Goal: Task Accomplishment & Management: Manage account settings

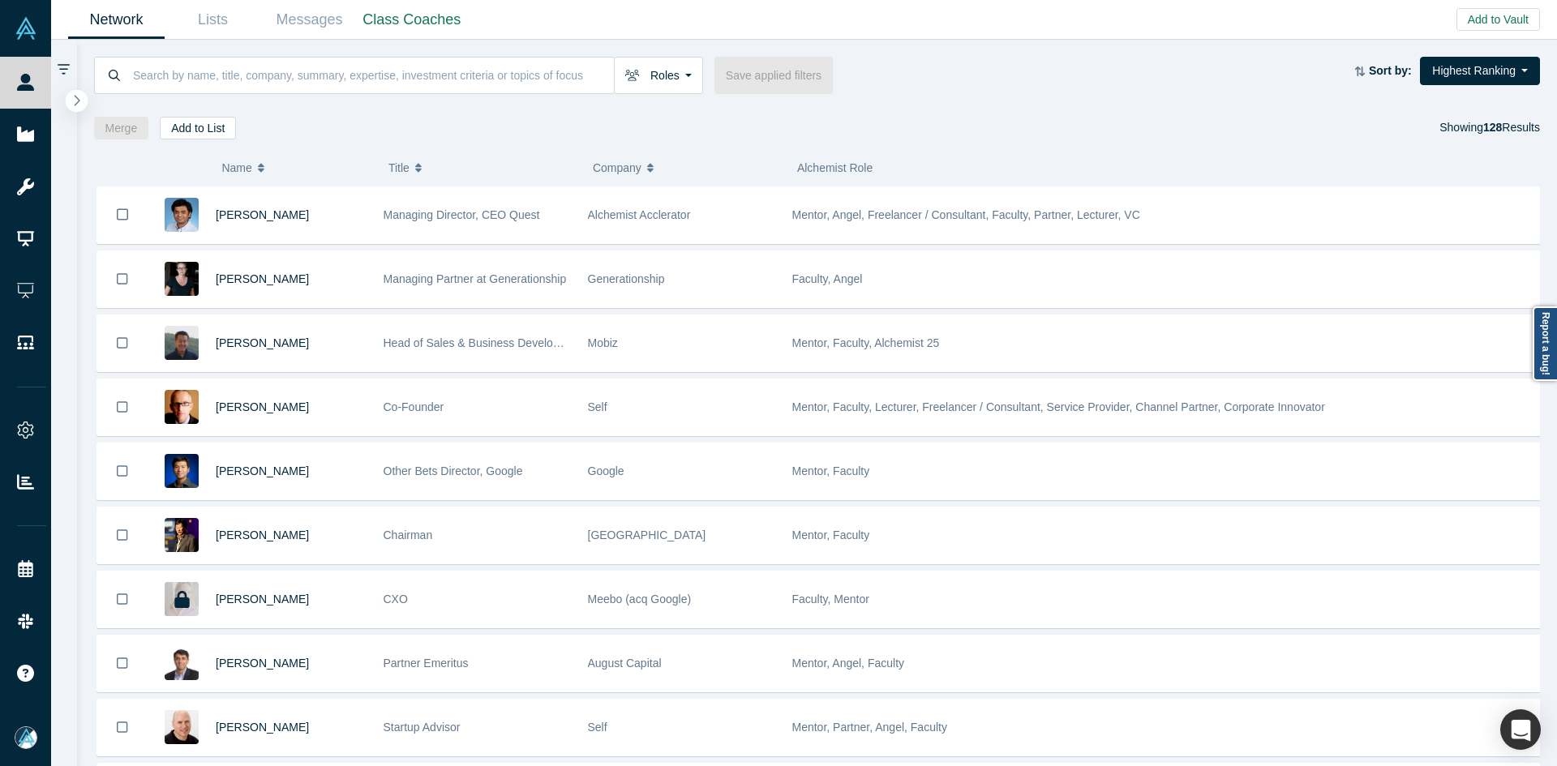
click at [79, 96] on icon "button" at bounding box center [77, 100] width 8 height 12
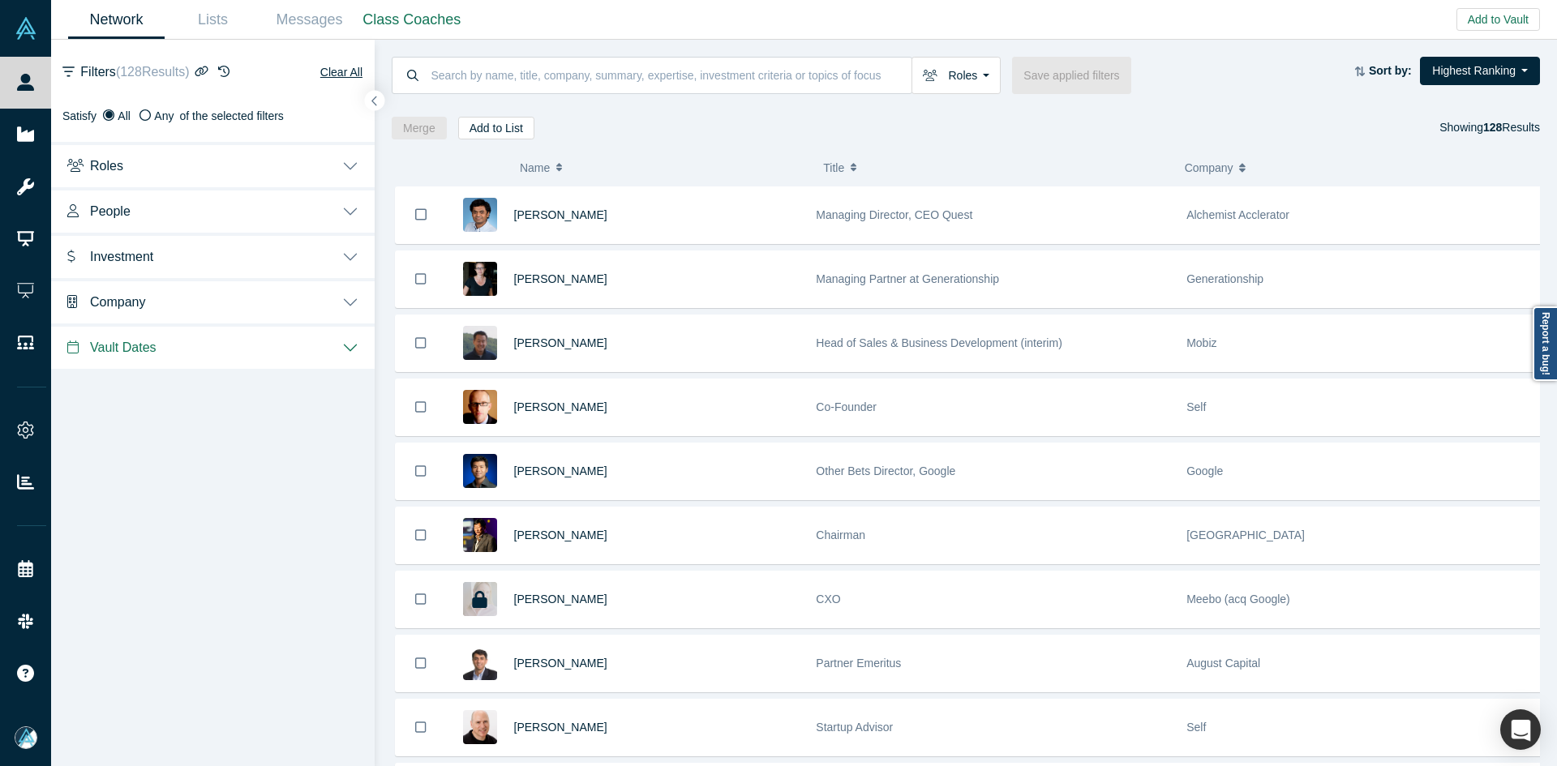
click at [127, 306] on span "Company" at bounding box center [117, 301] width 55 height 15
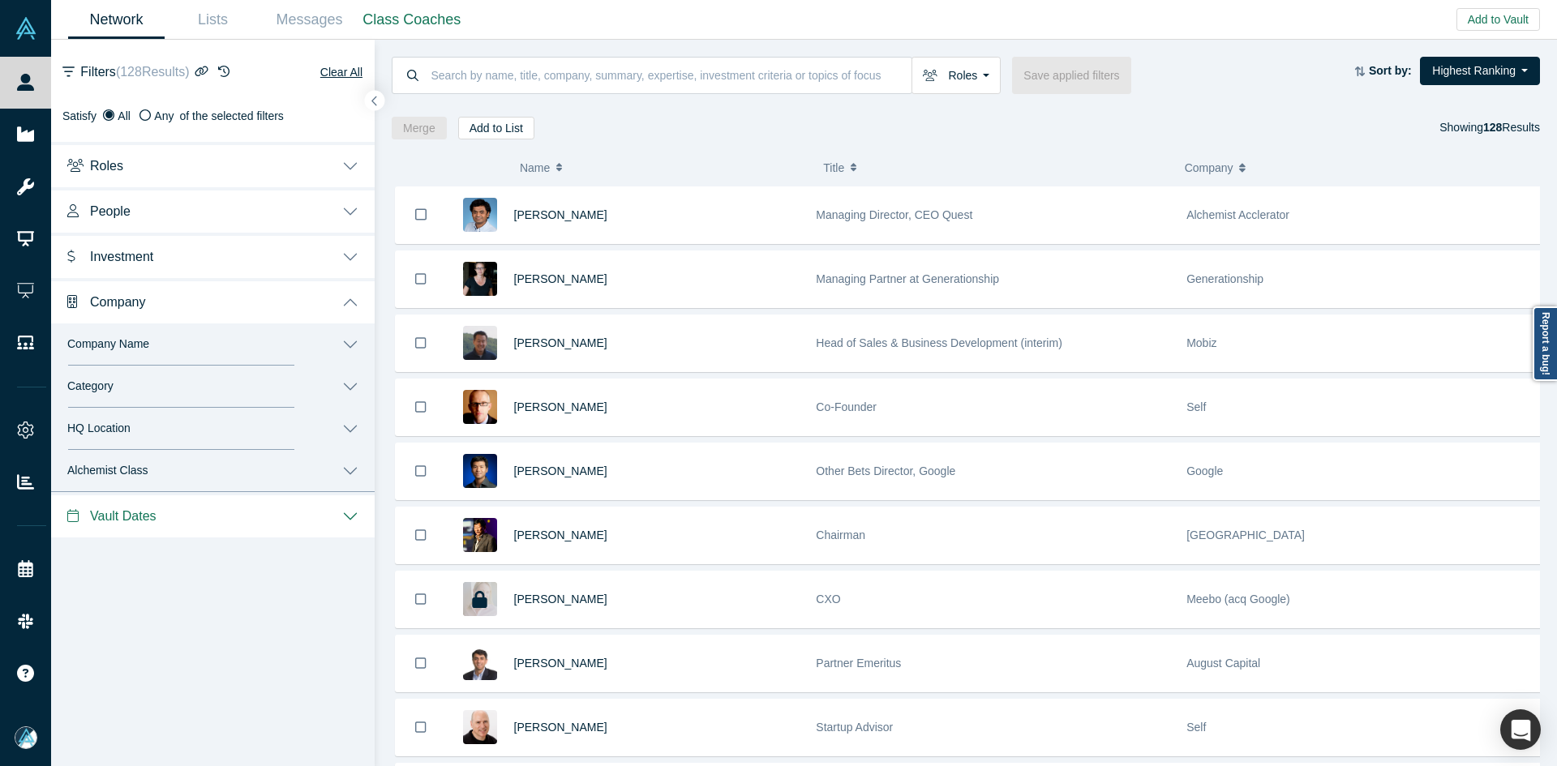
click at [122, 396] on button "Category" at bounding box center [212, 387] width 323 height 42
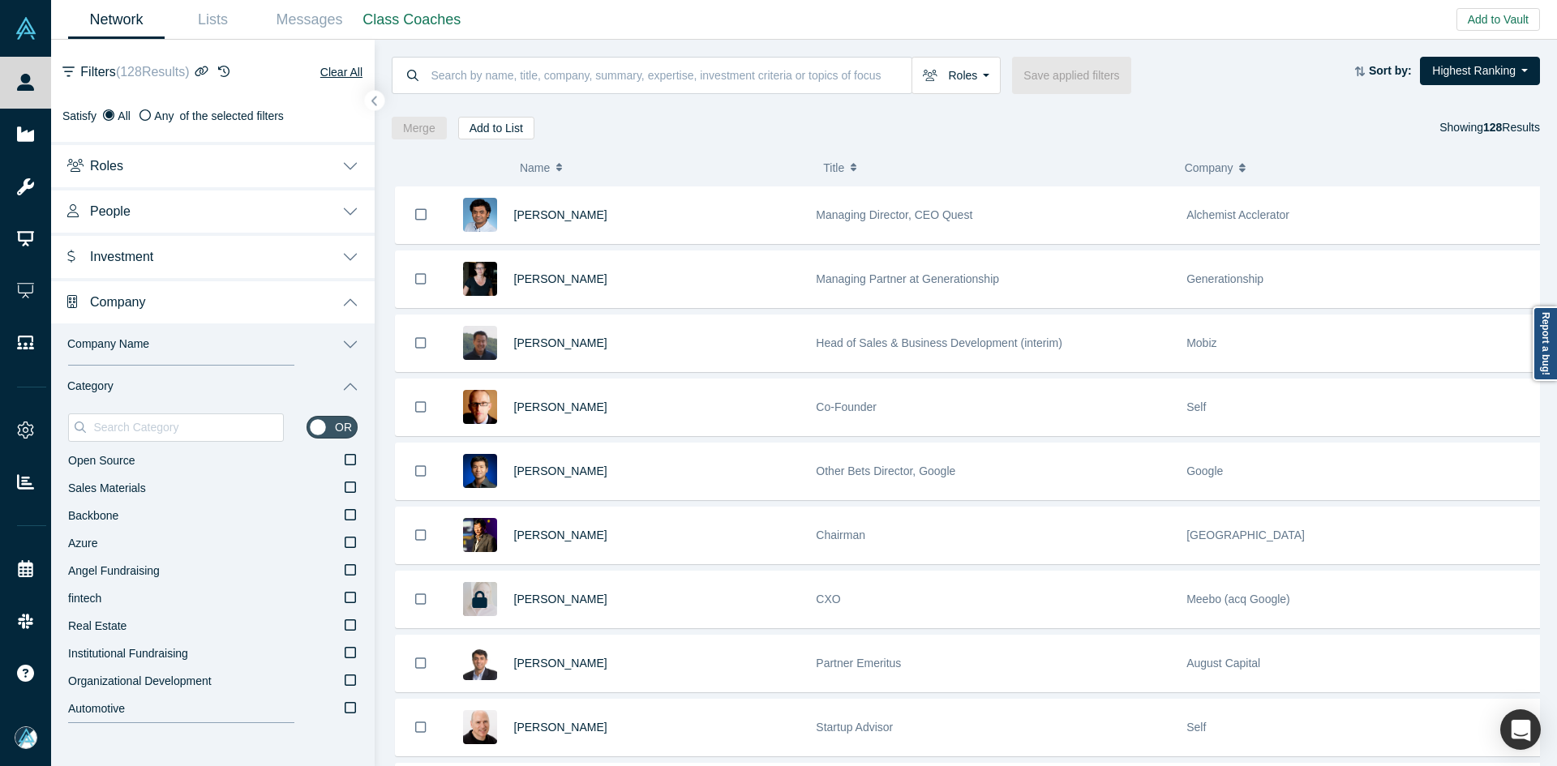
click at [122, 396] on button "Category" at bounding box center [212, 387] width 323 height 42
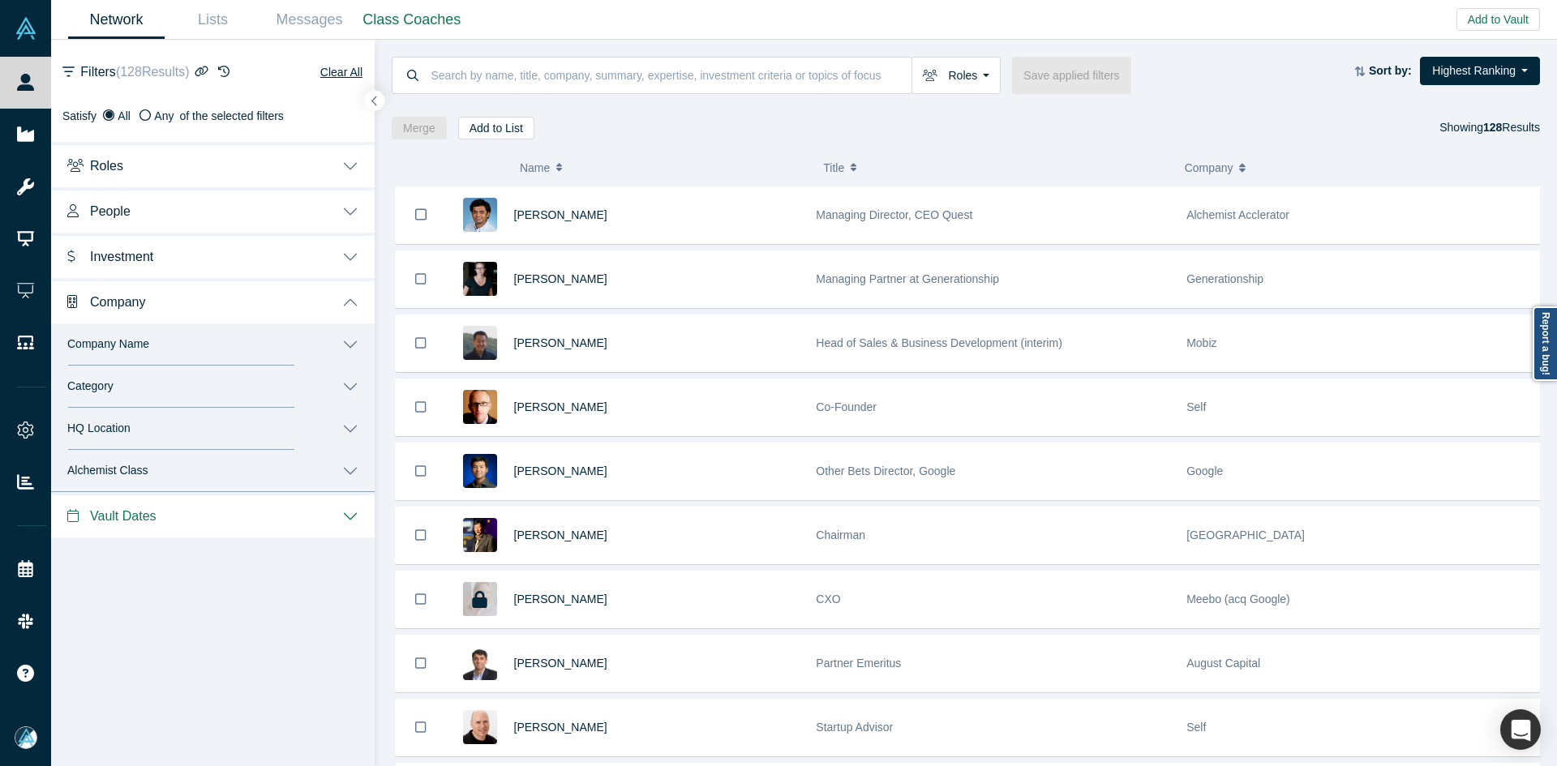
click at [119, 342] on span "Company Name" at bounding box center [108, 344] width 82 height 14
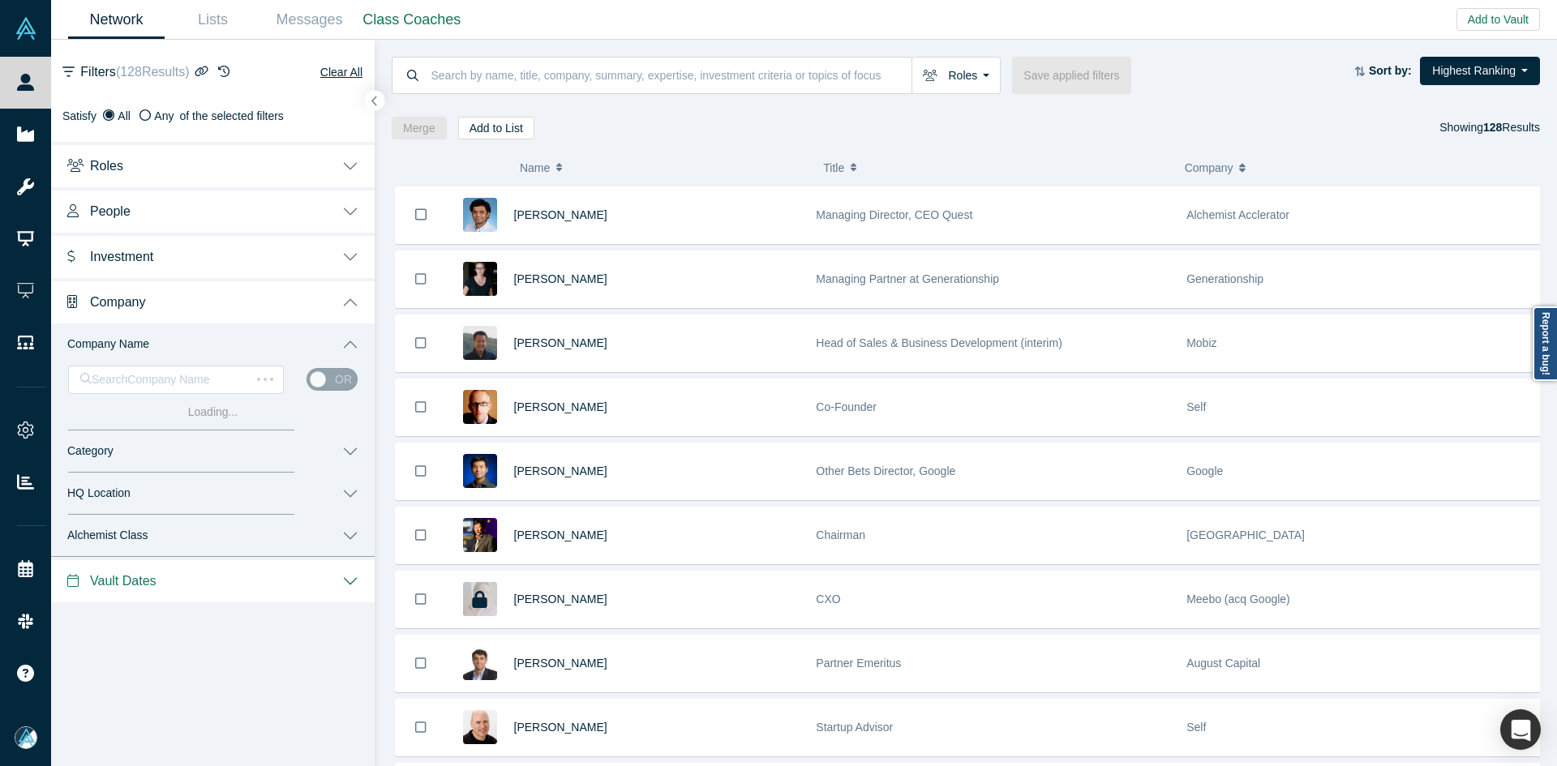
click at [129, 265] on button "Investment" at bounding box center [212, 255] width 323 height 45
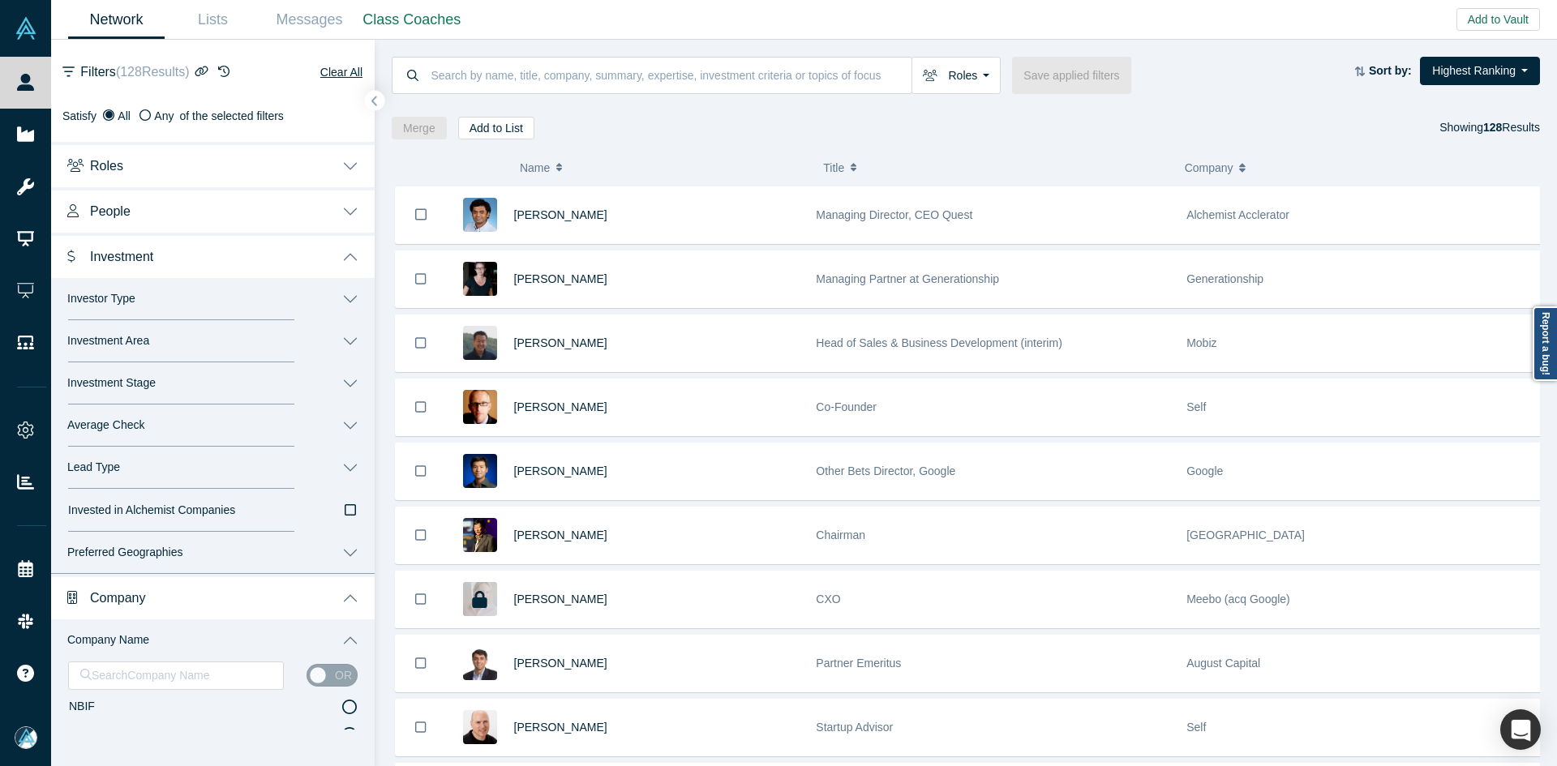
click at [128, 208] on span "People" at bounding box center [110, 210] width 41 height 15
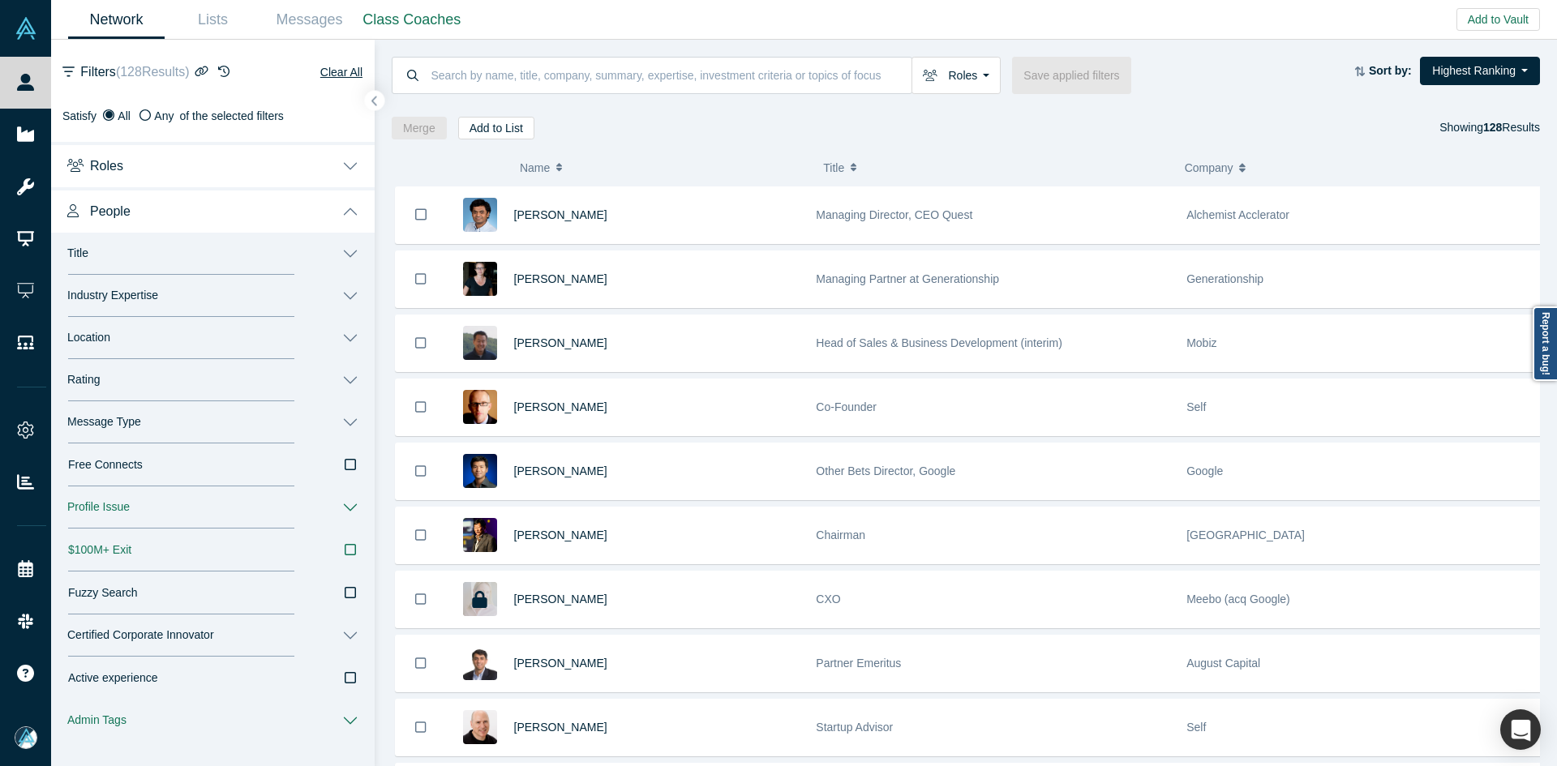
click at [118, 420] on span "Message Type" at bounding box center [104, 422] width 74 height 14
click at [116, 499] on span "Book a Slot" at bounding box center [98, 501] width 58 height 13
click at [0, 0] on input "Book a Slot" at bounding box center [0, 0] width 0 height 0
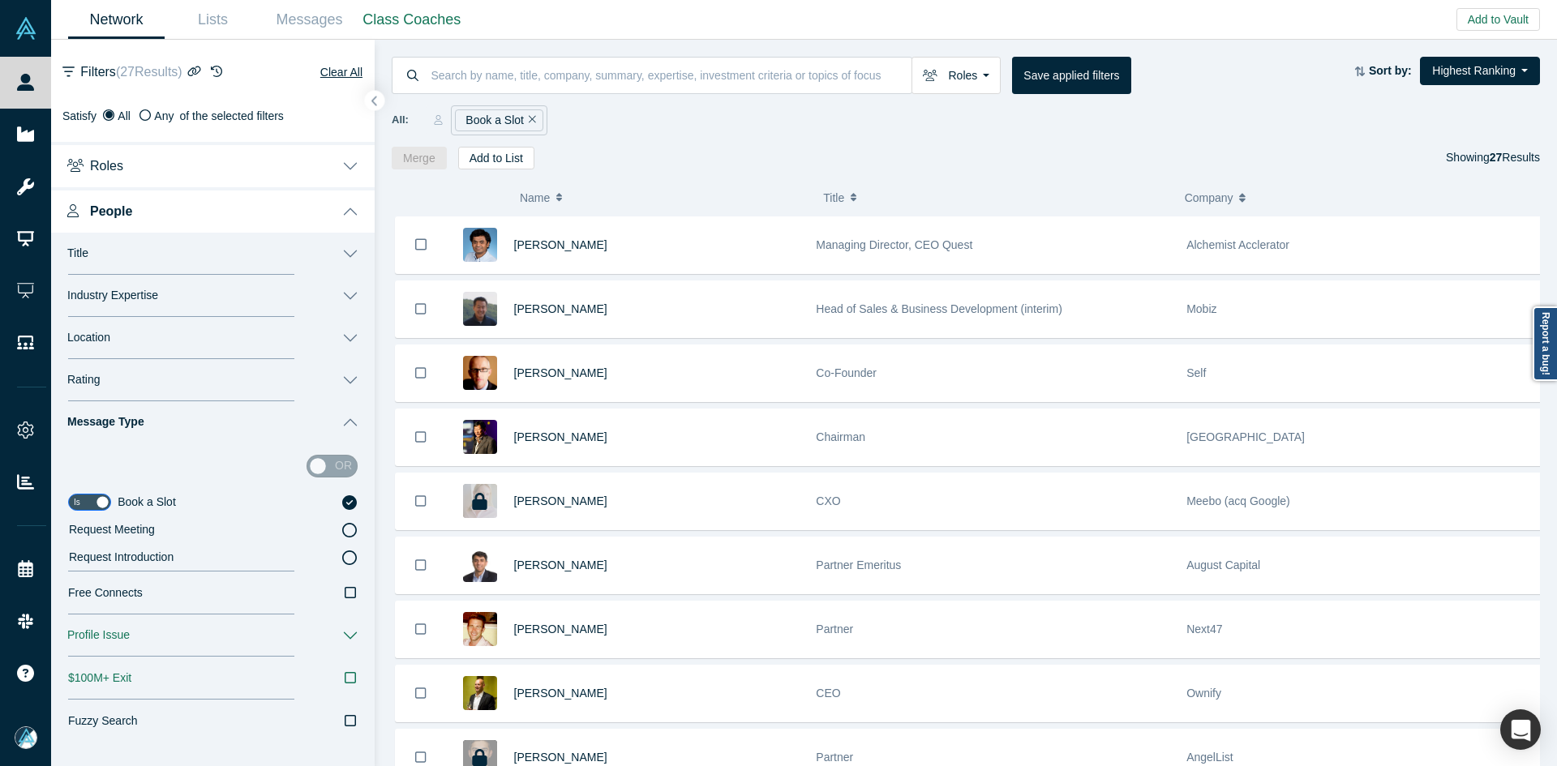
drag, startPoint x: 377, startPoint y: 107, endPoint x: 396, endPoint y: 131, distance: 31.1
click at [377, 106] on button "button" at bounding box center [375, 101] width 20 height 20
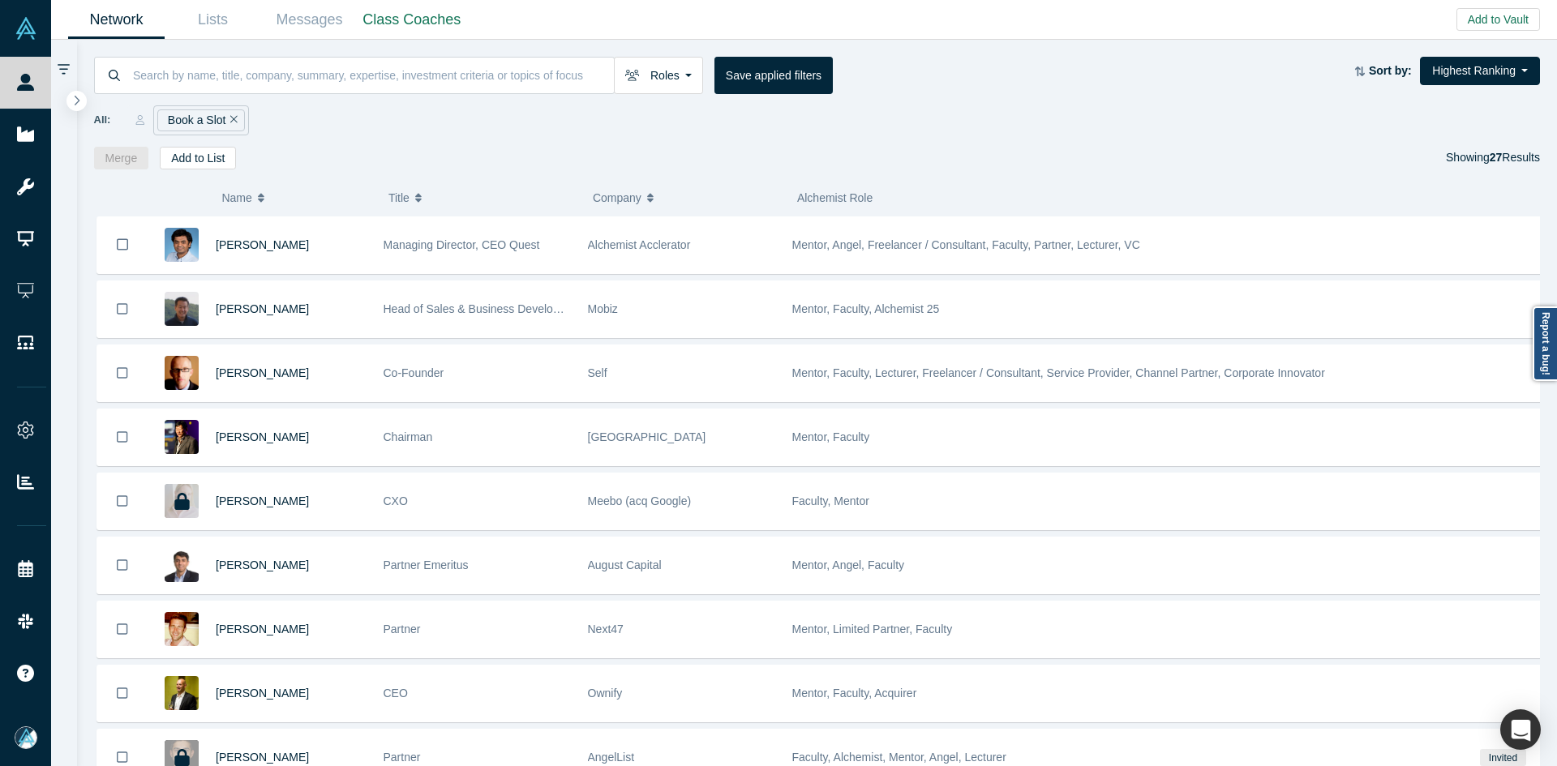
click at [233, 198] on span "Name" at bounding box center [236, 198] width 30 height 34
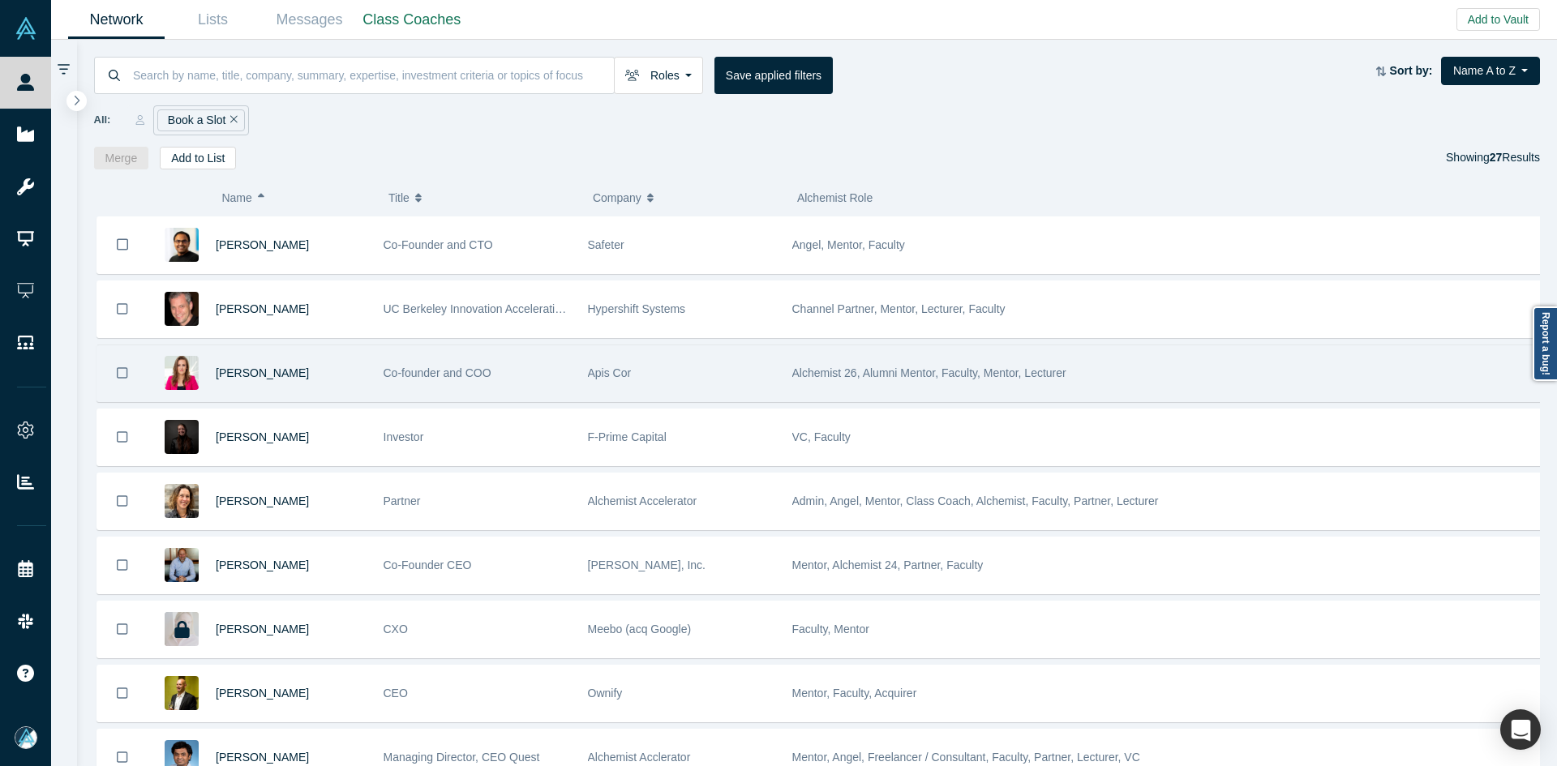
click at [332, 392] on div "[PERSON_NAME]" at bounding box center [291, 373] width 151 height 56
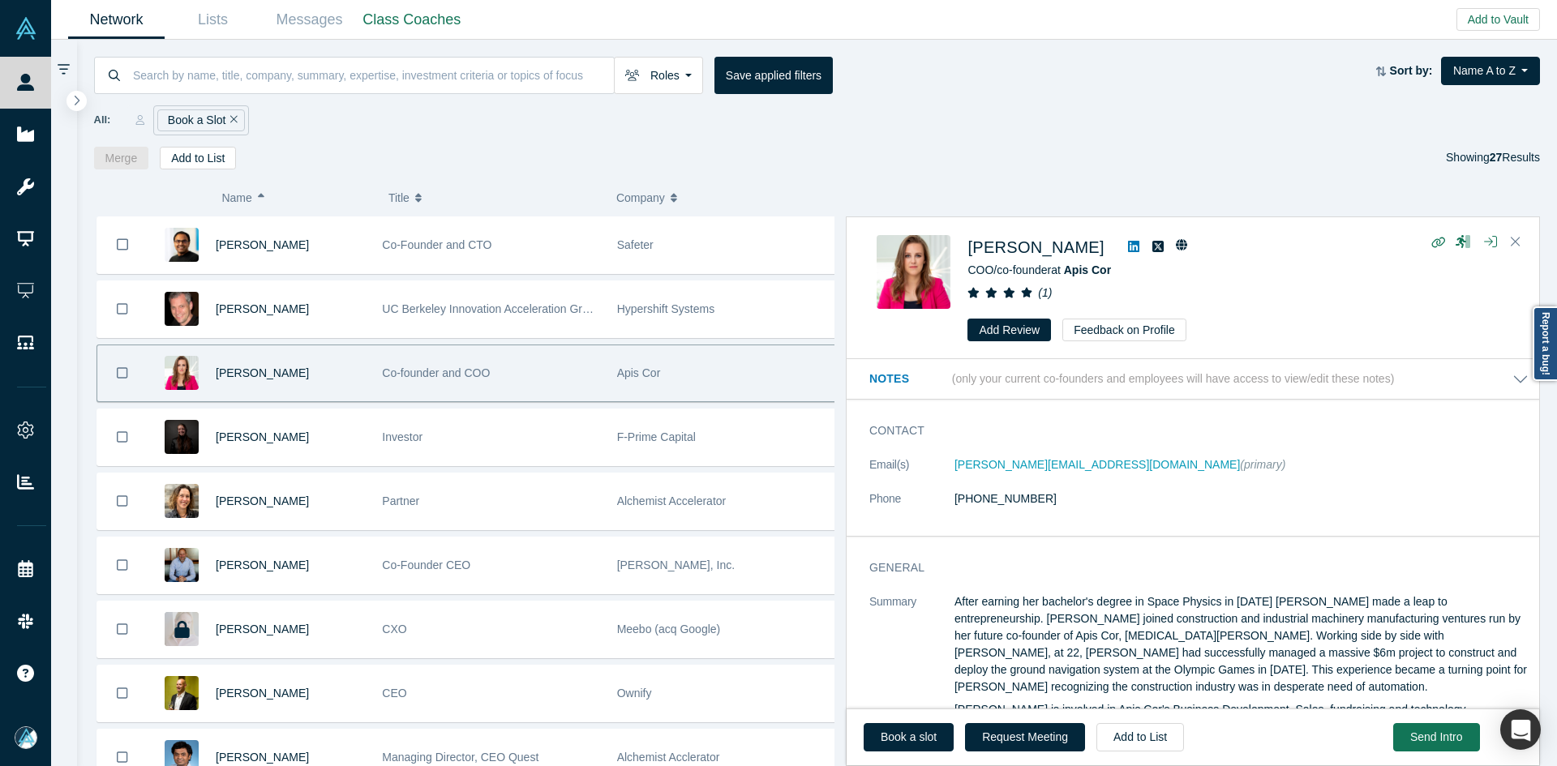
click at [881, 739] on link "Book a slot" at bounding box center [908, 737] width 90 height 28
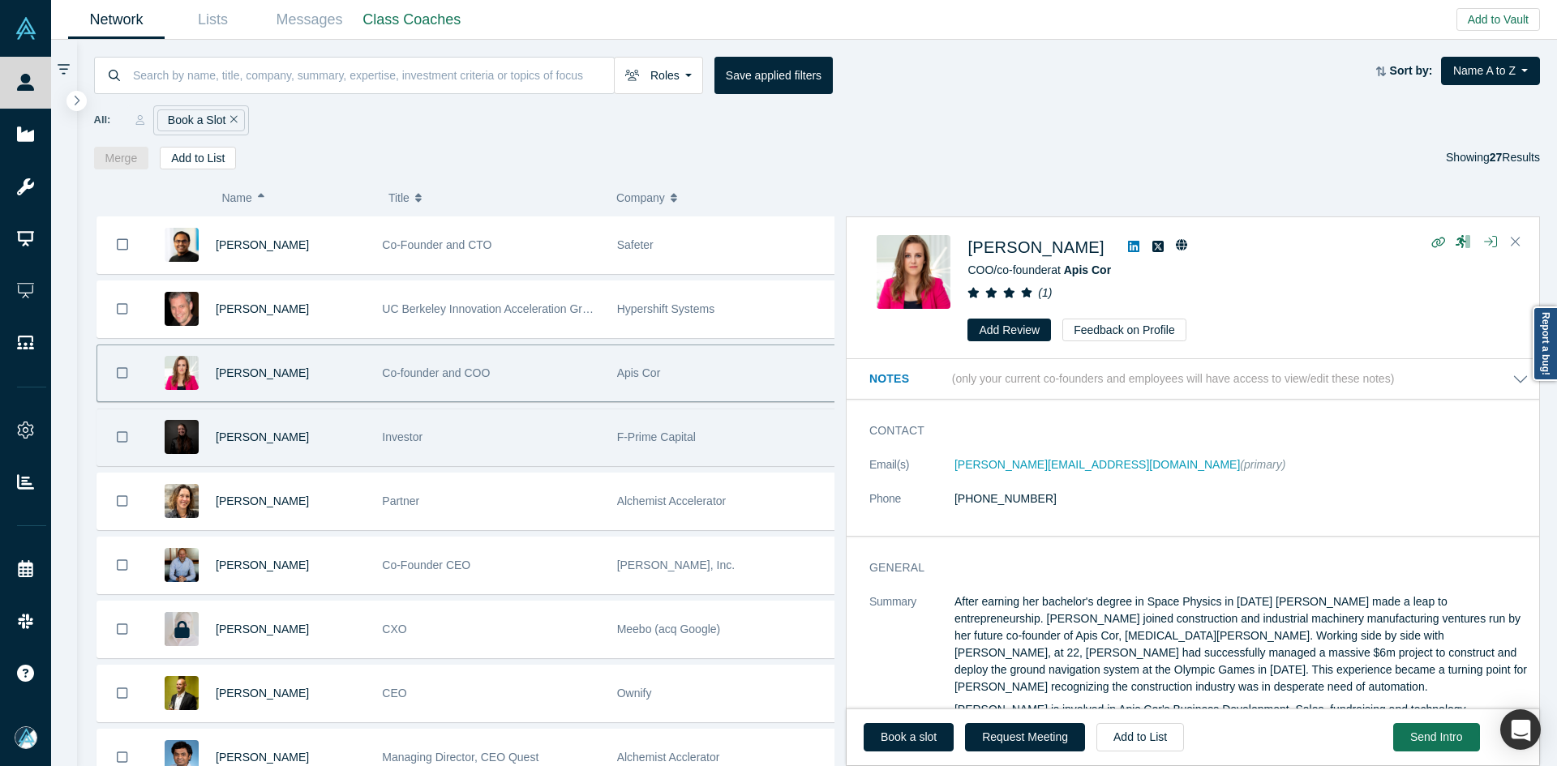
drag, startPoint x: 323, startPoint y: 439, endPoint x: 370, endPoint y: 456, distance: 51.0
click at [323, 439] on div "[PERSON_NAME]" at bounding box center [290, 437] width 149 height 56
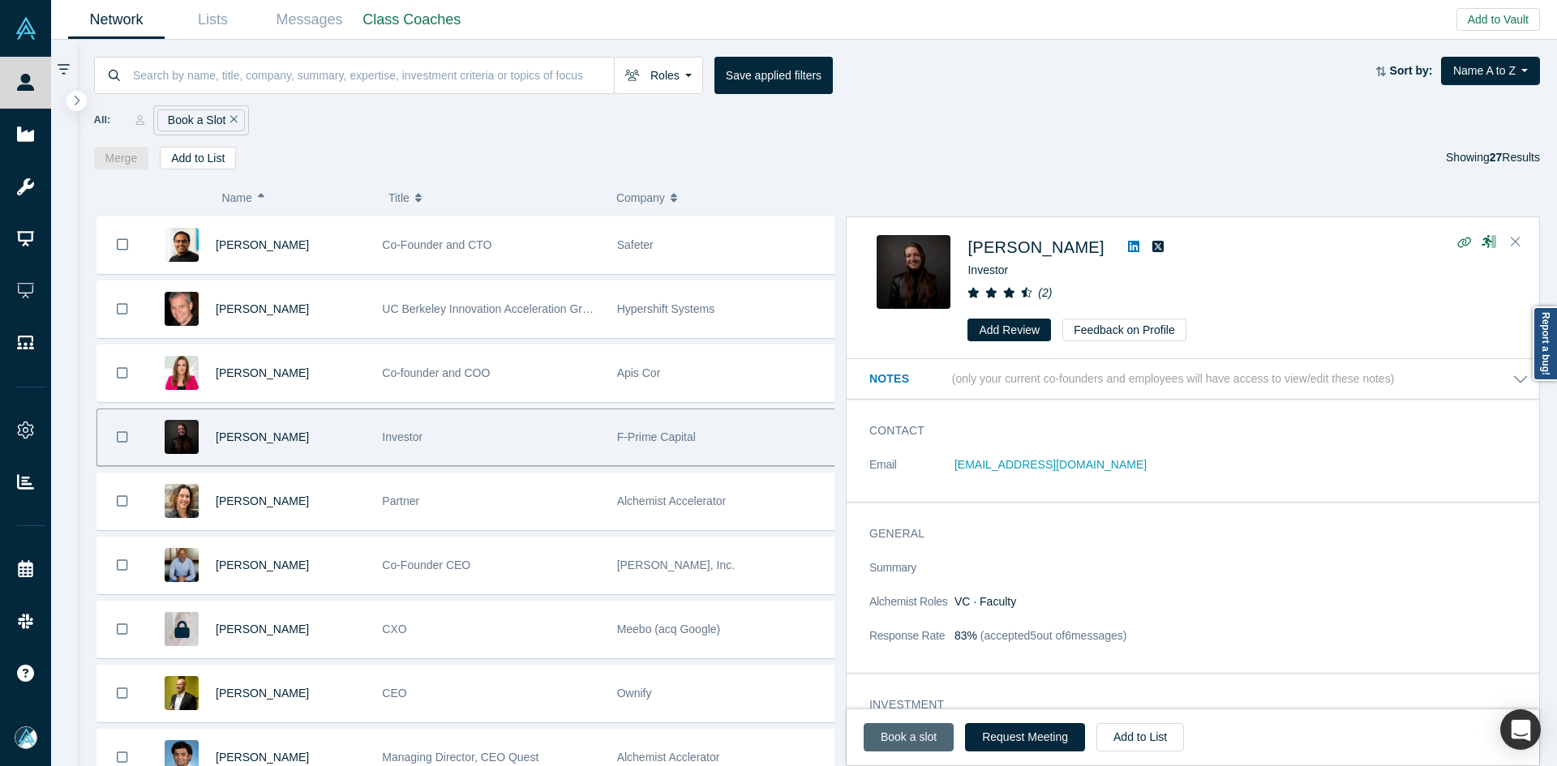
click at [920, 736] on link "Book a slot" at bounding box center [908, 737] width 90 height 28
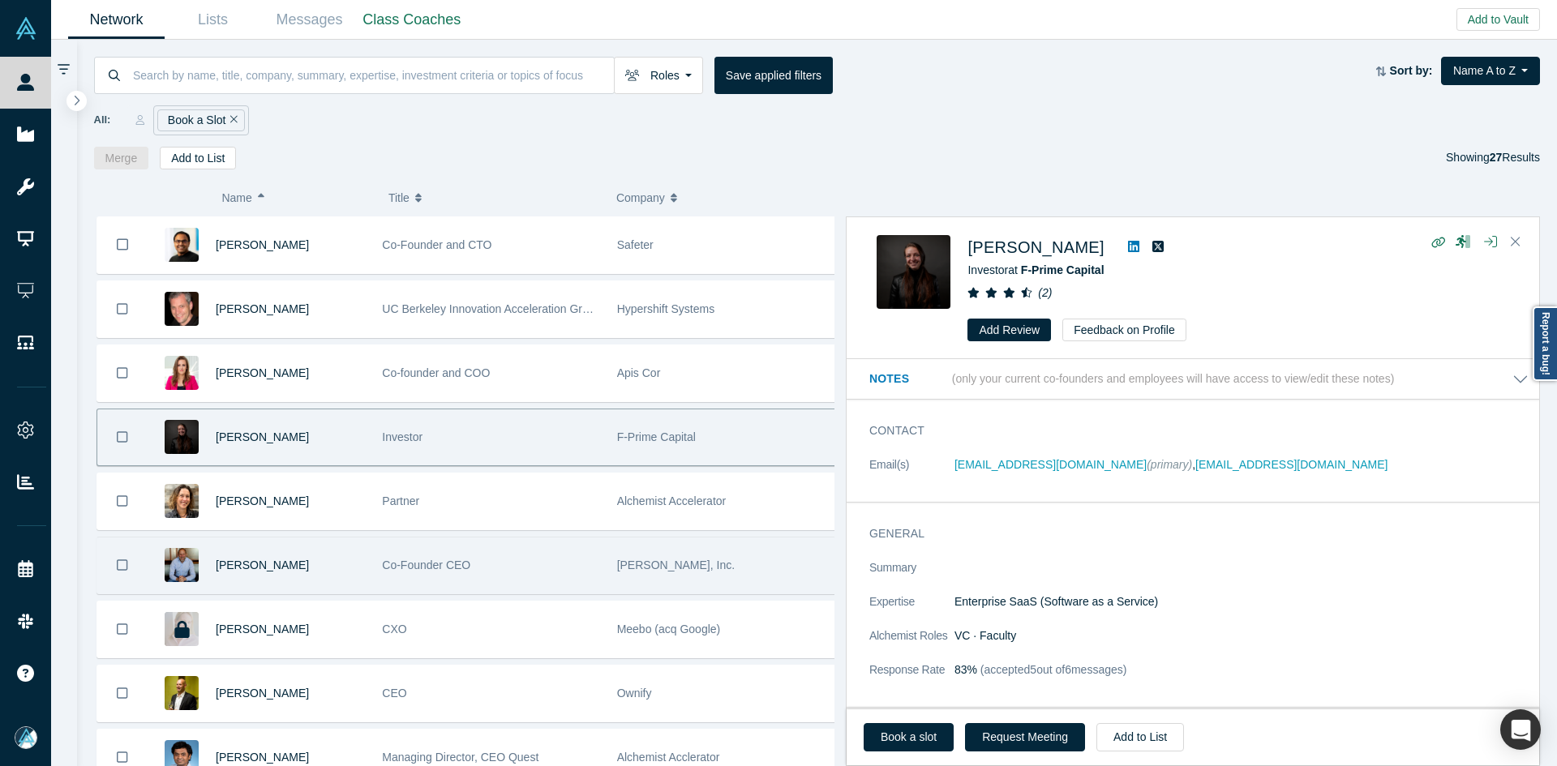
drag, startPoint x: 332, startPoint y: 563, endPoint x: 412, endPoint y: 567, distance: 79.6
click at [332, 560] on div "[PERSON_NAME]" at bounding box center [290, 566] width 149 height 56
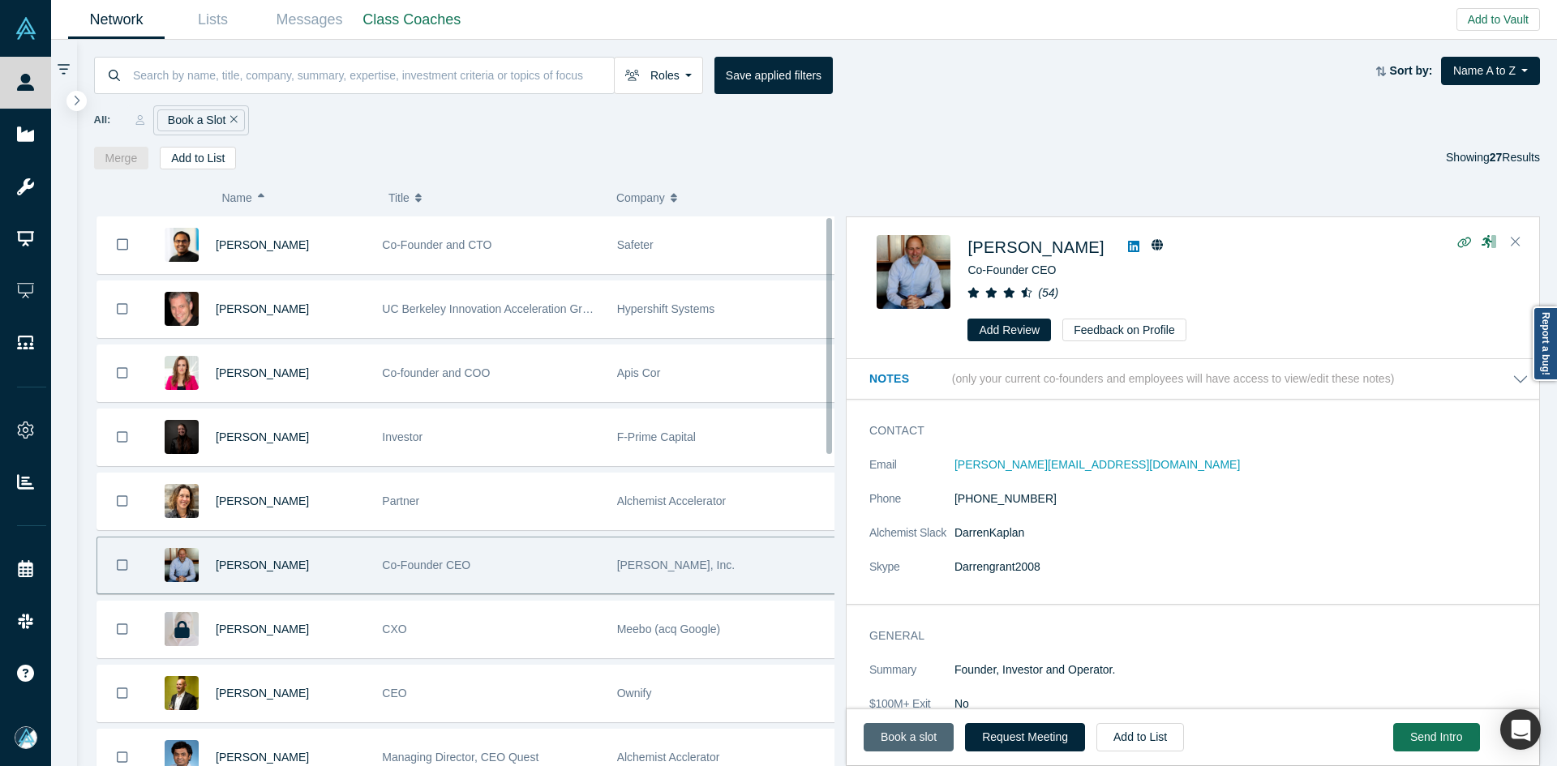
click at [906, 747] on link "Book a slot" at bounding box center [908, 737] width 90 height 28
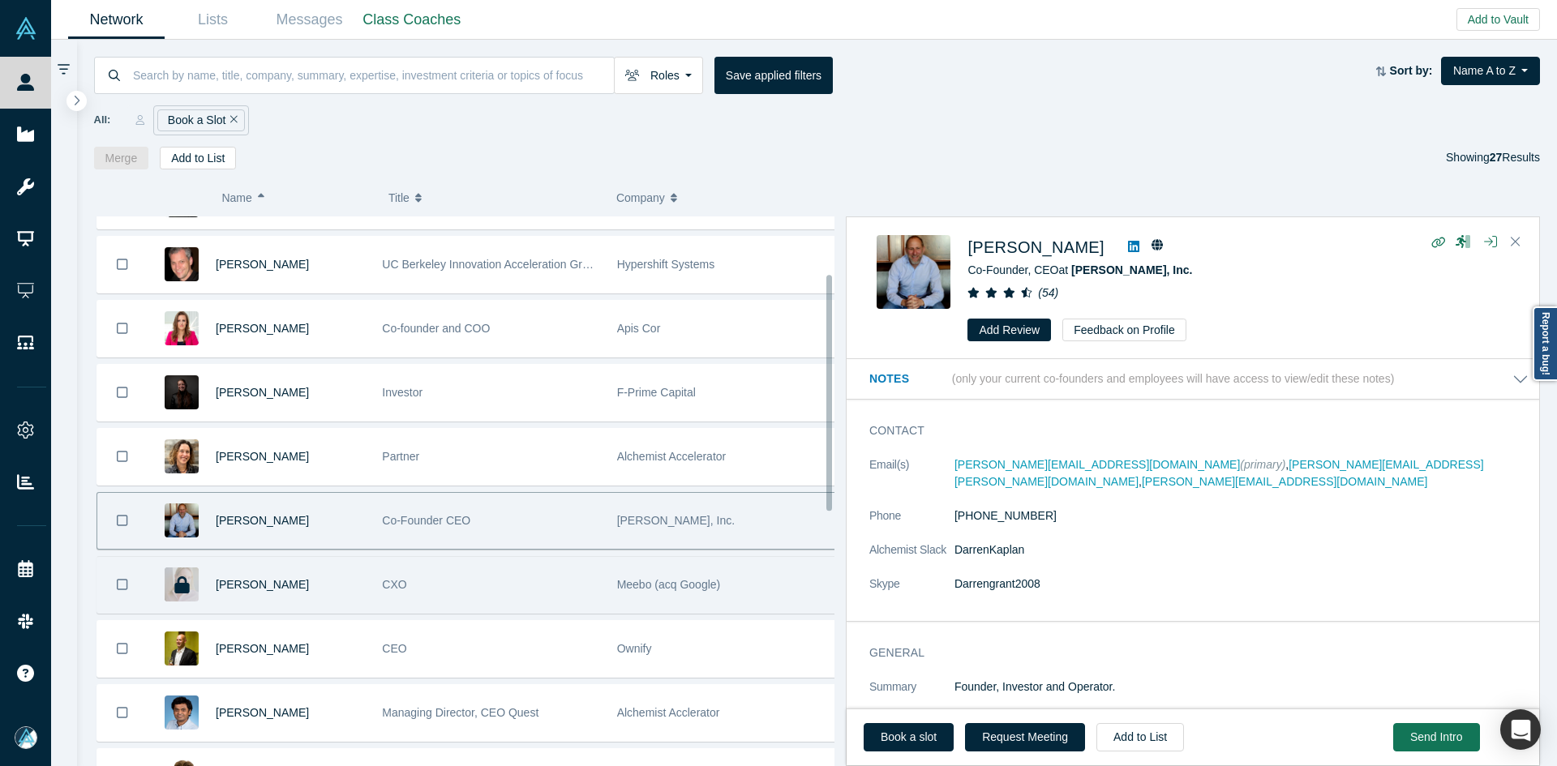
scroll to position [162, 0]
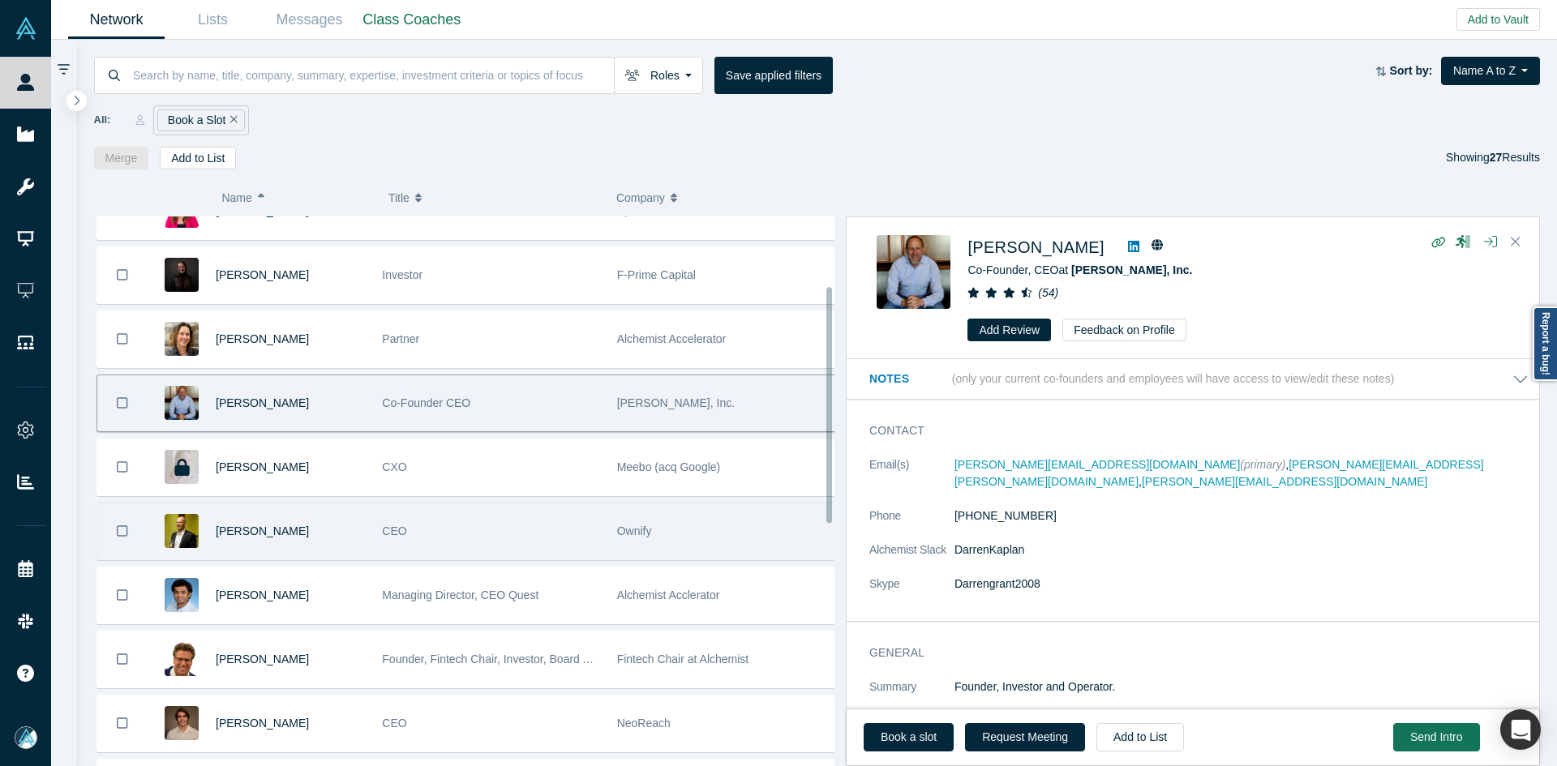
click at [319, 538] on div "[PERSON_NAME]" at bounding box center [290, 531] width 149 height 56
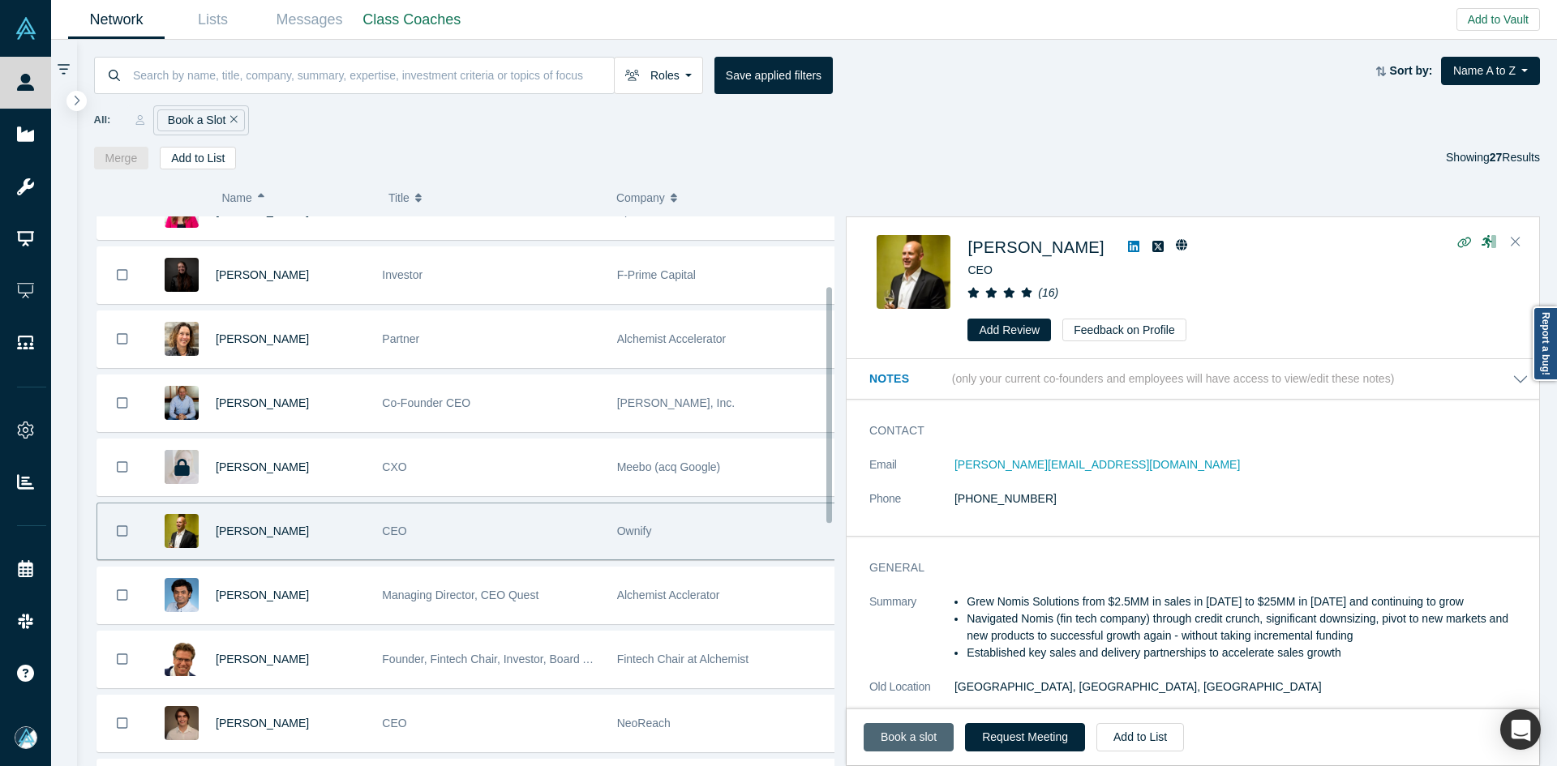
click at [907, 735] on link "Book a slot" at bounding box center [908, 737] width 90 height 28
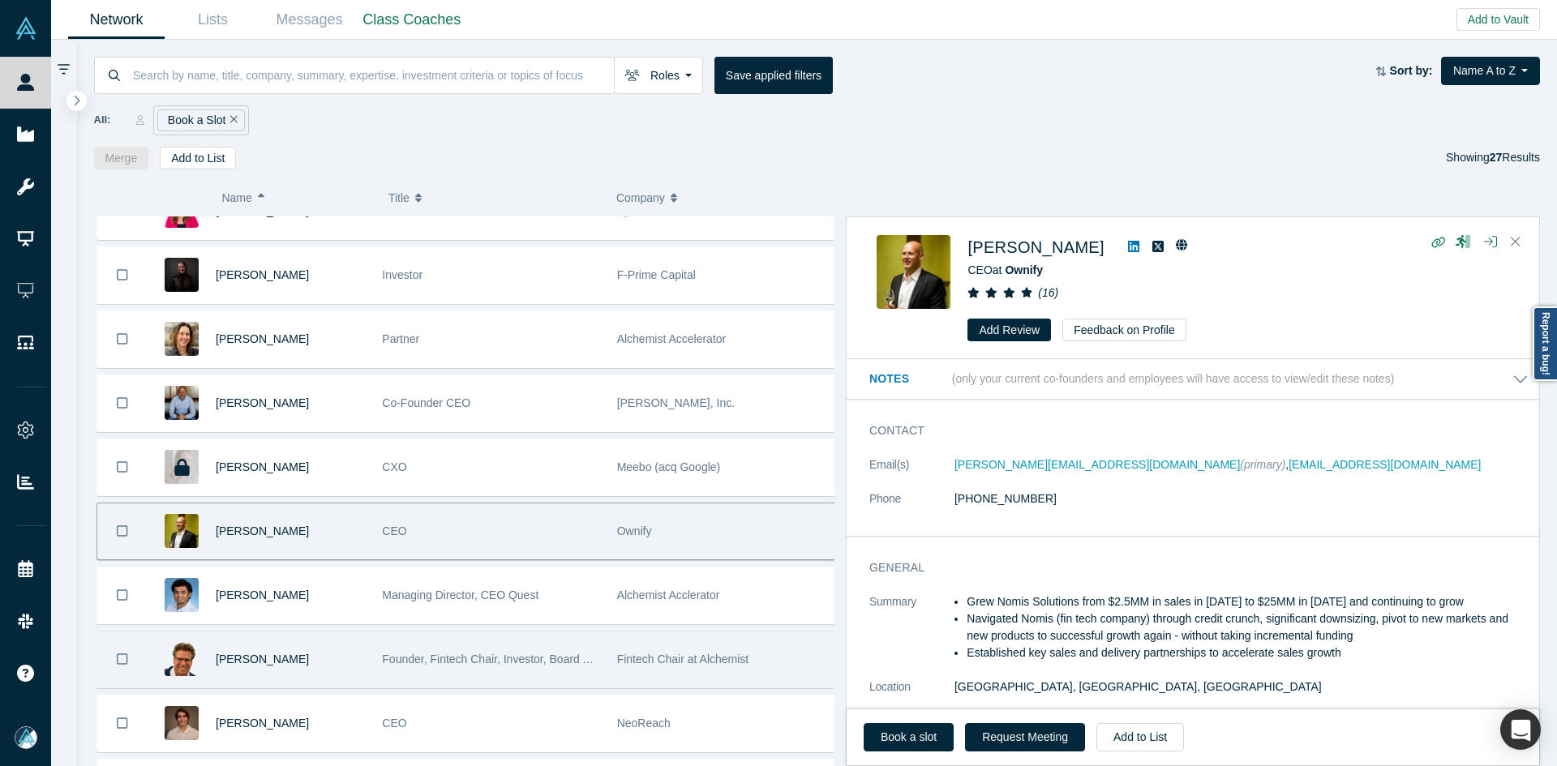
click at [344, 616] on div "[PERSON_NAME]" at bounding box center [290, 596] width 149 height 56
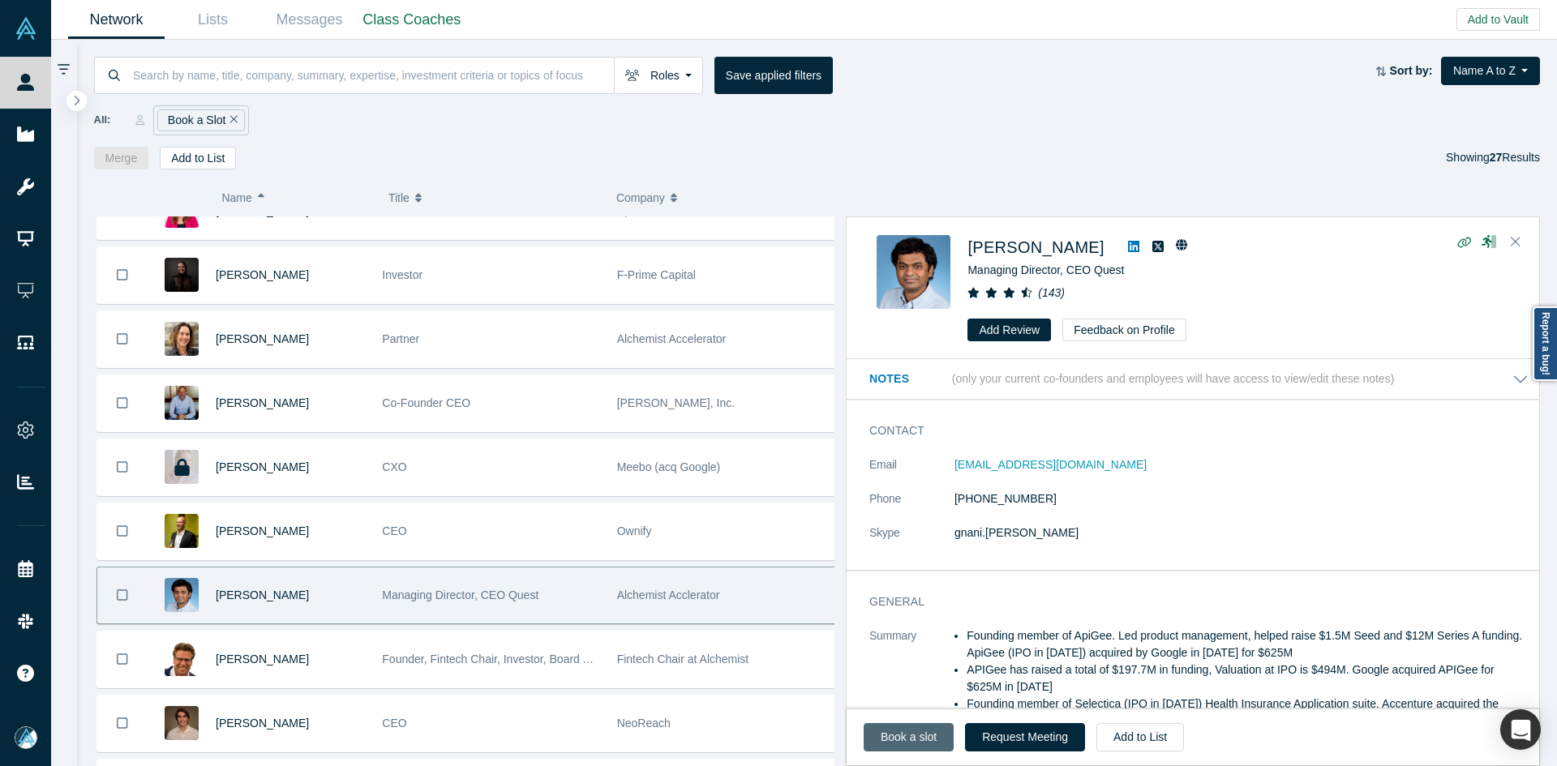
click at [904, 740] on link "Book a slot" at bounding box center [908, 737] width 90 height 28
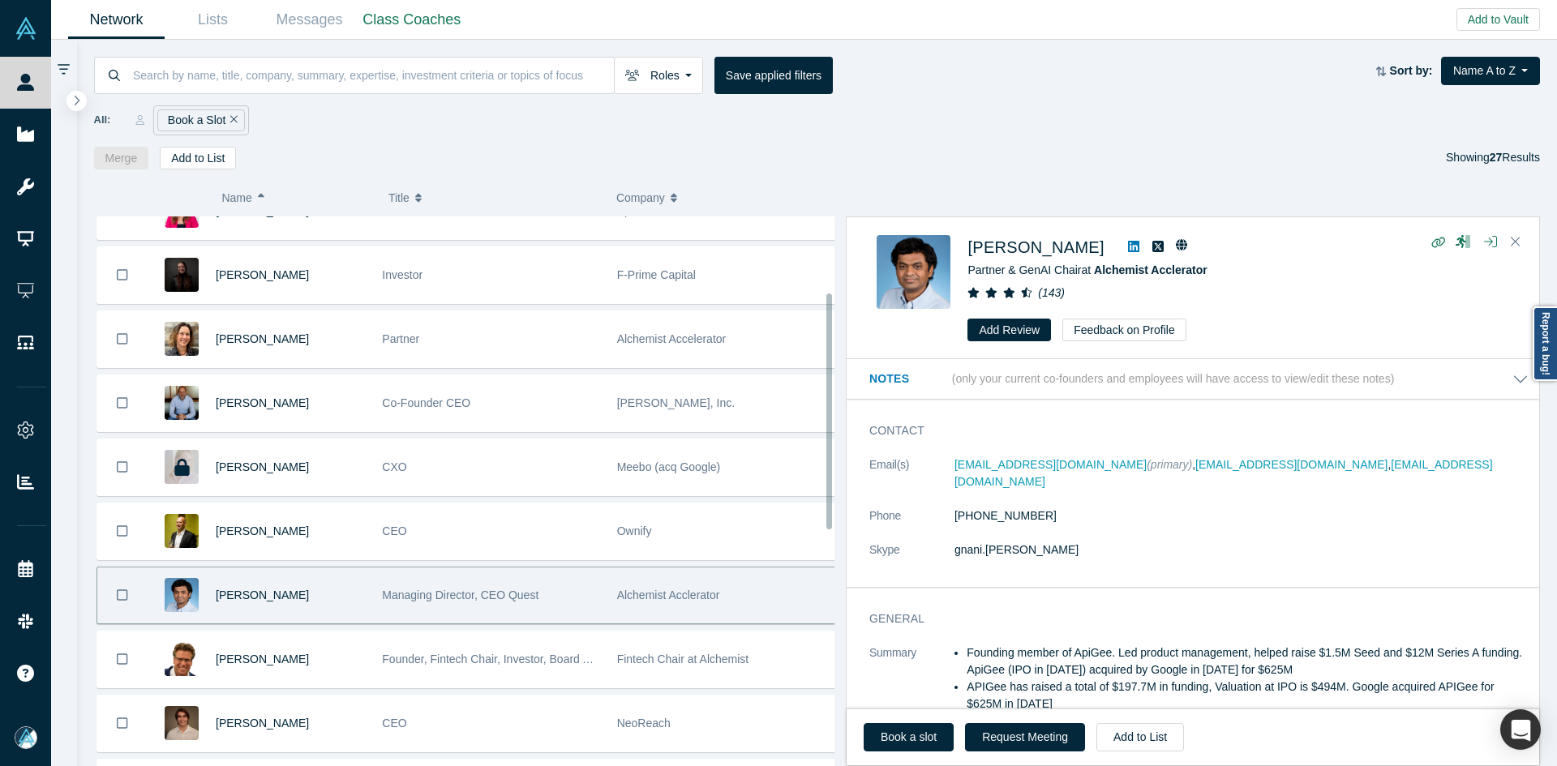
scroll to position [324, 0]
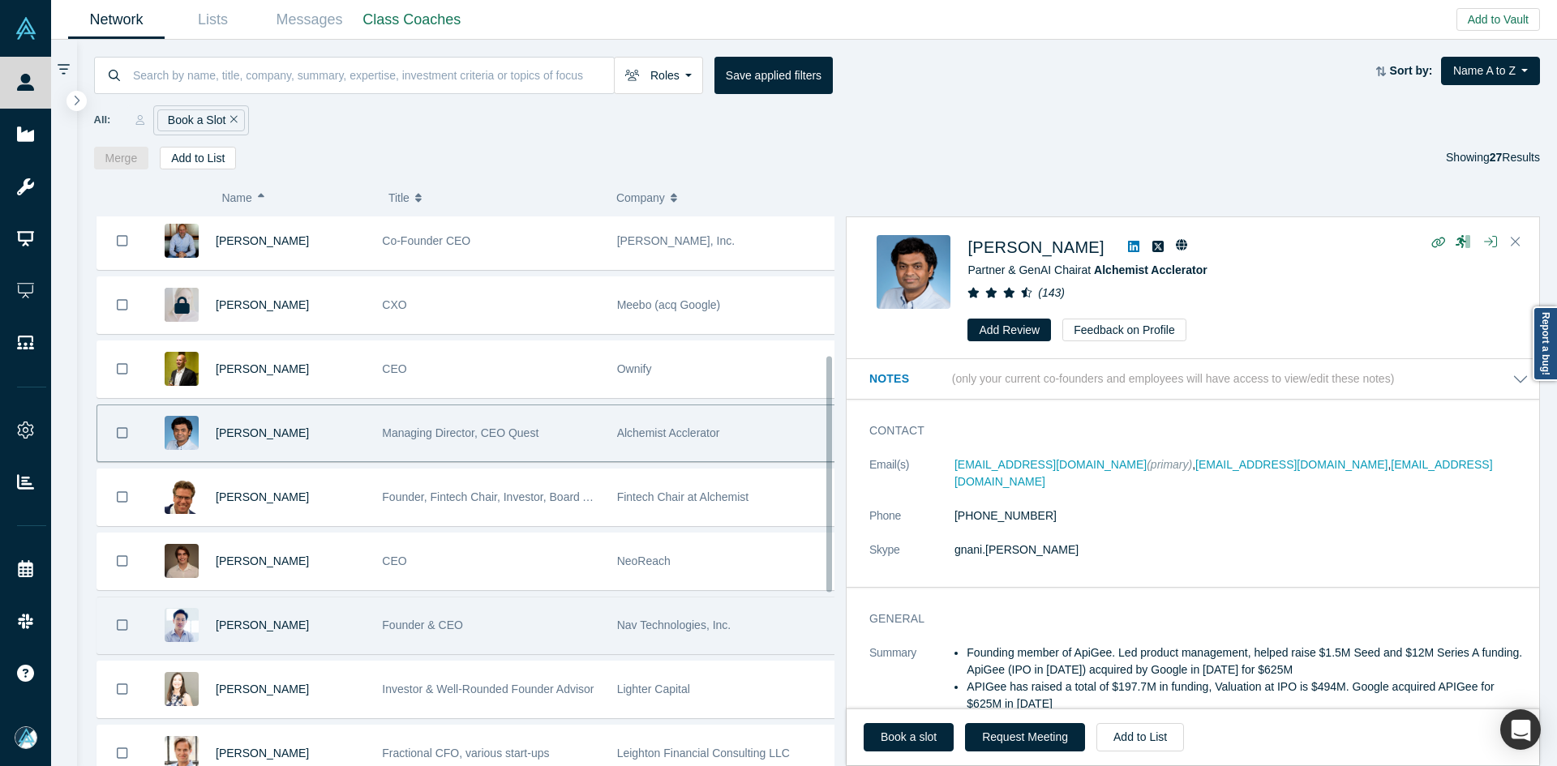
click at [346, 619] on div "[PERSON_NAME]" at bounding box center [290, 625] width 149 height 56
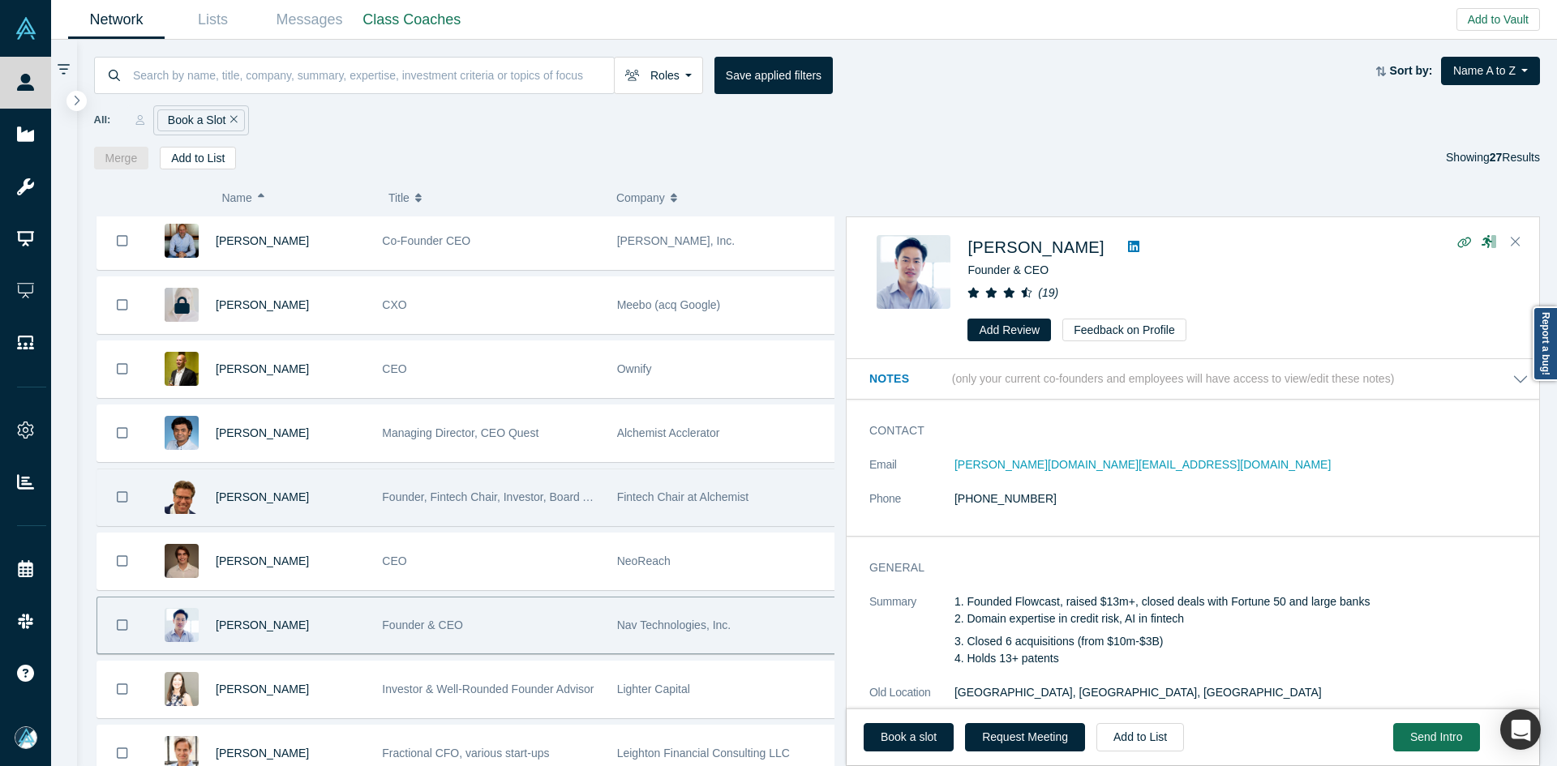
click at [319, 476] on div "[PERSON_NAME]" at bounding box center [290, 497] width 149 height 56
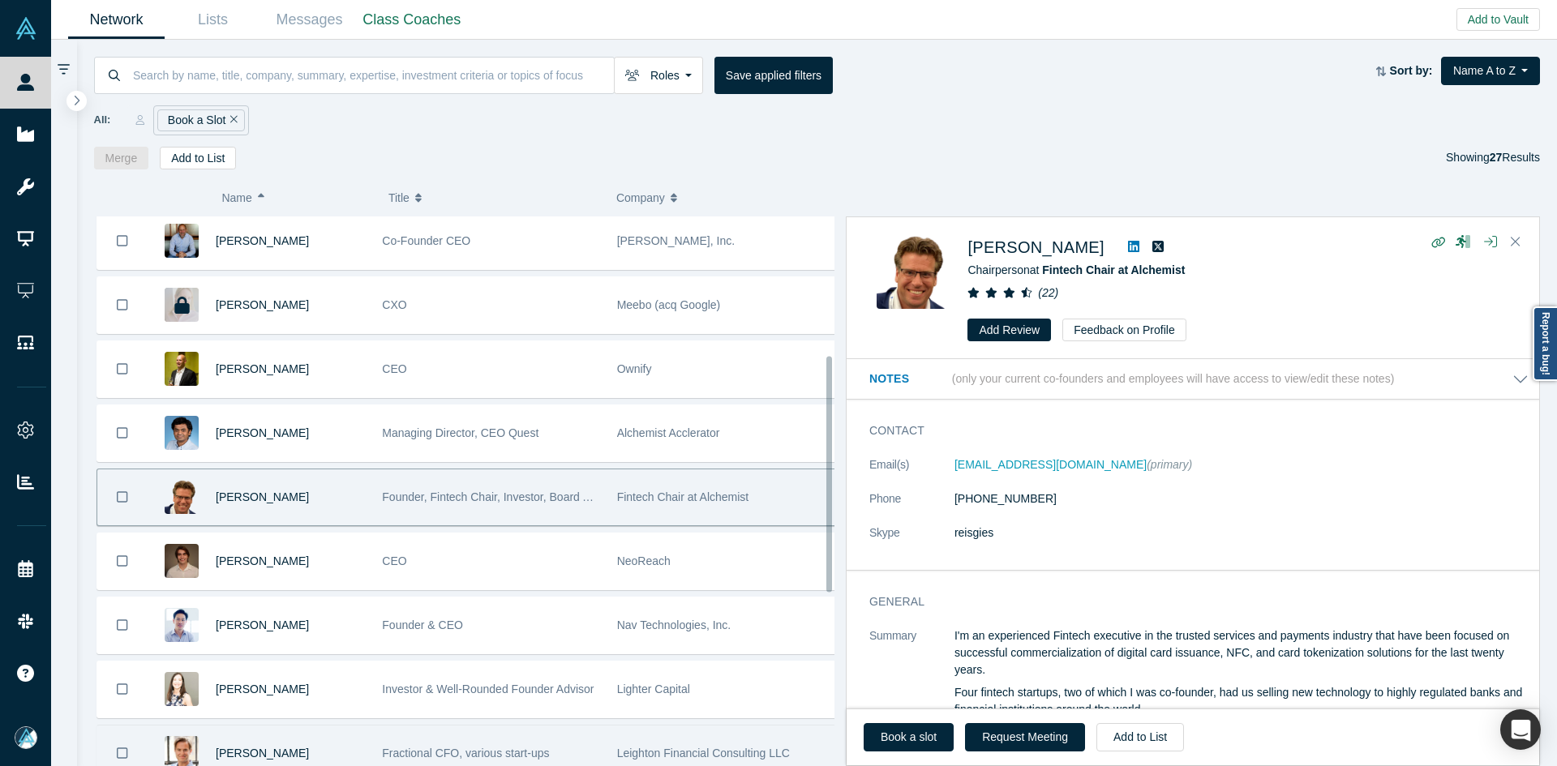
click at [335, 740] on div "[PERSON_NAME]" at bounding box center [290, 754] width 149 height 56
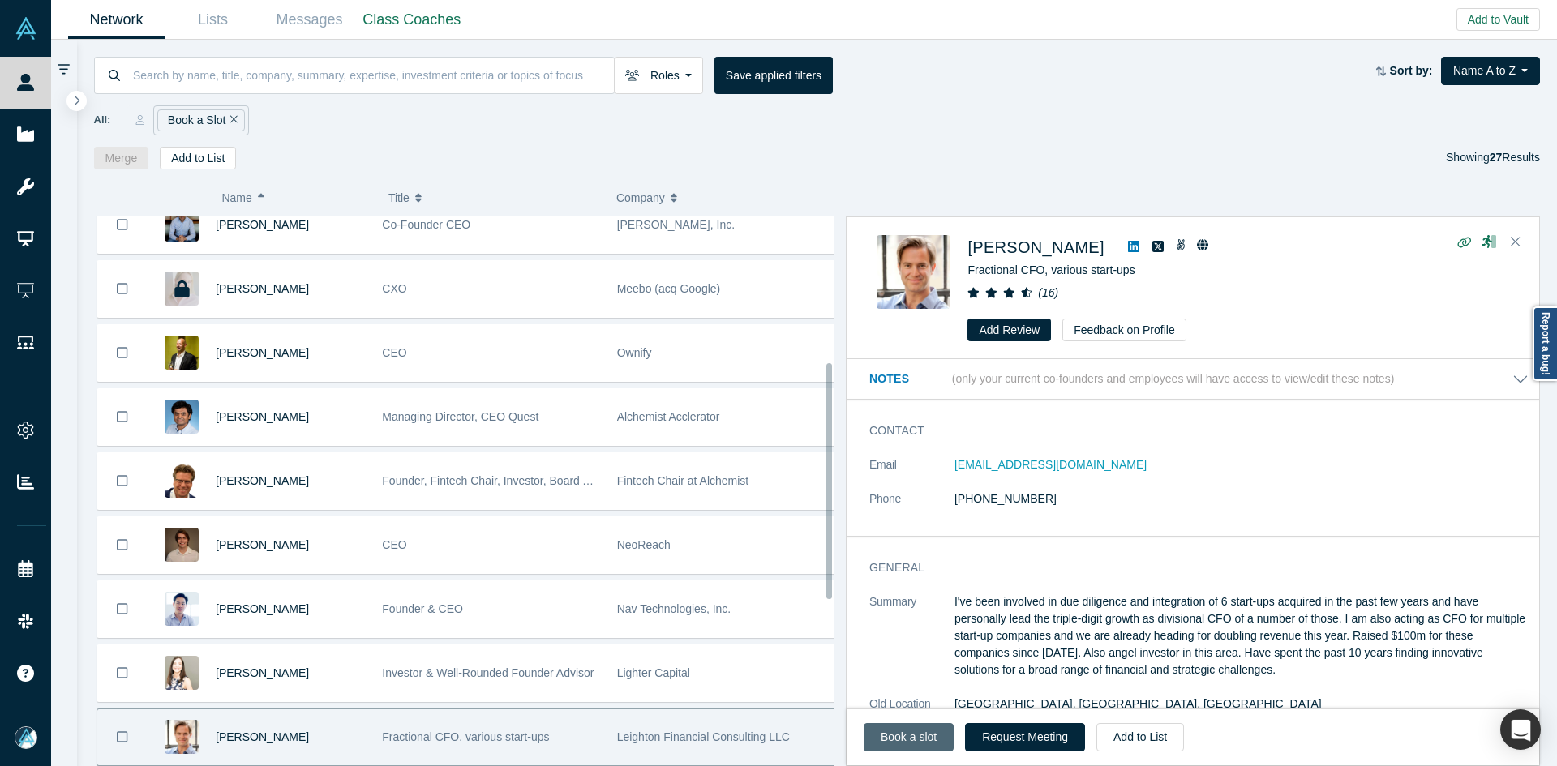
click at [912, 745] on link "Book a slot" at bounding box center [908, 737] width 90 height 28
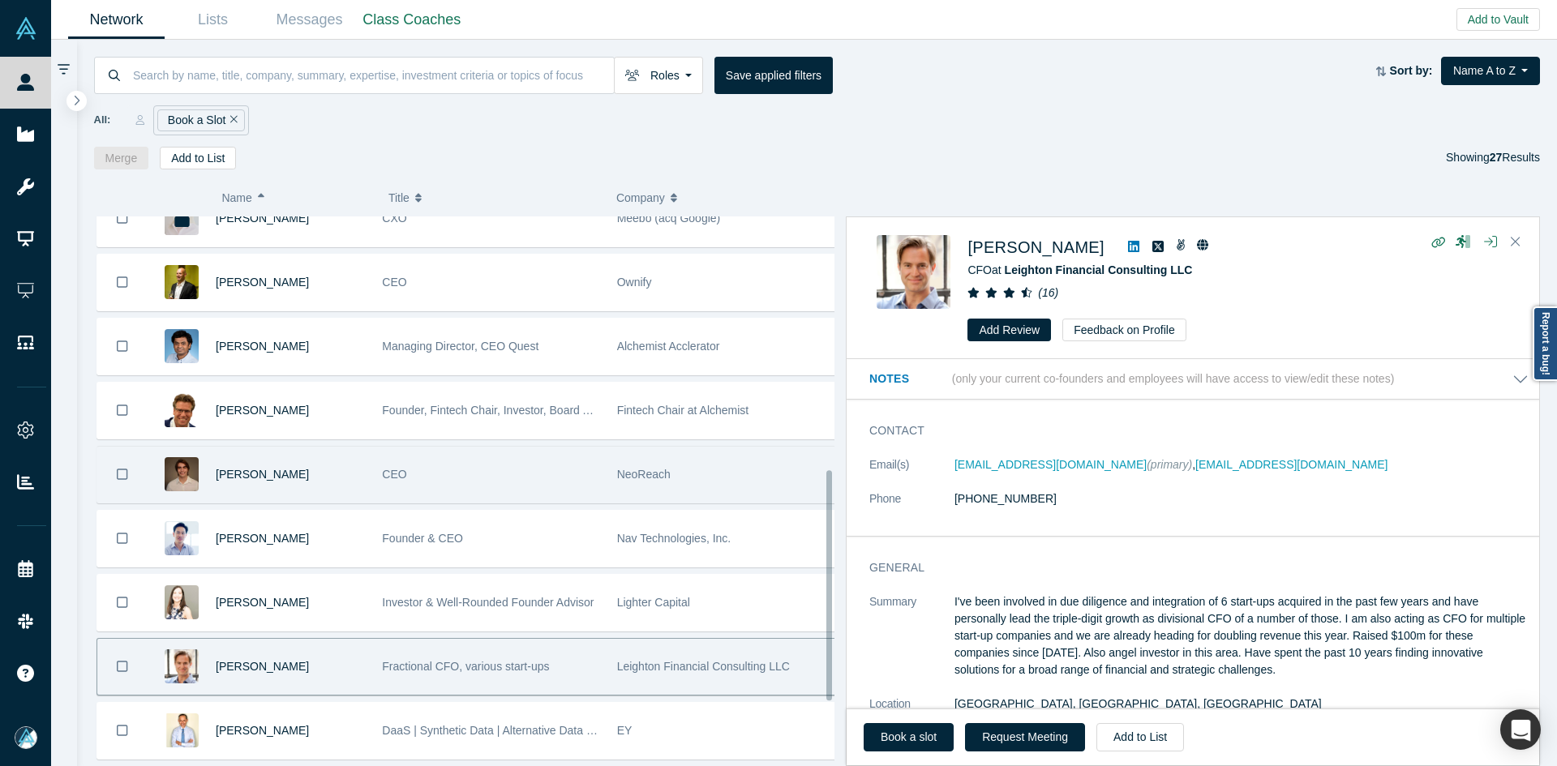
scroll to position [665, 0]
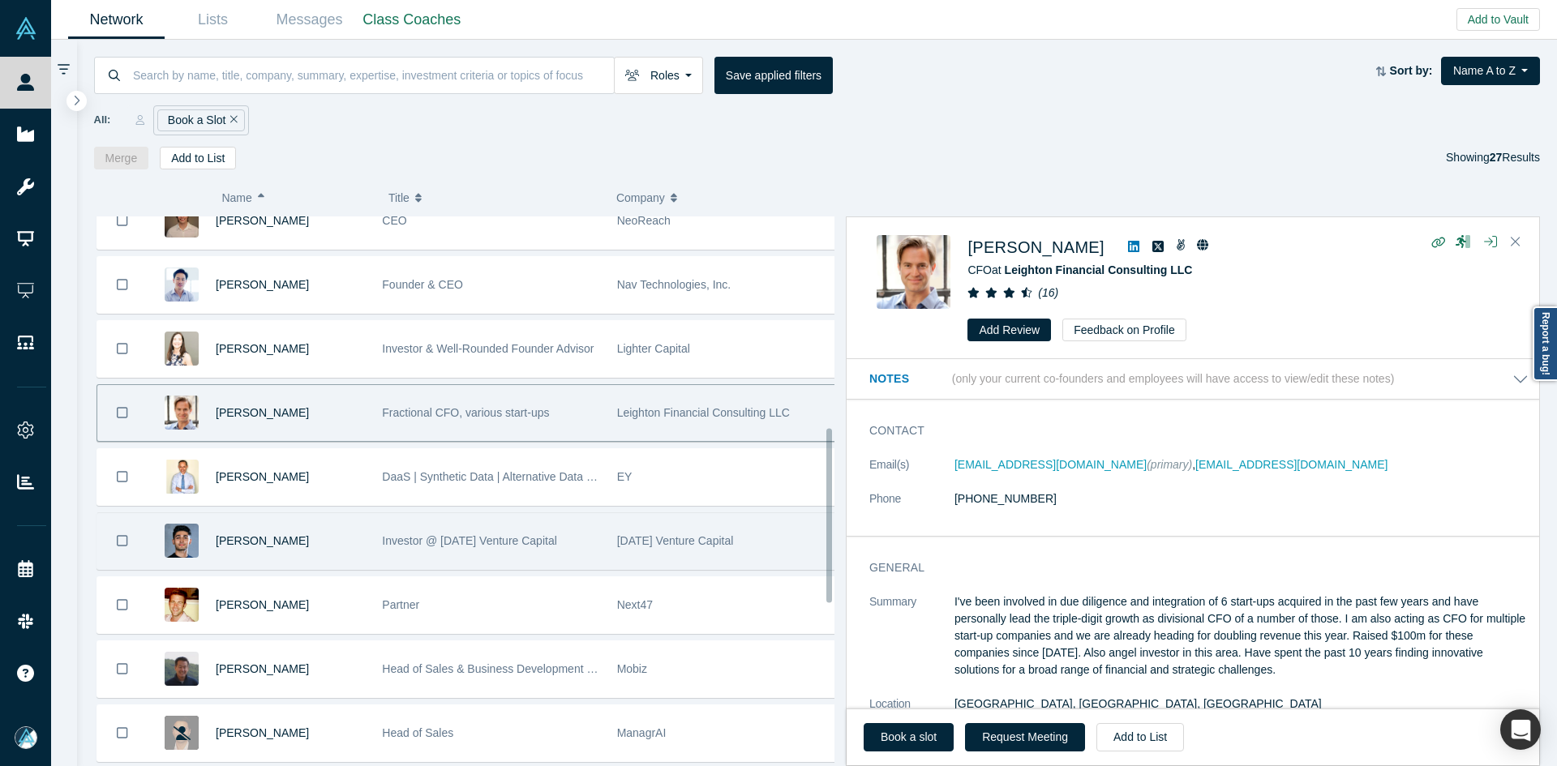
click at [319, 530] on div "[PERSON_NAME]" at bounding box center [290, 541] width 149 height 56
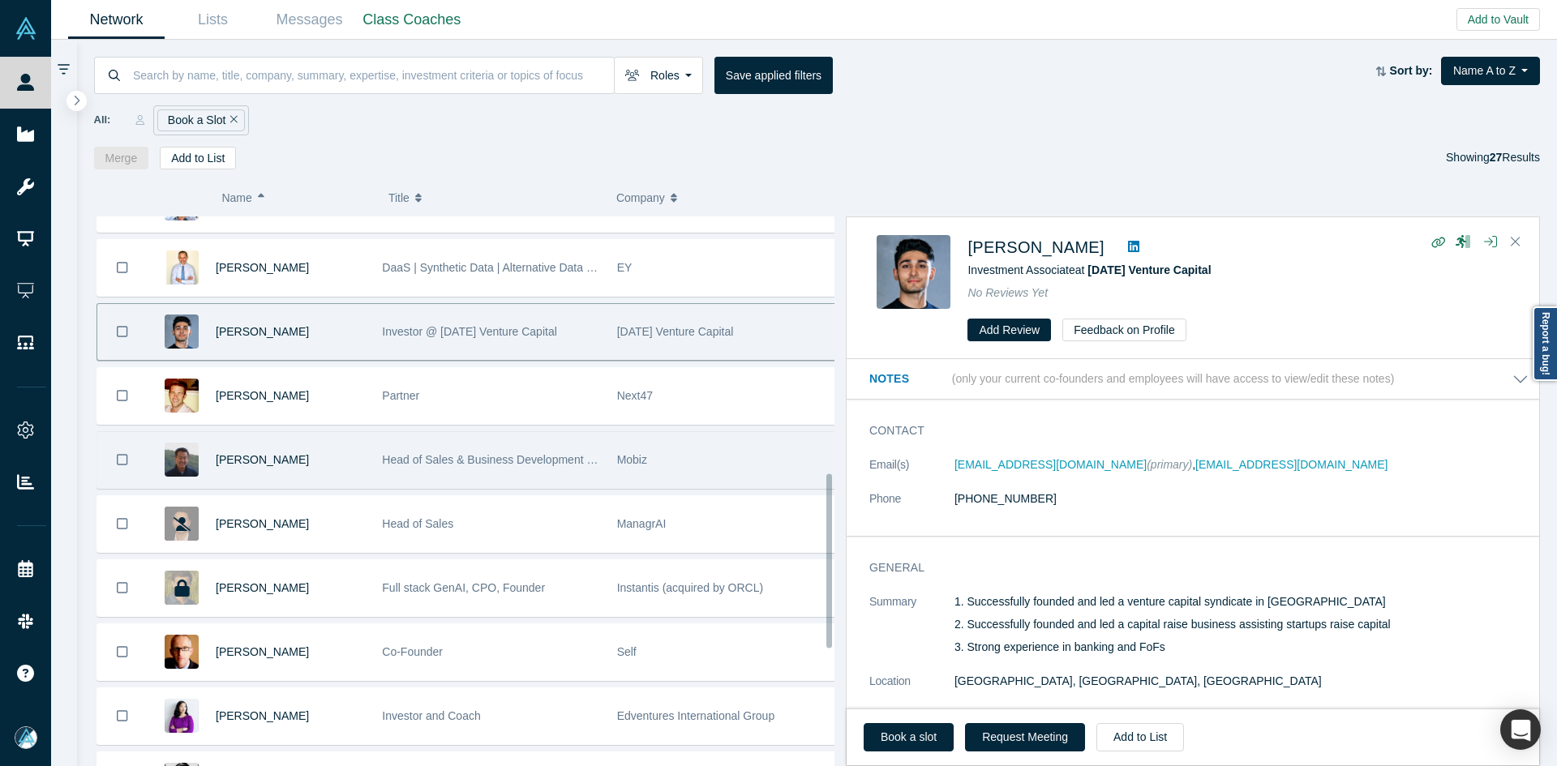
scroll to position [908, 0]
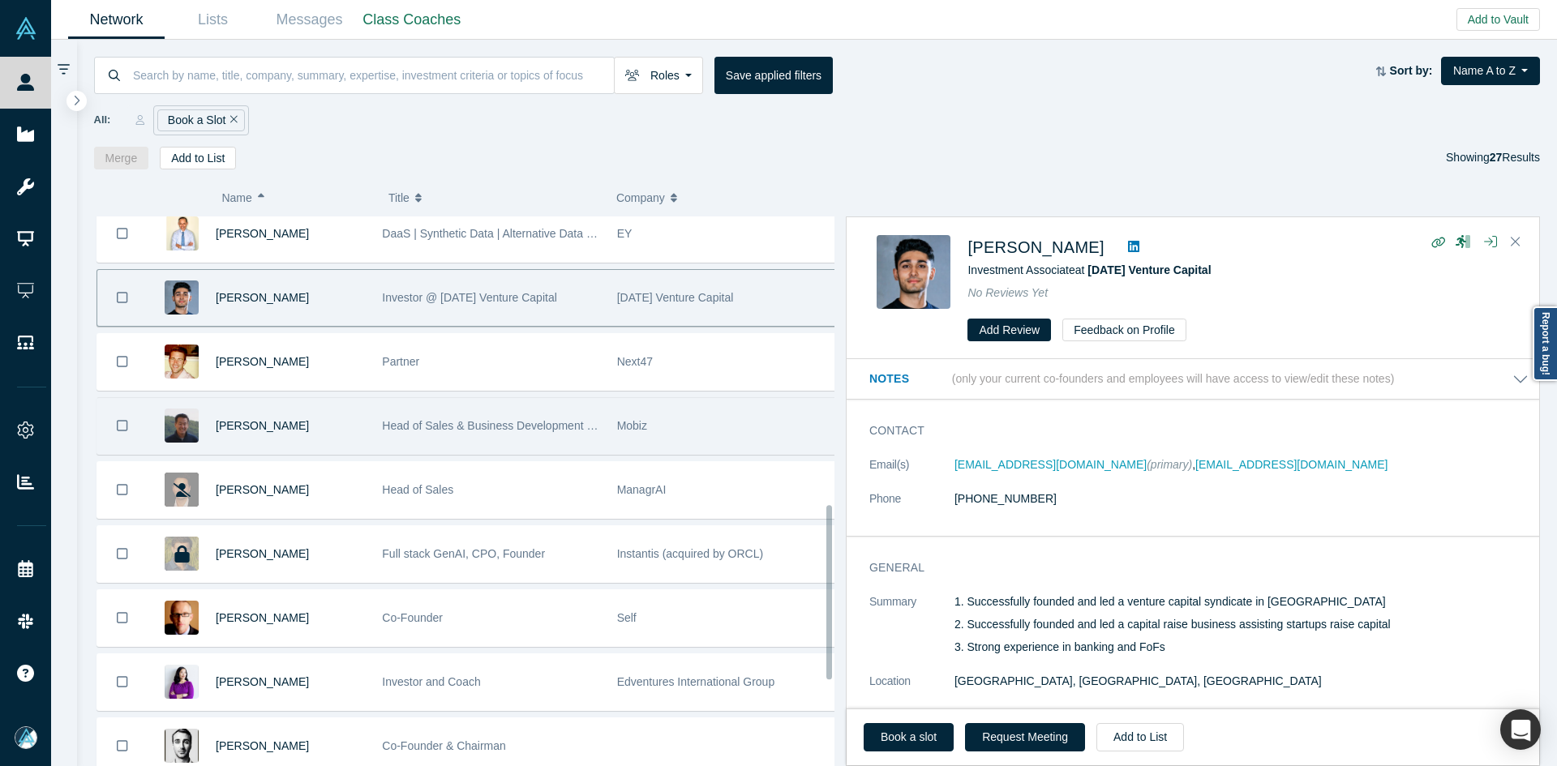
click at [322, 413] on div "[PERSON_NAME]" at bounding box center [290, 426] width 149 height 56
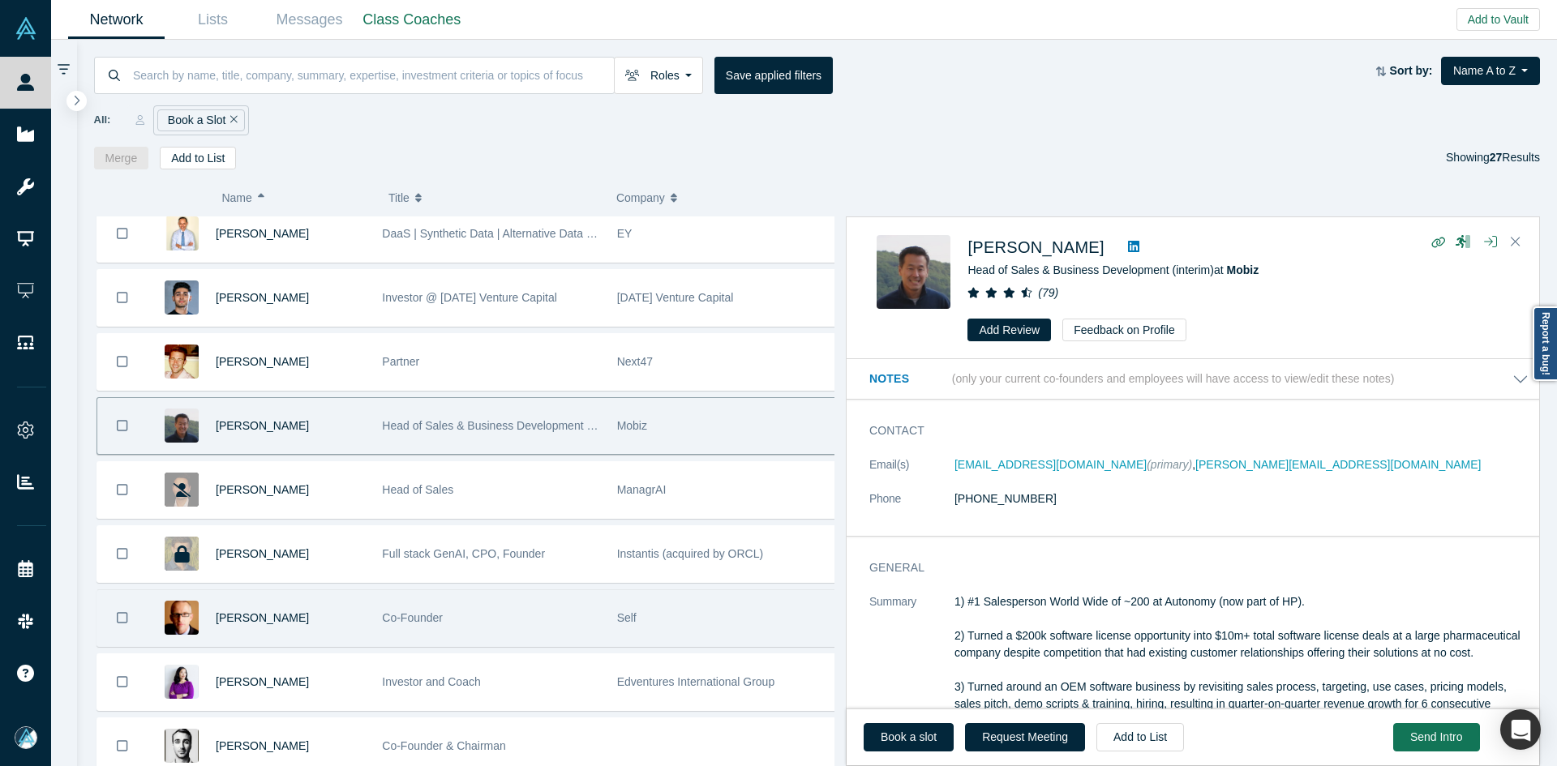
drag, startPoint x: 331, startPoint y: 612, endPoint x: 422, endPoint y: 628, distance: 93.0
click at [331, 612] on div "[PERSON_NAME]" at bounding box center [290, 618] width 149 height 56
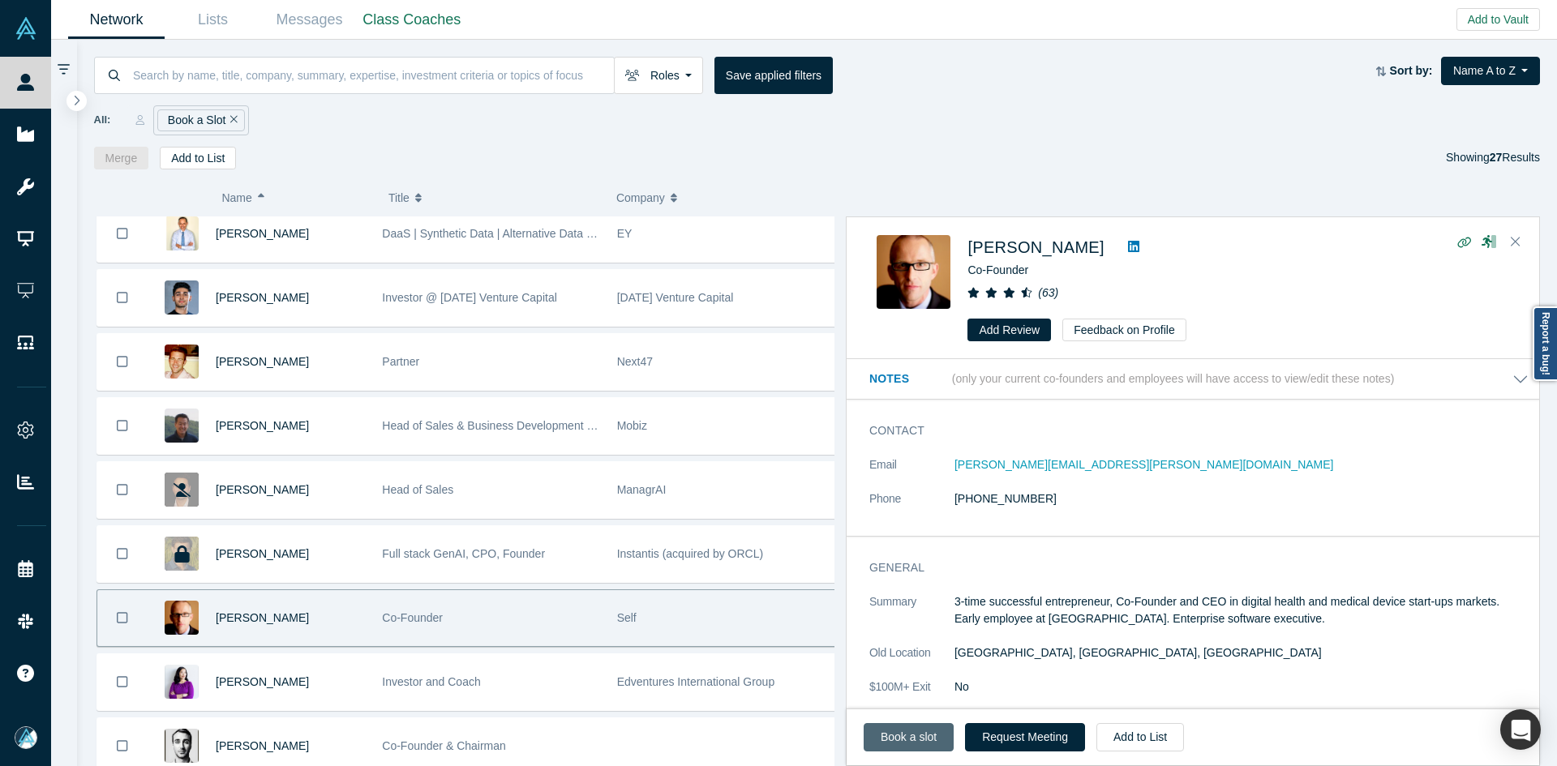
click at [924, 730] on link "Book a slot" at bounding box center [908, 737] width 90 height 28
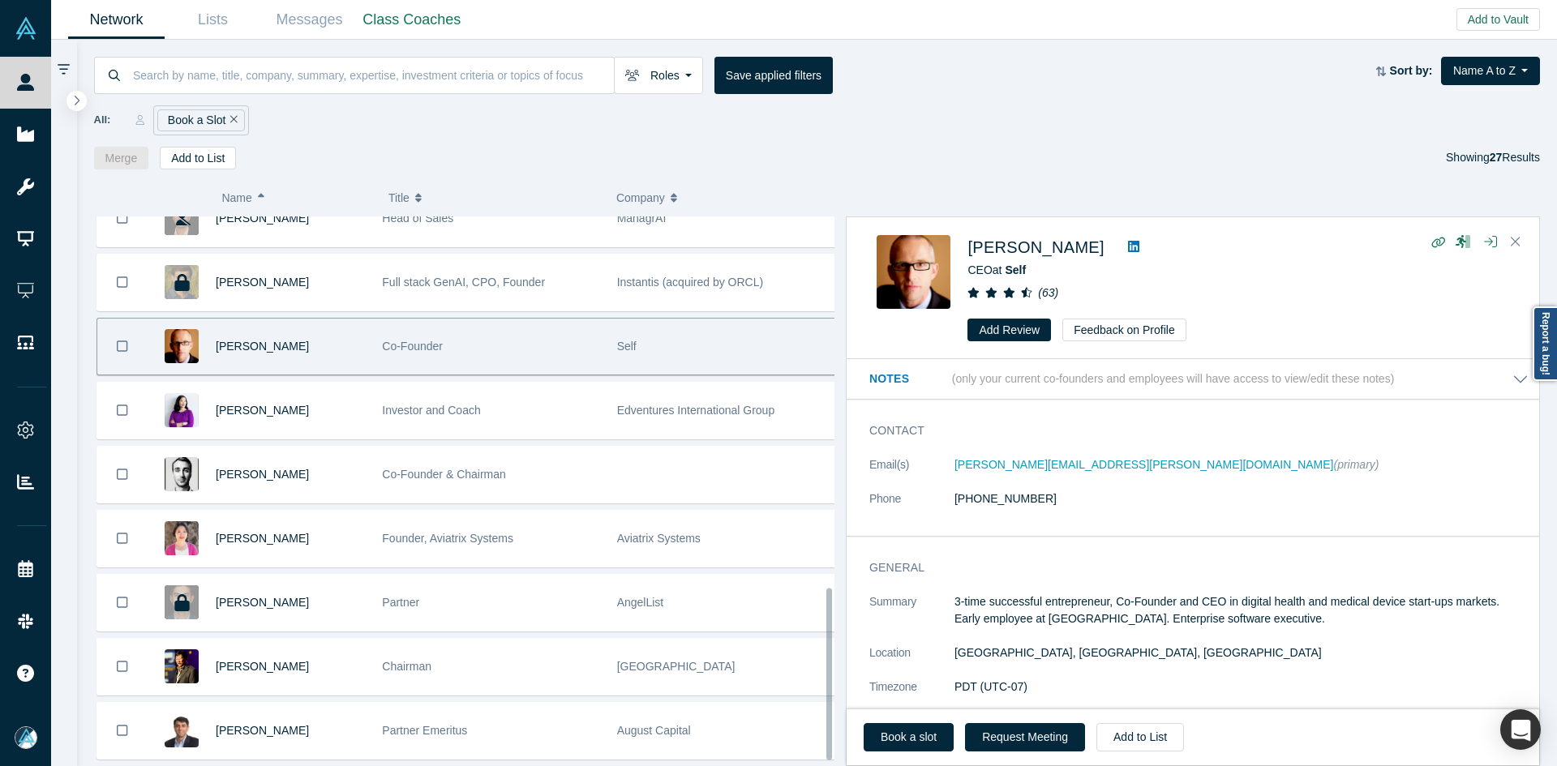
scroll to position [1206, 0]
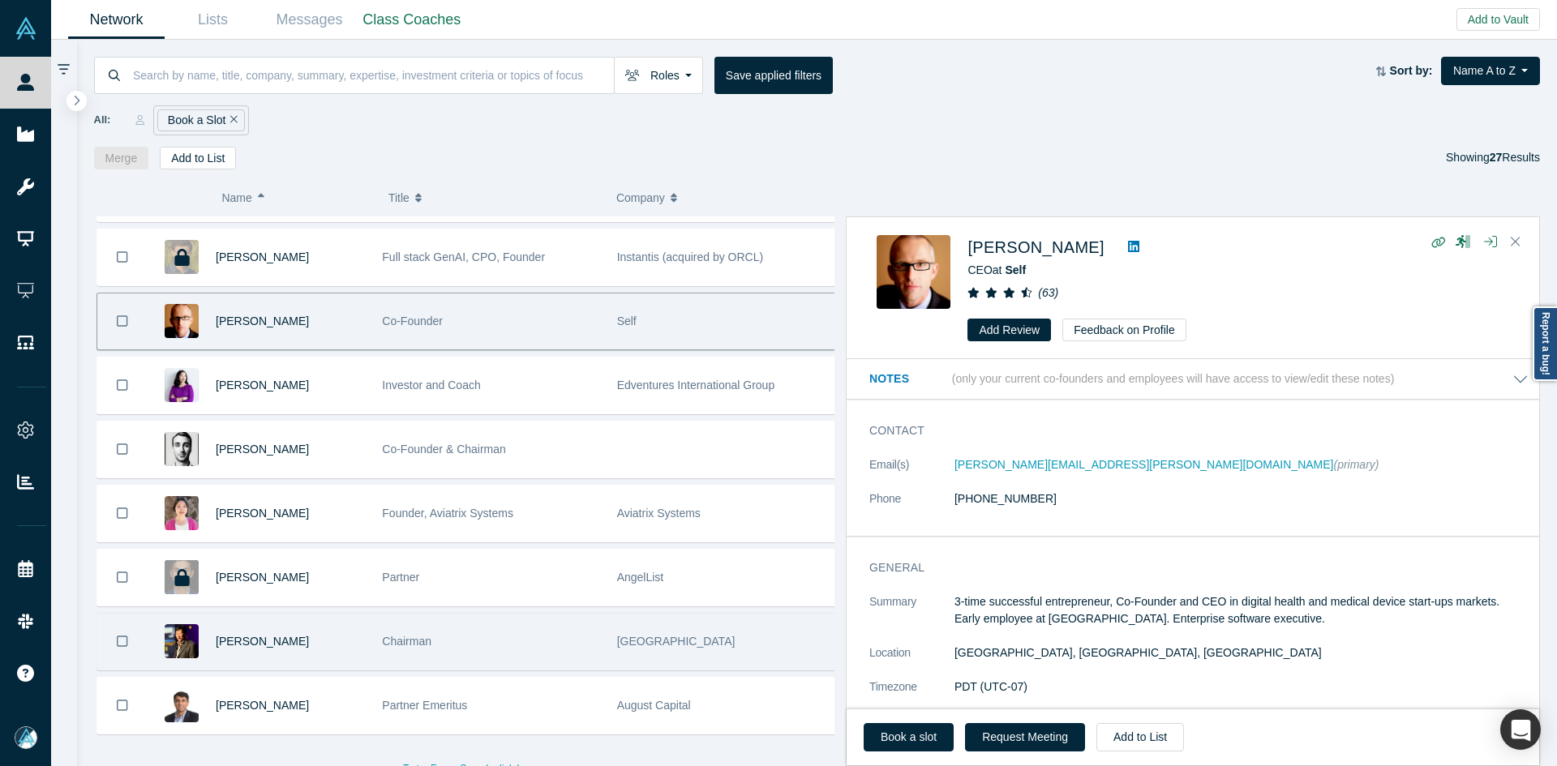
click at [329, 645] on div "[PERSON_NAME]" at bounding box center [290, 642] width 149 height 56
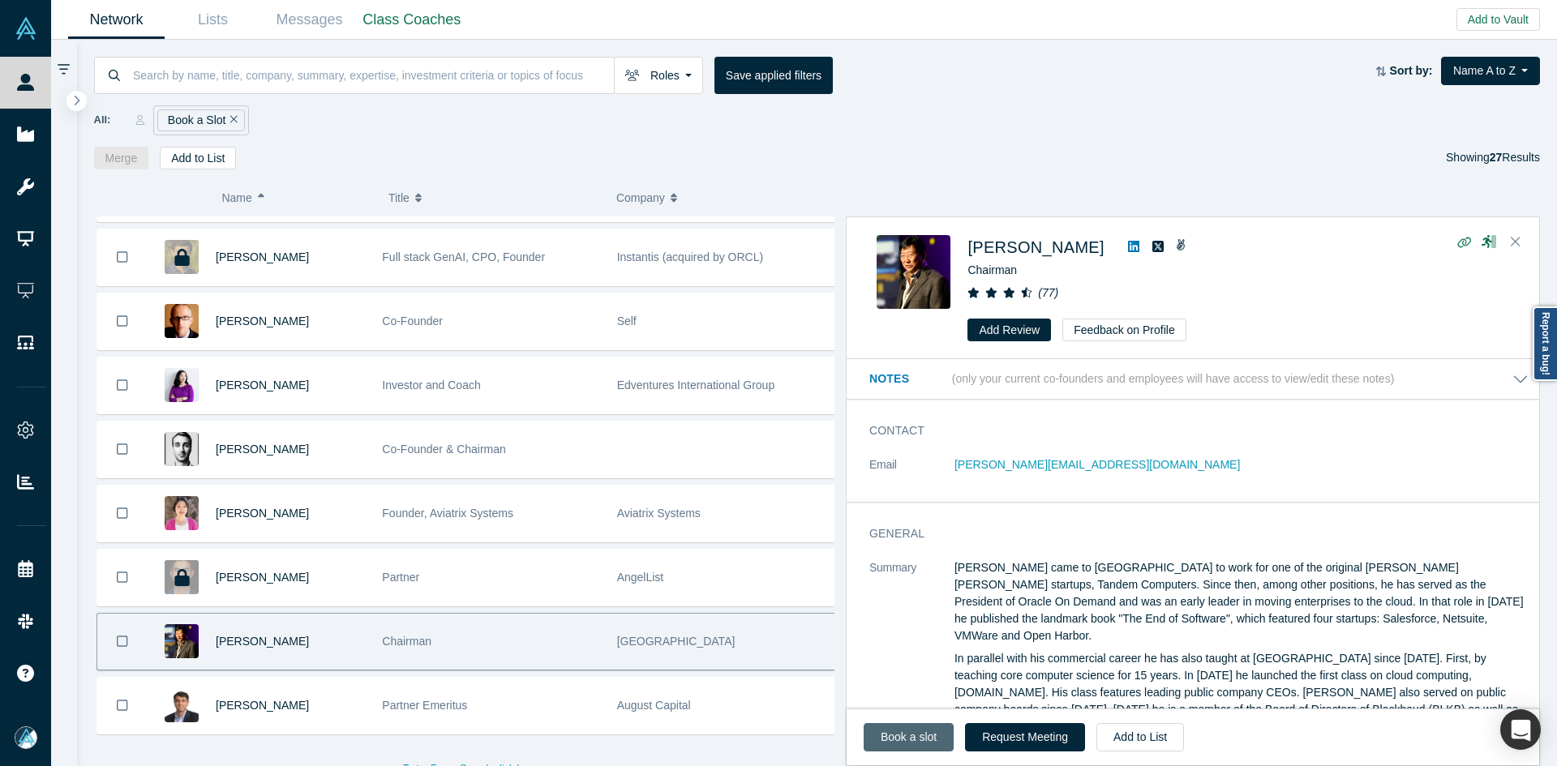
click at [920, 723] on link "Book a slot" at bounding box center [908, 737] width 90 height 28
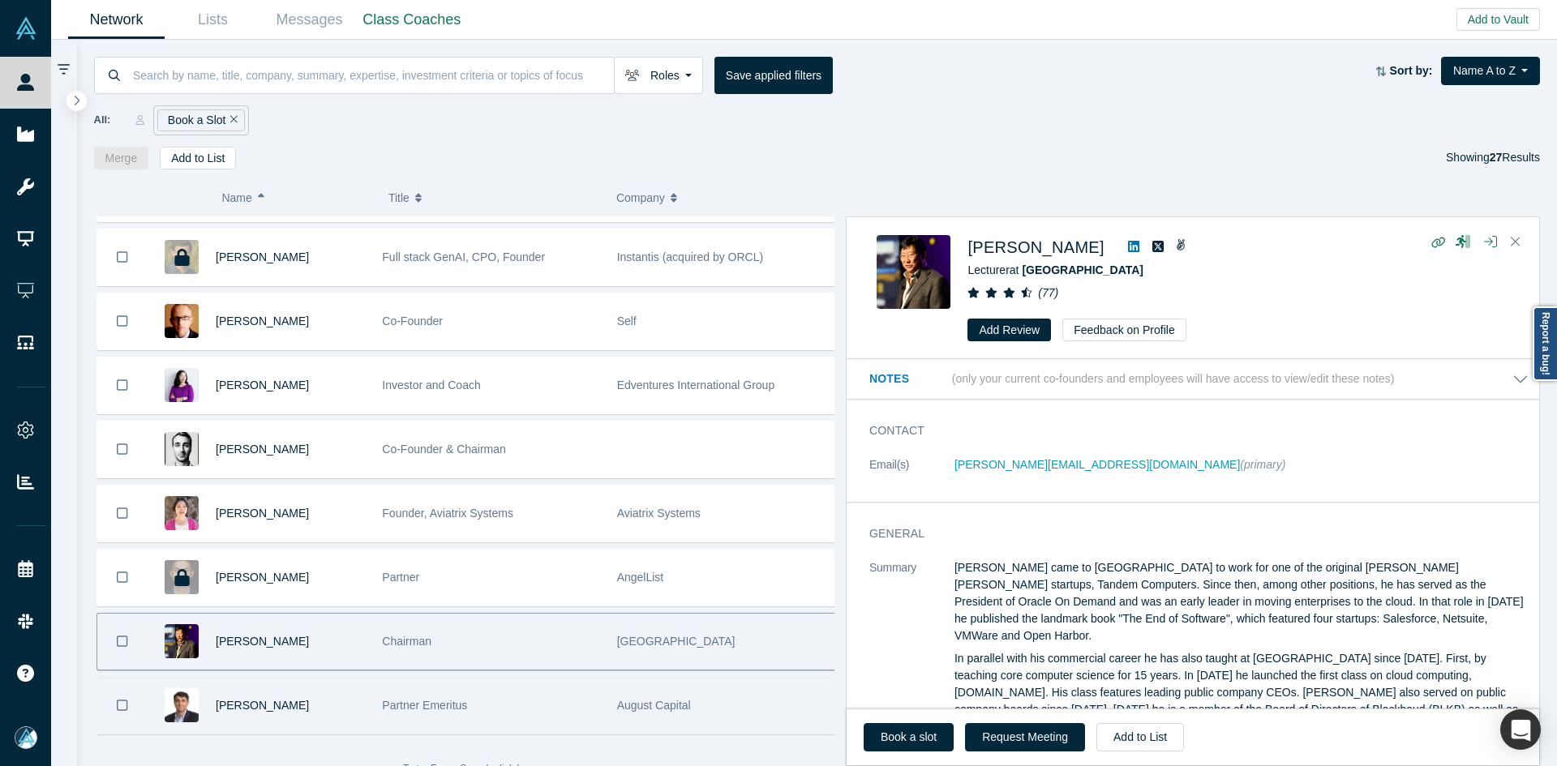
click at [301, 703] on div "[PERSON_NAME]" at bounding box center [290, 706] width 149 height 56
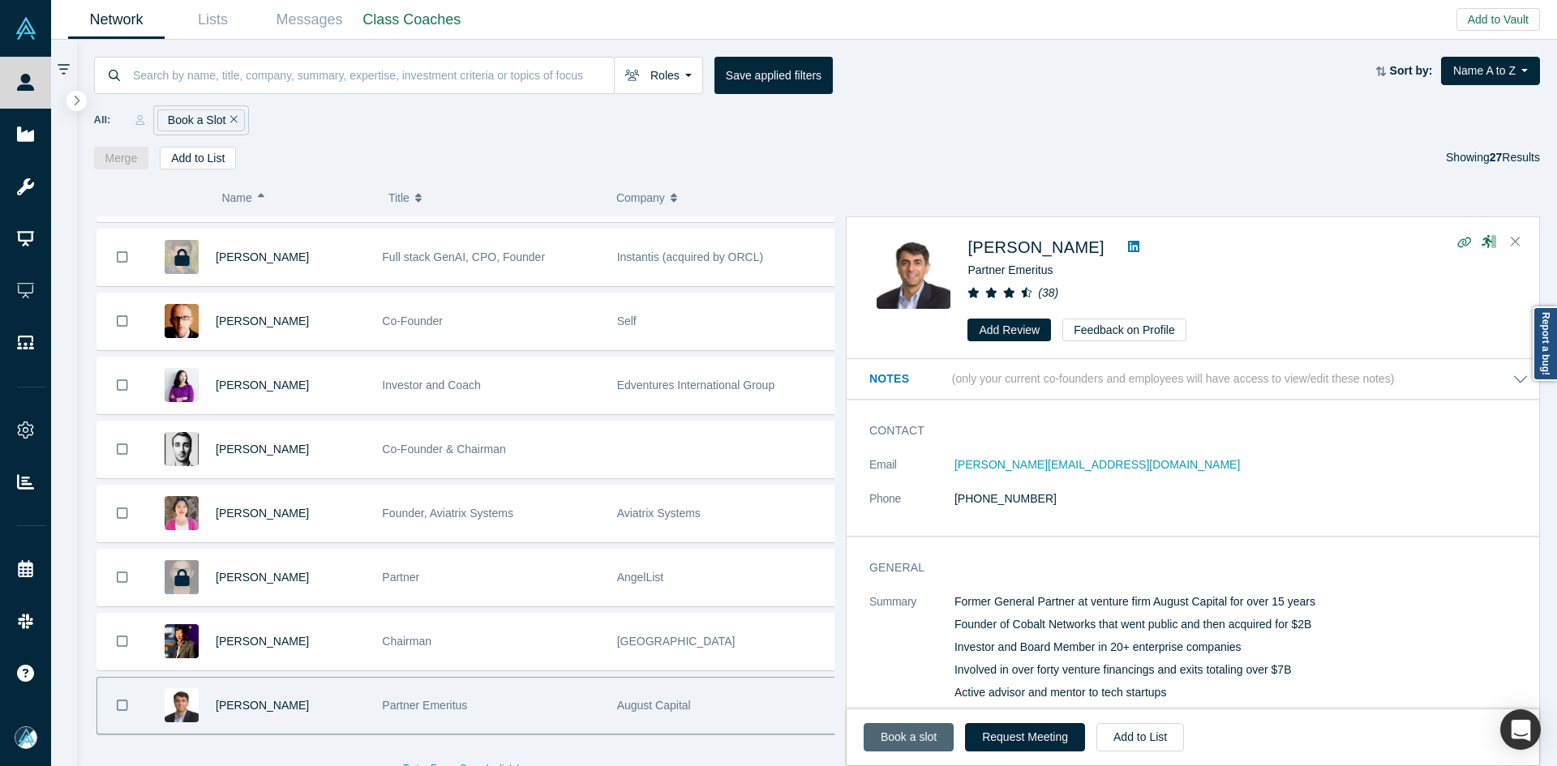
click at [912, 736] on link "Book a slot" at bounding box center [908, 737] width 90 height 28
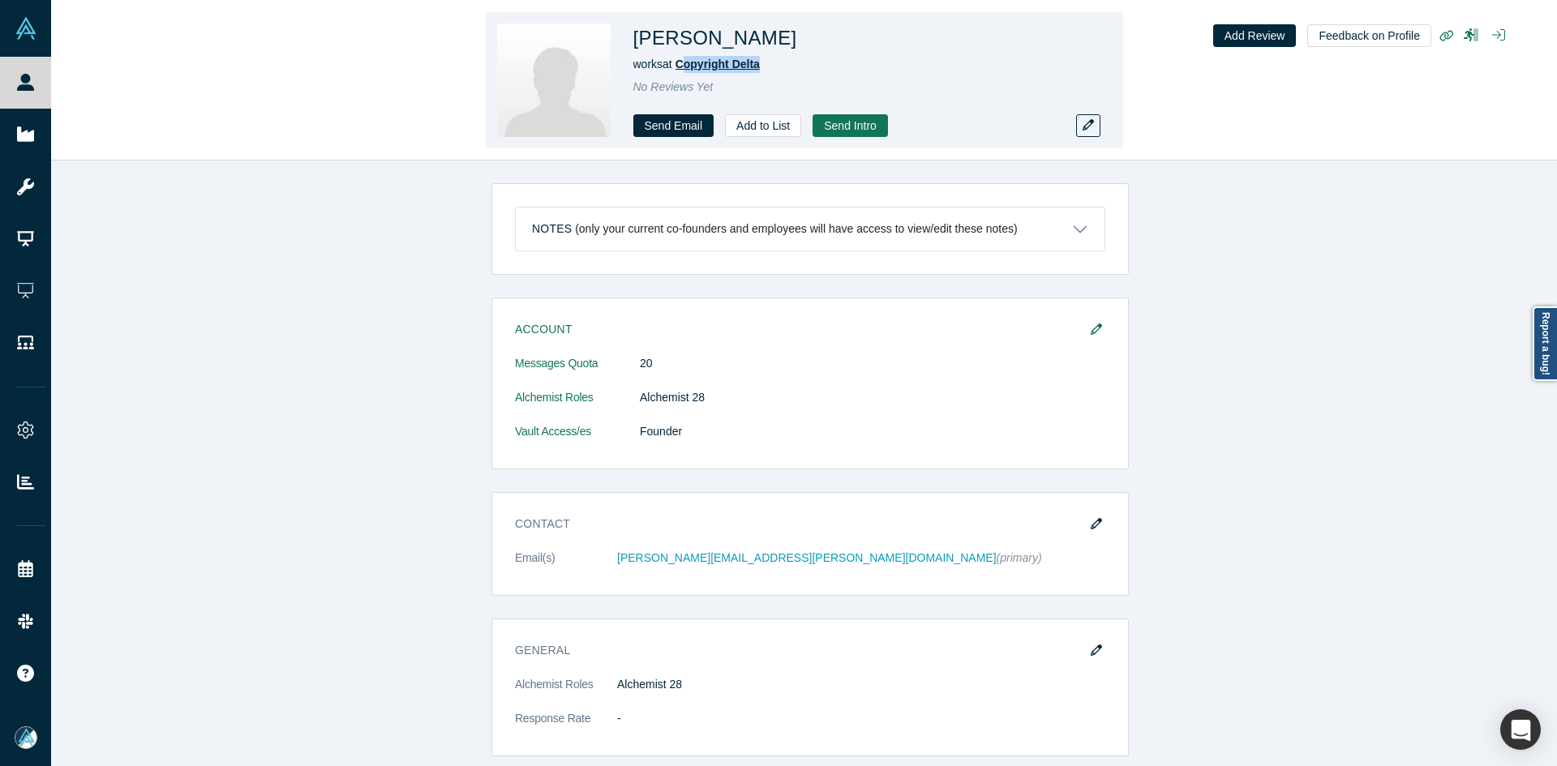
copy span "opyright Delta"
copy span "Copyright Delta"
drag, startPoint x: 754, startPoint y: 69, endPoint x: 679, endPoint y: 69, distance: 75.4
click at [679, 69] on div "works at Copyright Delta" at bounding box center [860, 64] width 454 height 17
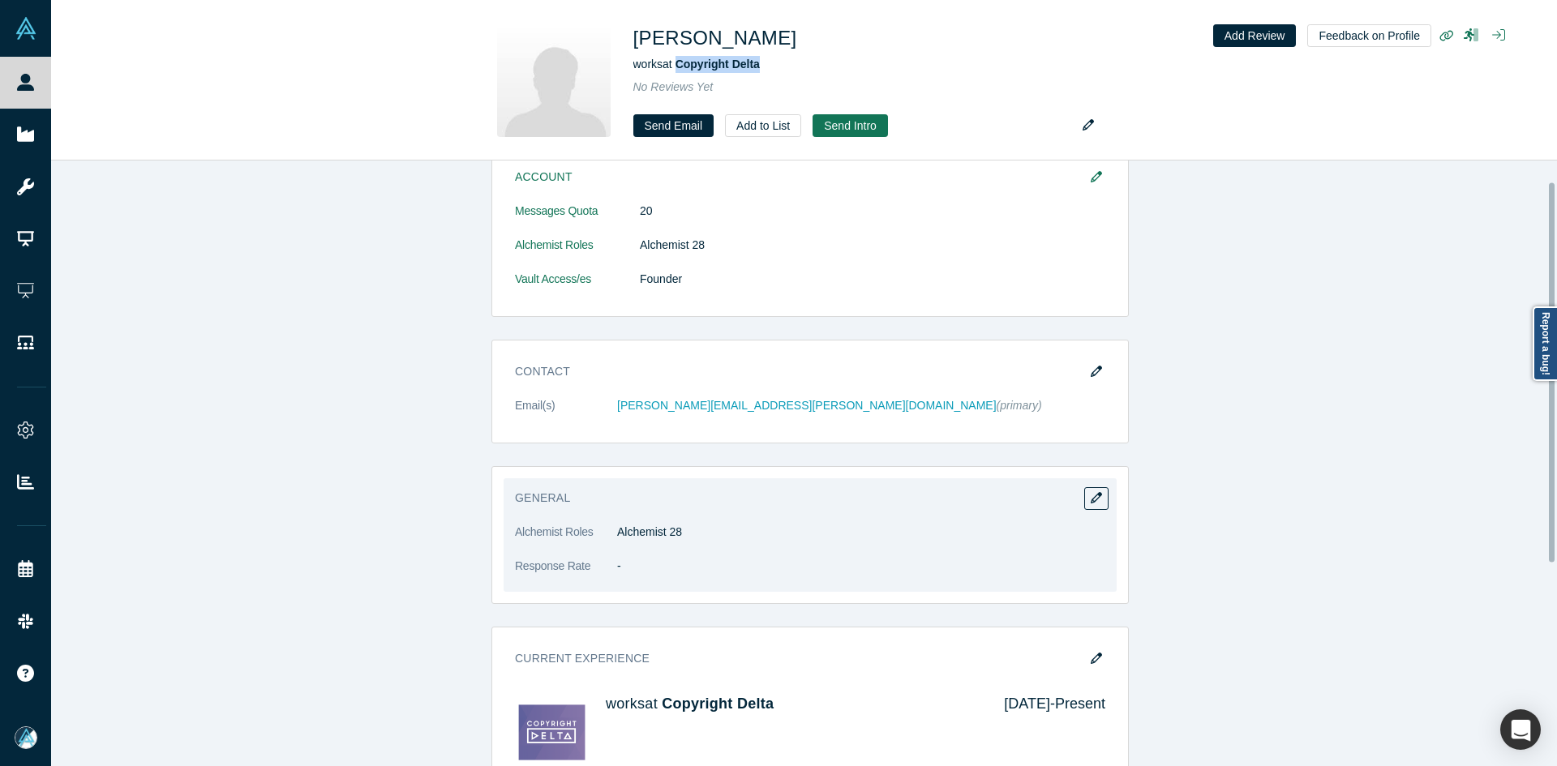
scroll to position [358, 0]
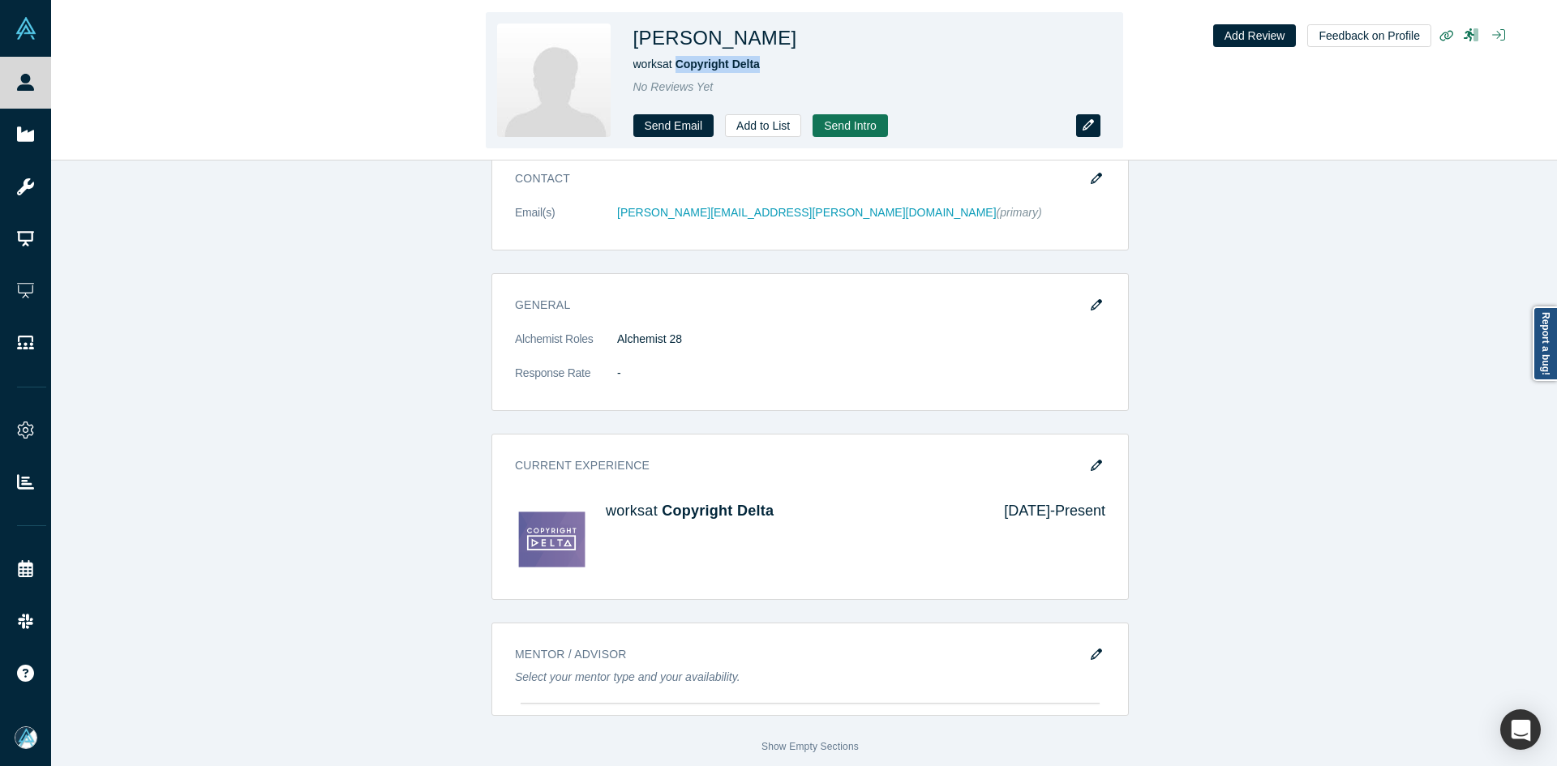
click at [1081, 125] on button "button" at bounding box center [1088, 125] width 24 height 23
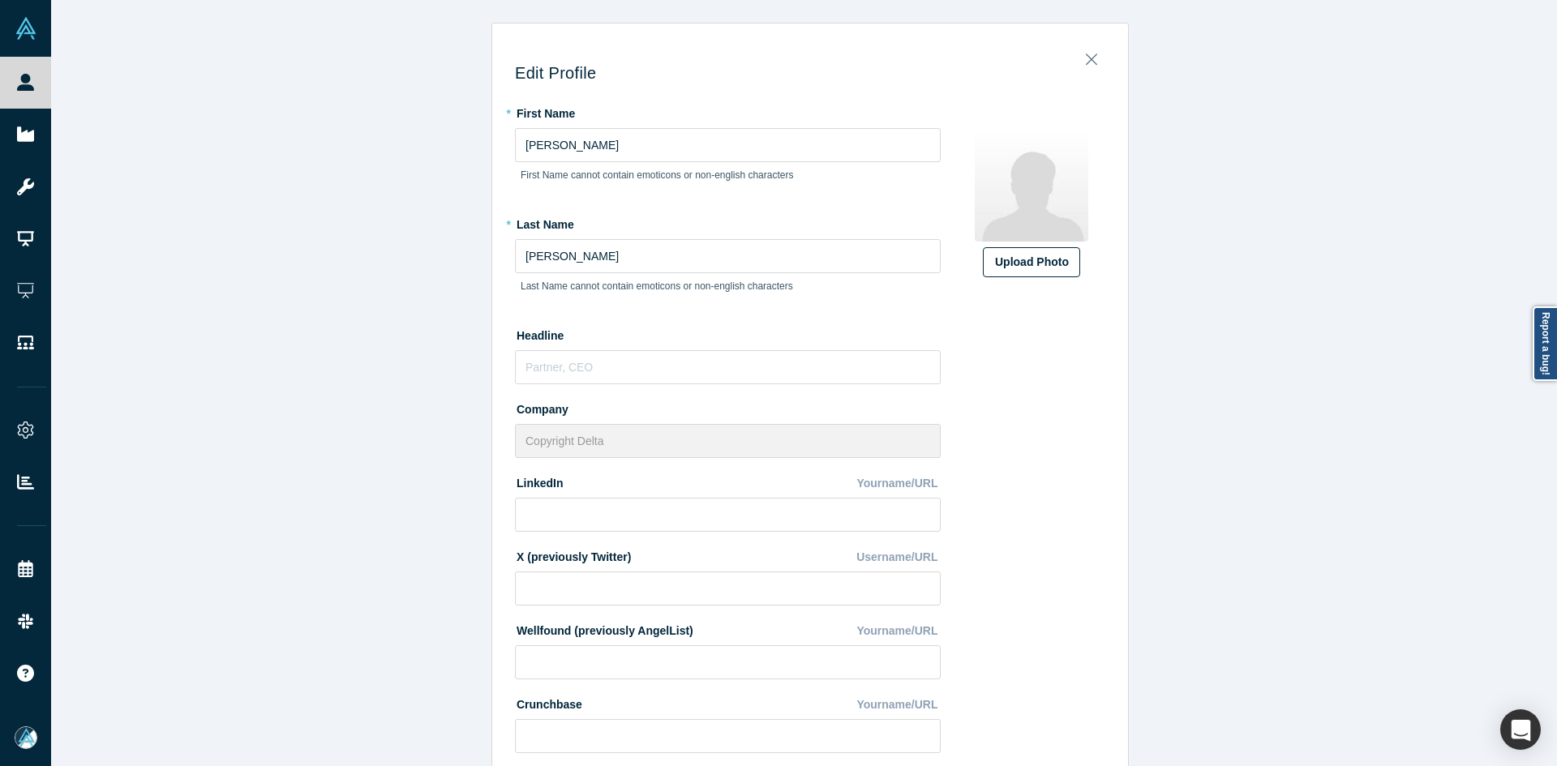
click at [1062, 263] on label "Upload Photo" at bounding box center [1031, 262] width 97 height 30
click at [0, 0] on input "Upload Photo" at bounding box center [0, 0] width 0 height 0
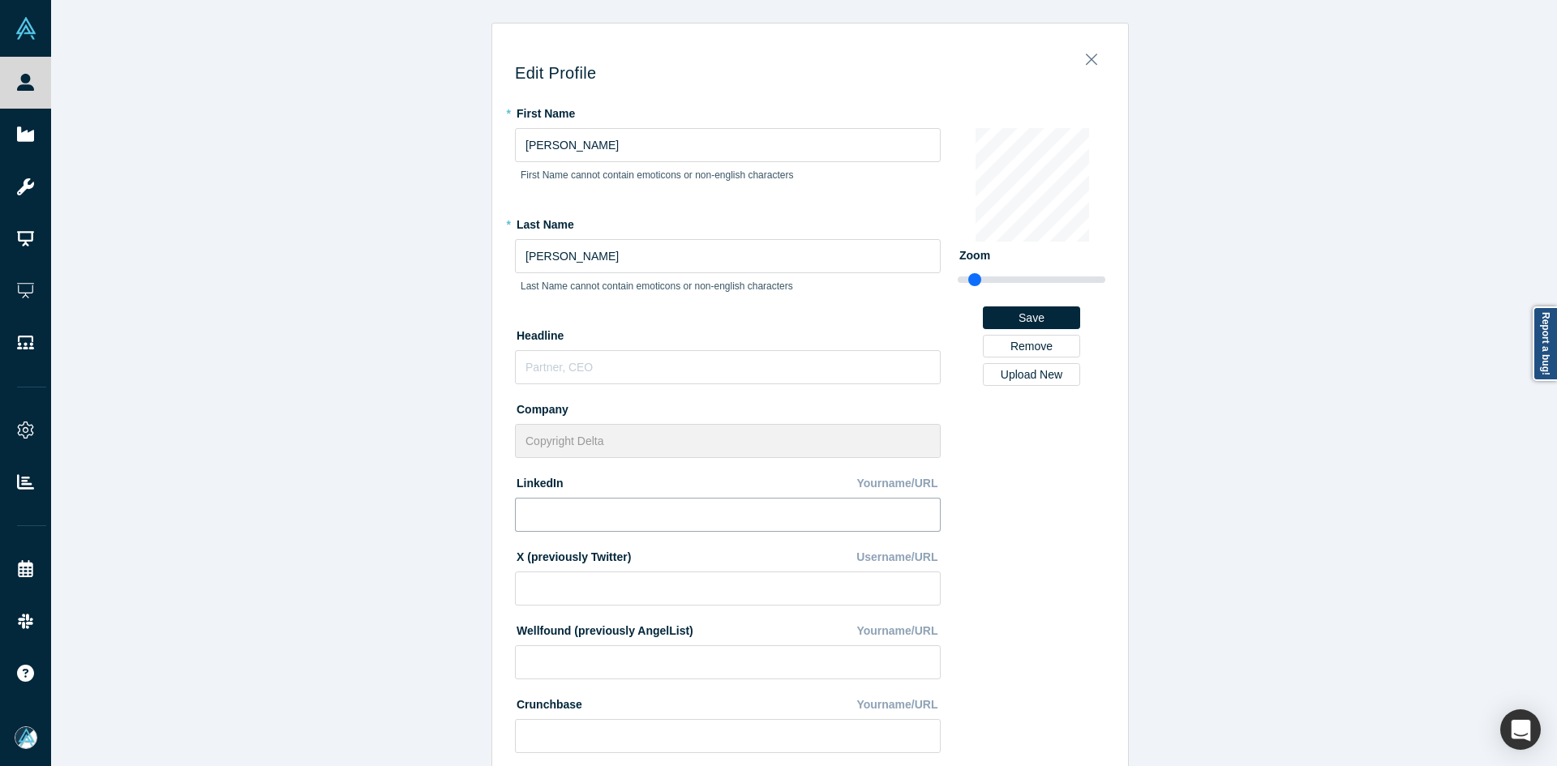
click at [581, 508] on input at bounding box center [728, 515] width 426 height 34
paste input "https://www.linkedin.com/in/anna-fahey/"
type input "https://www.linkedin.com/in/anna-fahey/"
click at [345, 538] on div "Edit Profile * First Name Anna First Name cannot contain emoticons or non-engli…" at bounding box center [810, 389] width 1518 height 778
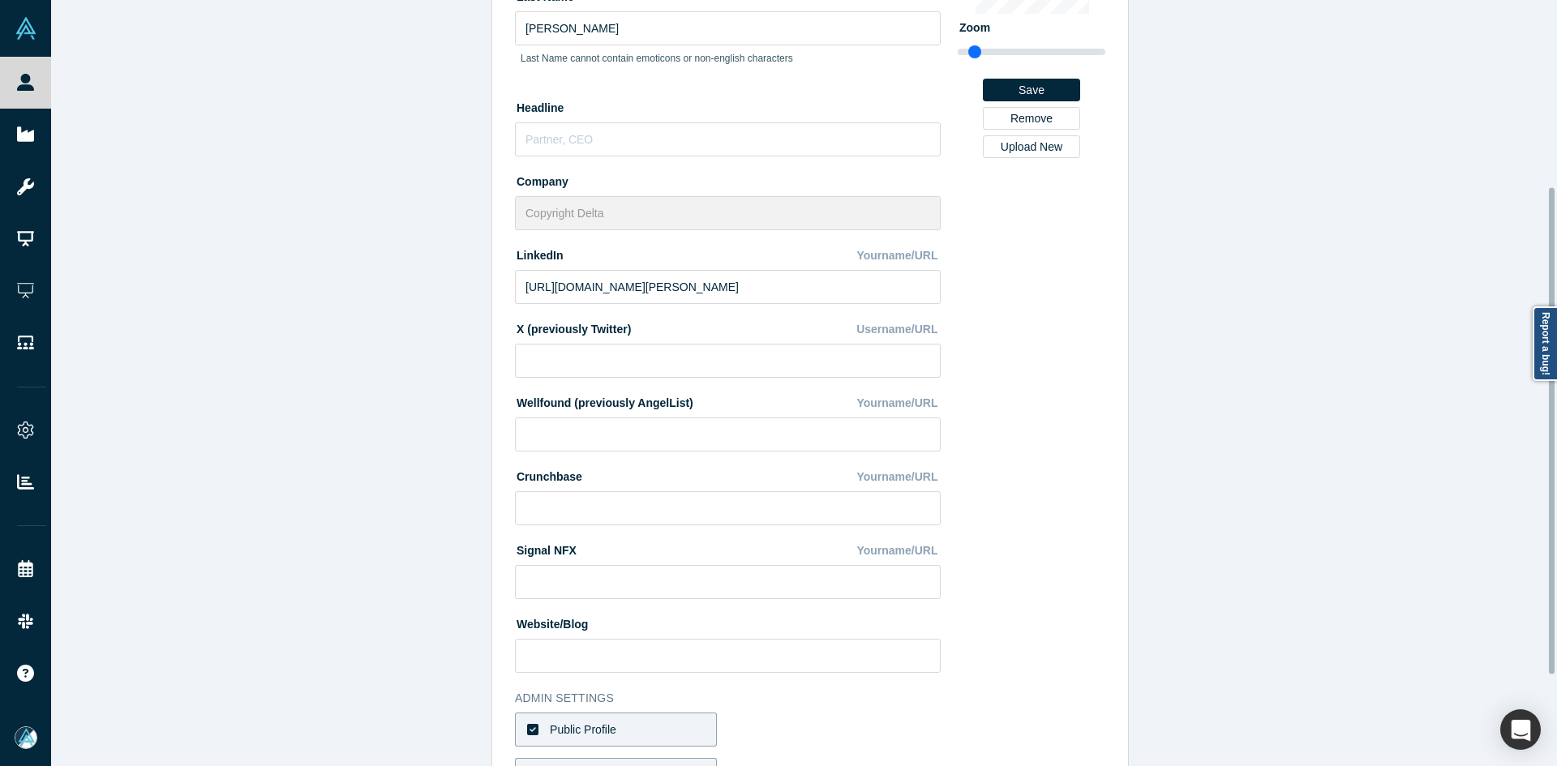
scroll to position [436, 0]
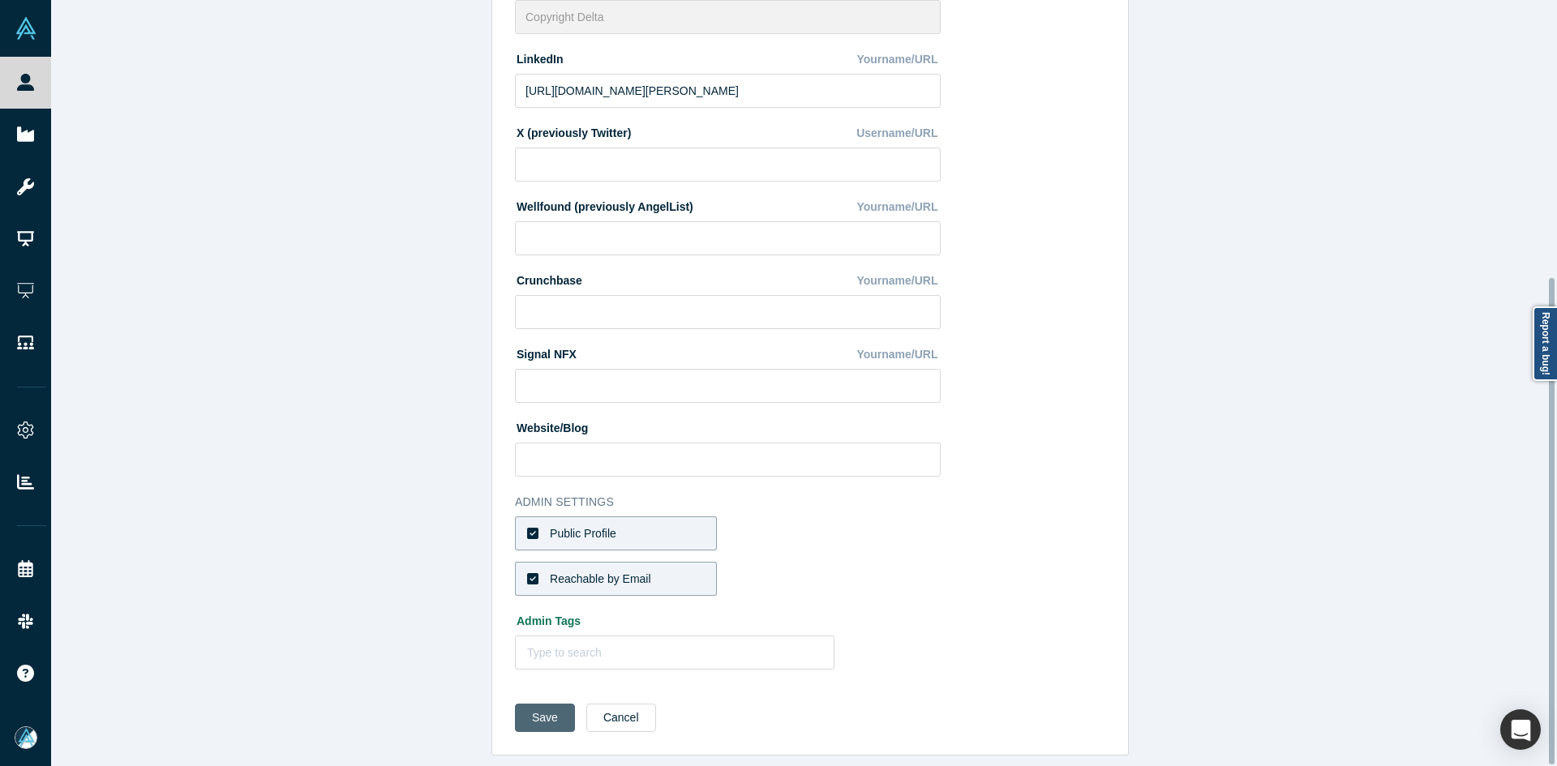
click at [547, 713] on button "Save" at bounding box center [545, 718] width 60 height 28
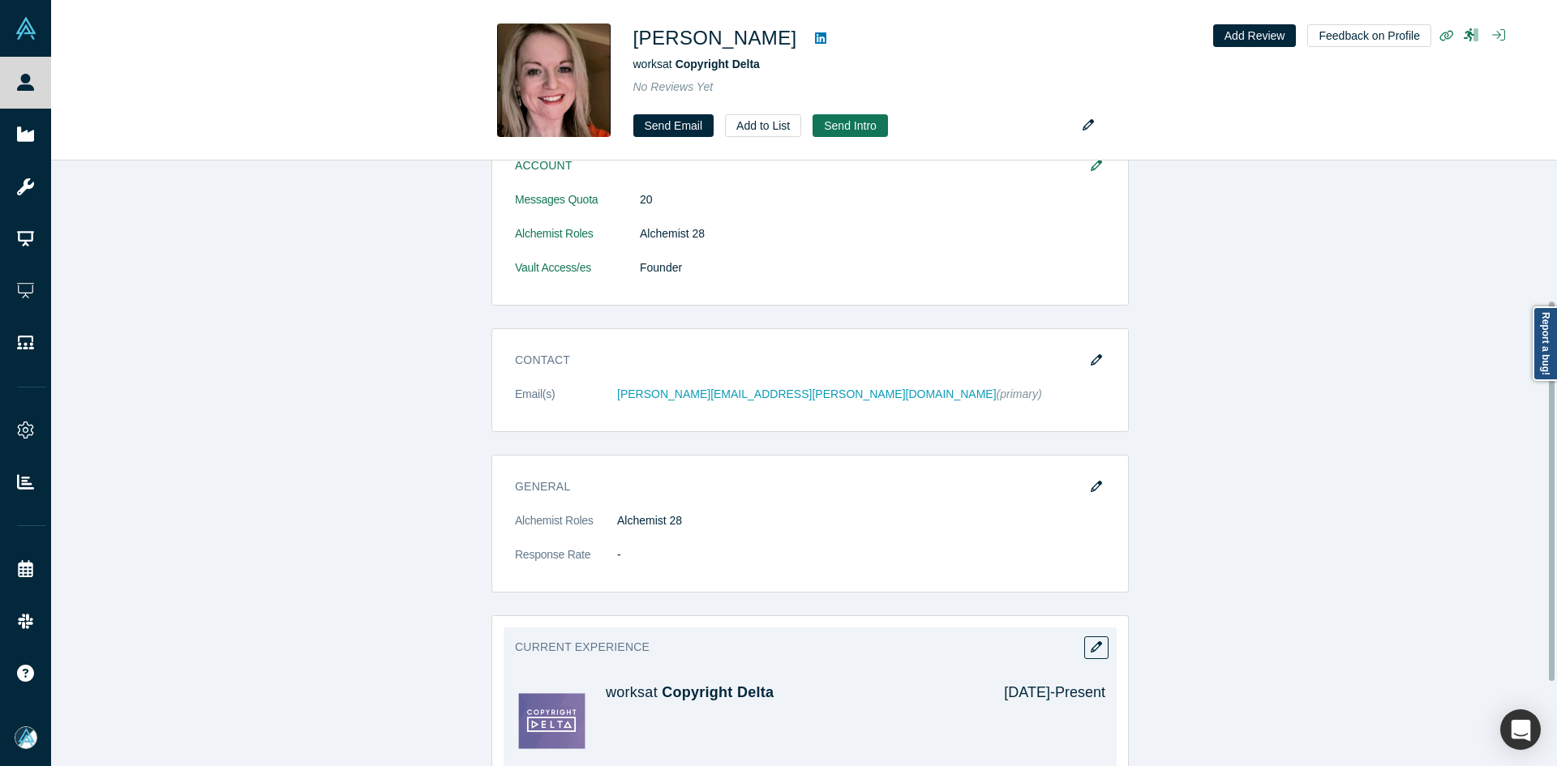
scroll to position [358, 0]
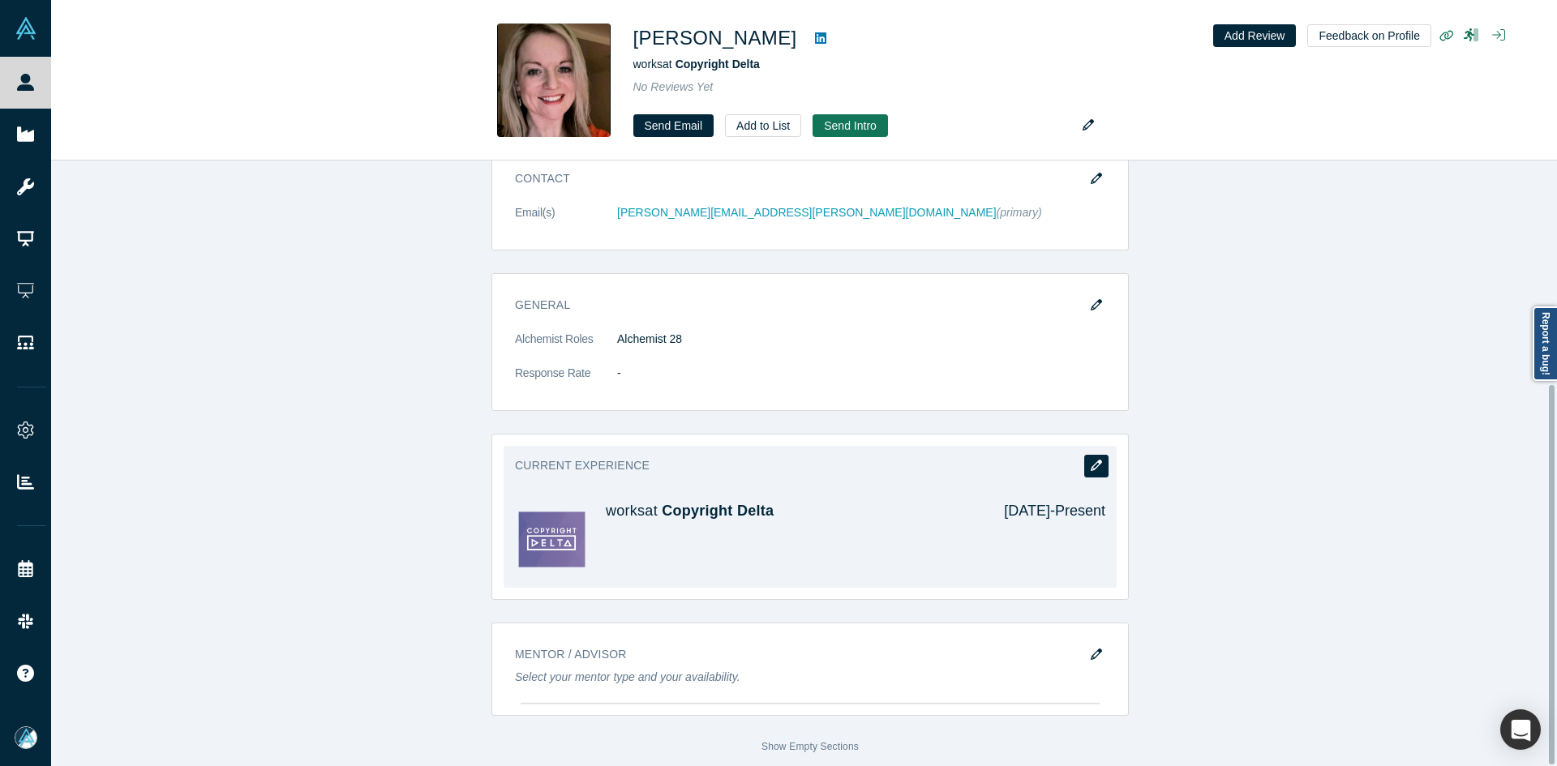
click at [1094, 460] on icon "button" at bounding box center [1095, 465] width 11 height 11
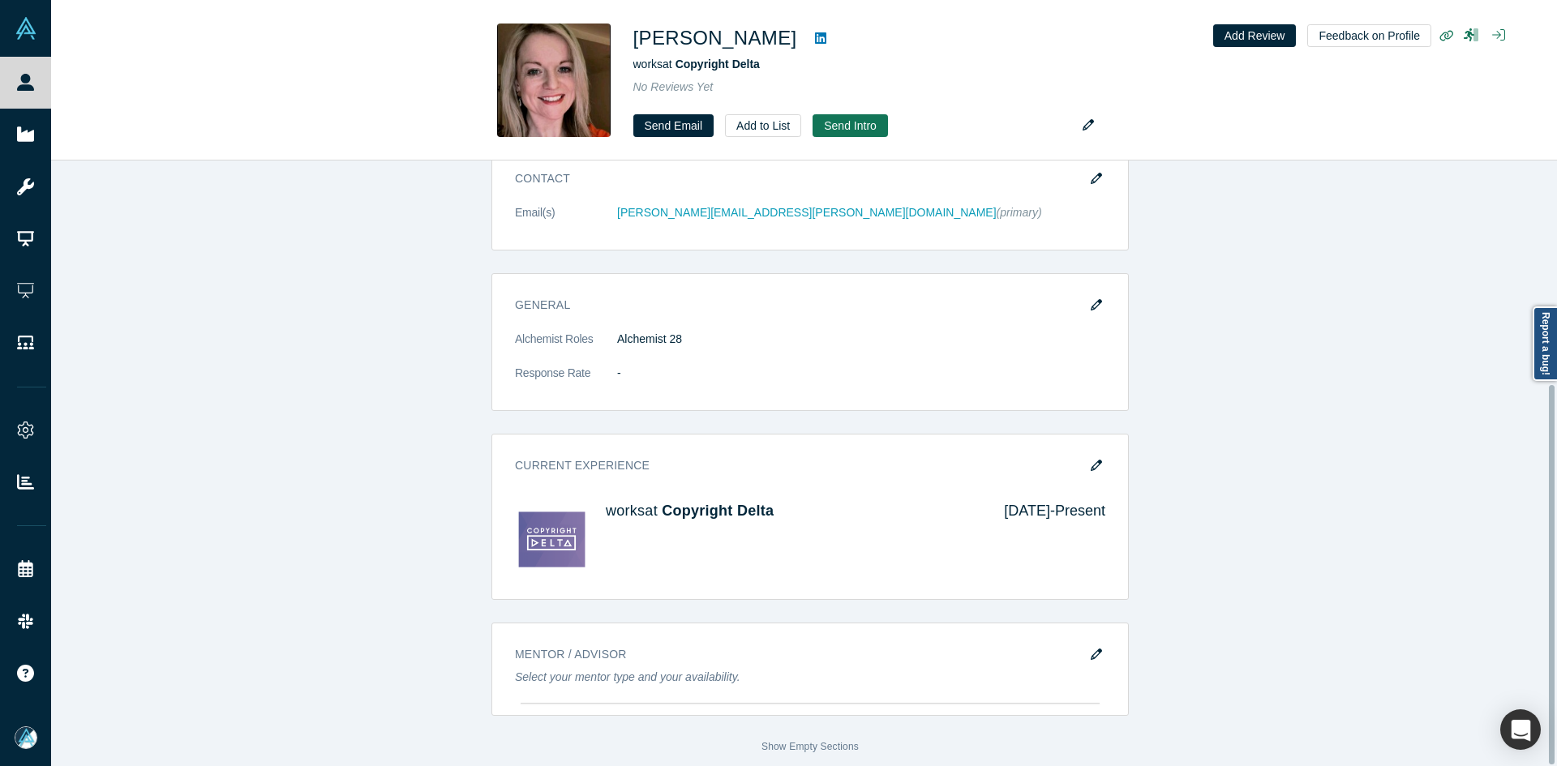
scroll to position [0, 0]
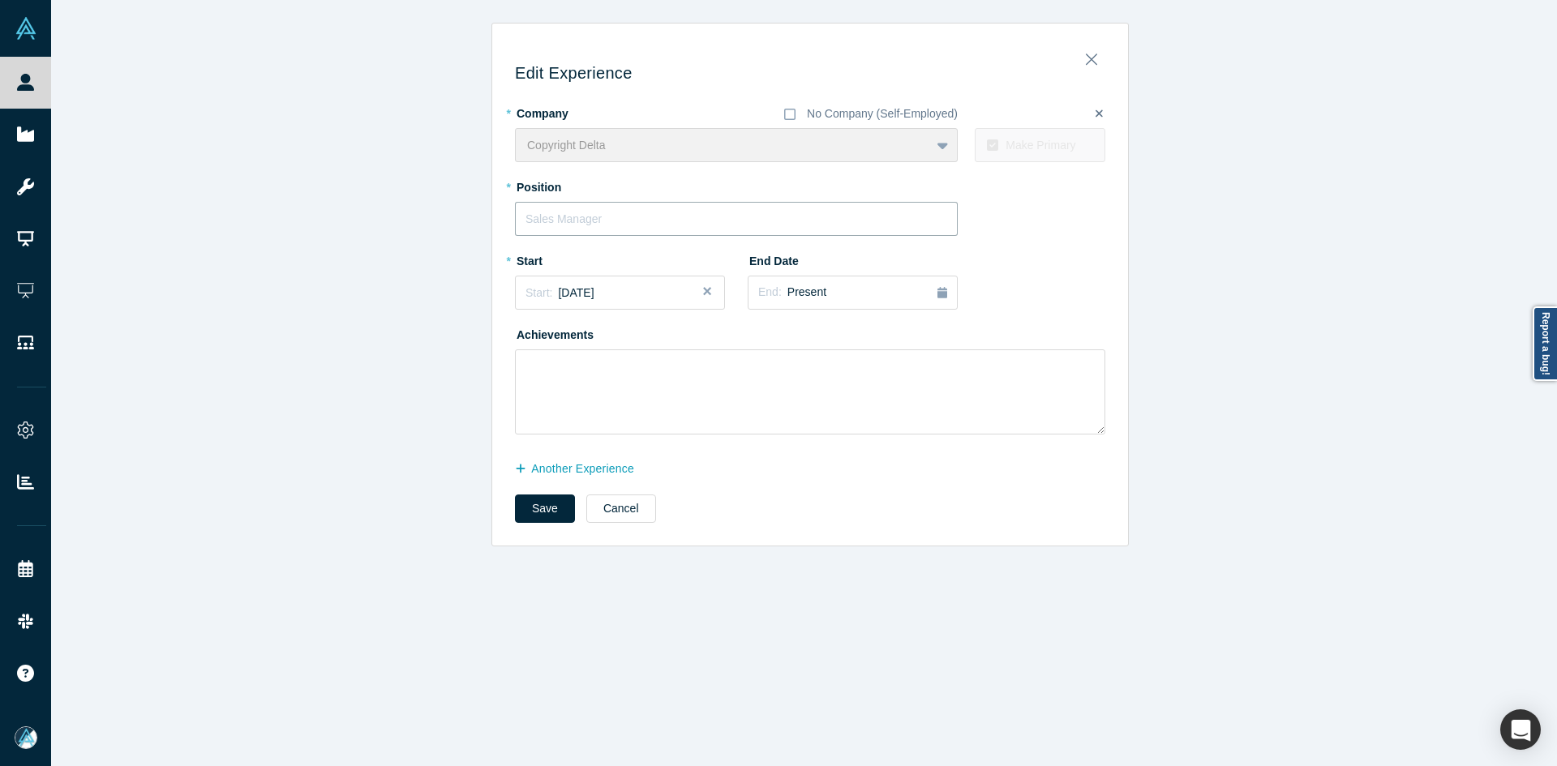
click at [590, 205] on input "text" at bounding box center [736, 219] width 443 height 34
paste input "Co-Lead Biz Dev CMOs & Ops"
type input "Co-Lead Biz Dev CMOs & Ops"
click at [537, 512] on button "Save" at bounding box center [545, 509] width 60 height 28
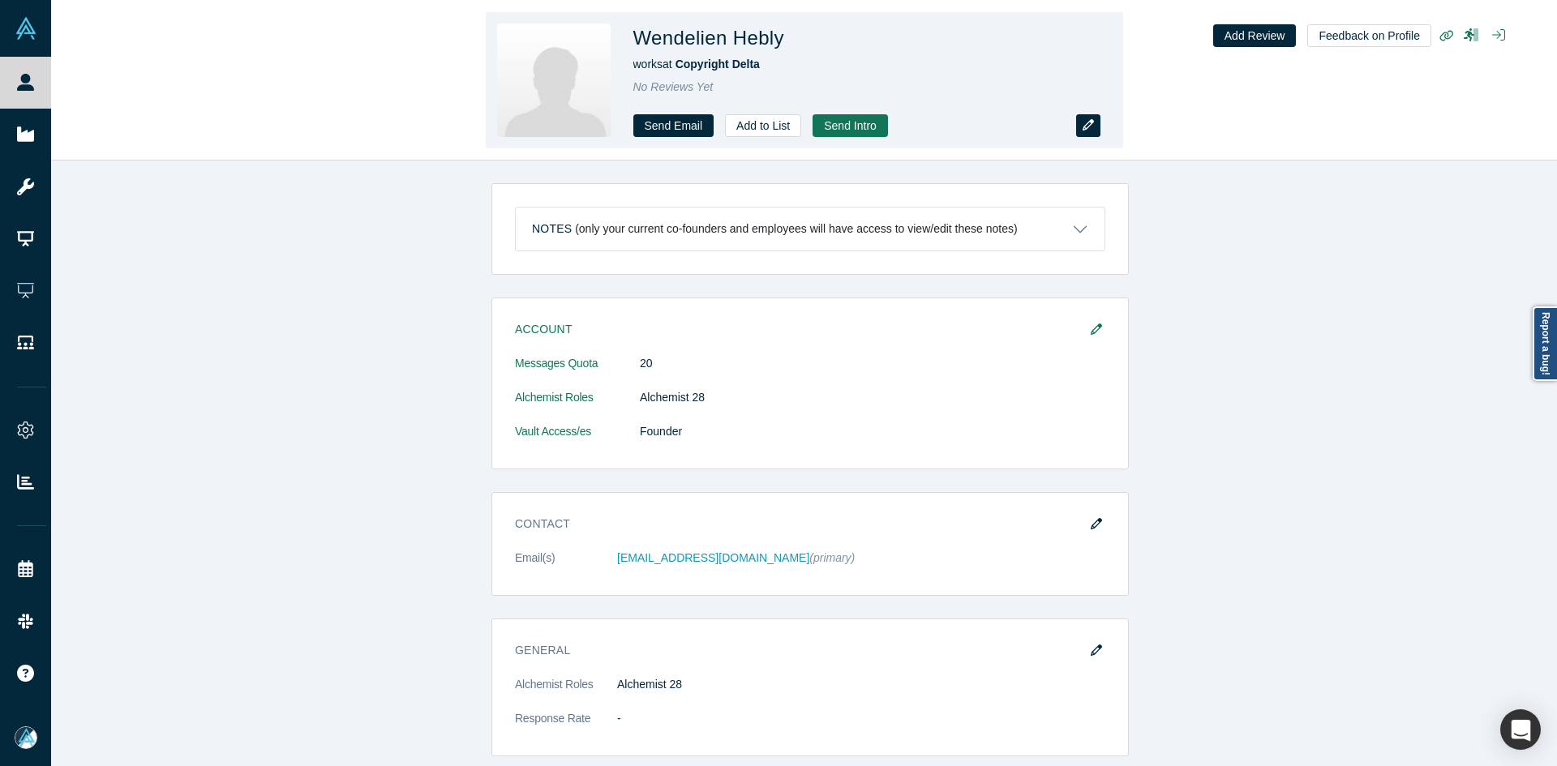
click at [1086, 117] on button "button" at bounding box center [1088, 125] width 24 height 23
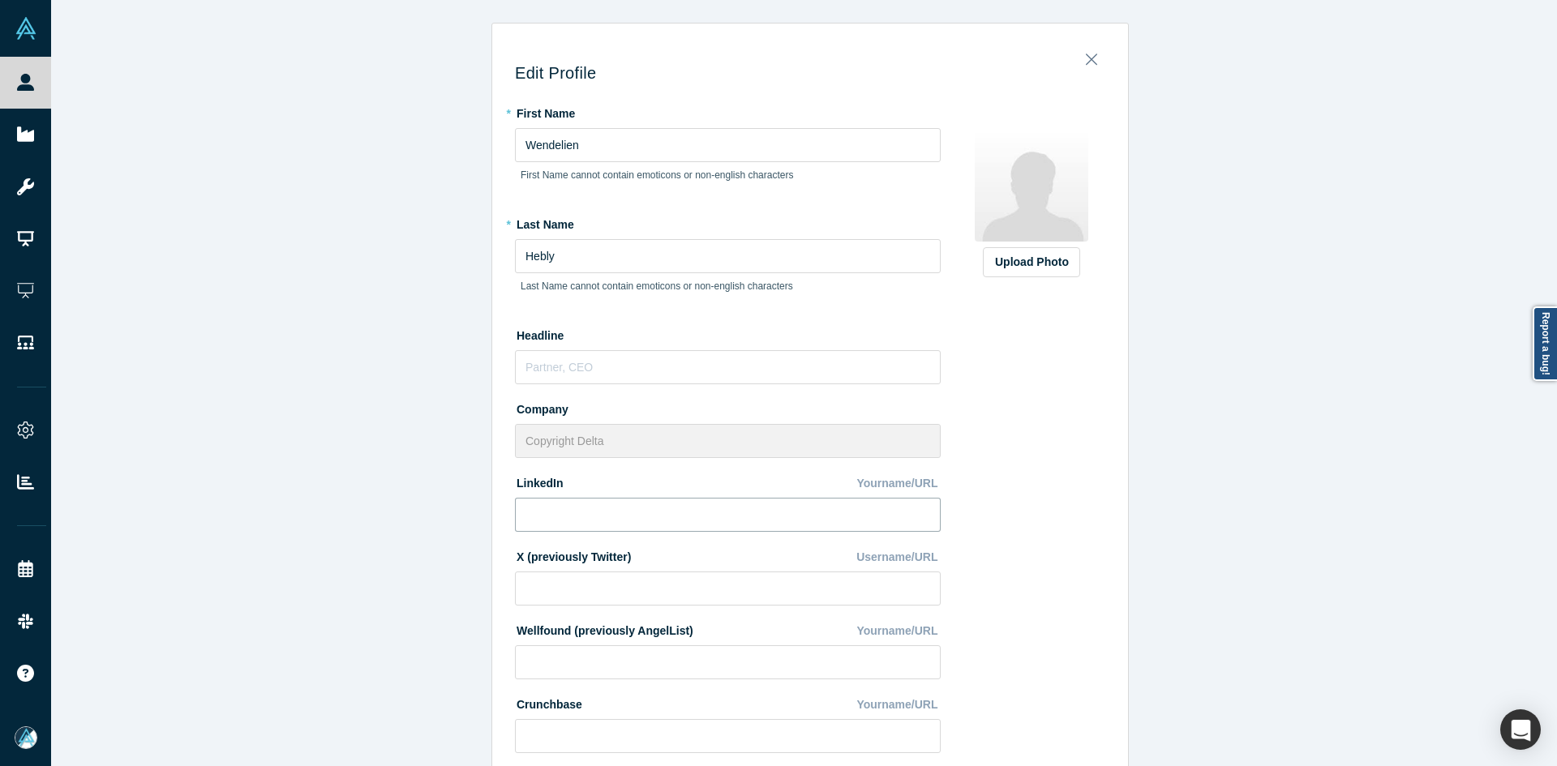
click at [552, 512] on input at bounding box center [728, 515] width 426 height 34
paste input "https://www.linkedin.com/in/wendelienhebly/"
type input "https://www.linkedin.com/in/wendelienhebly/"
click at [1039, 273] on label "Upload Photo" at bounding box center [1031, 262] width 97 height 30
click at [0, 0] on input "Upload Photo" at bounding box center [0, 0] width 0 height 0
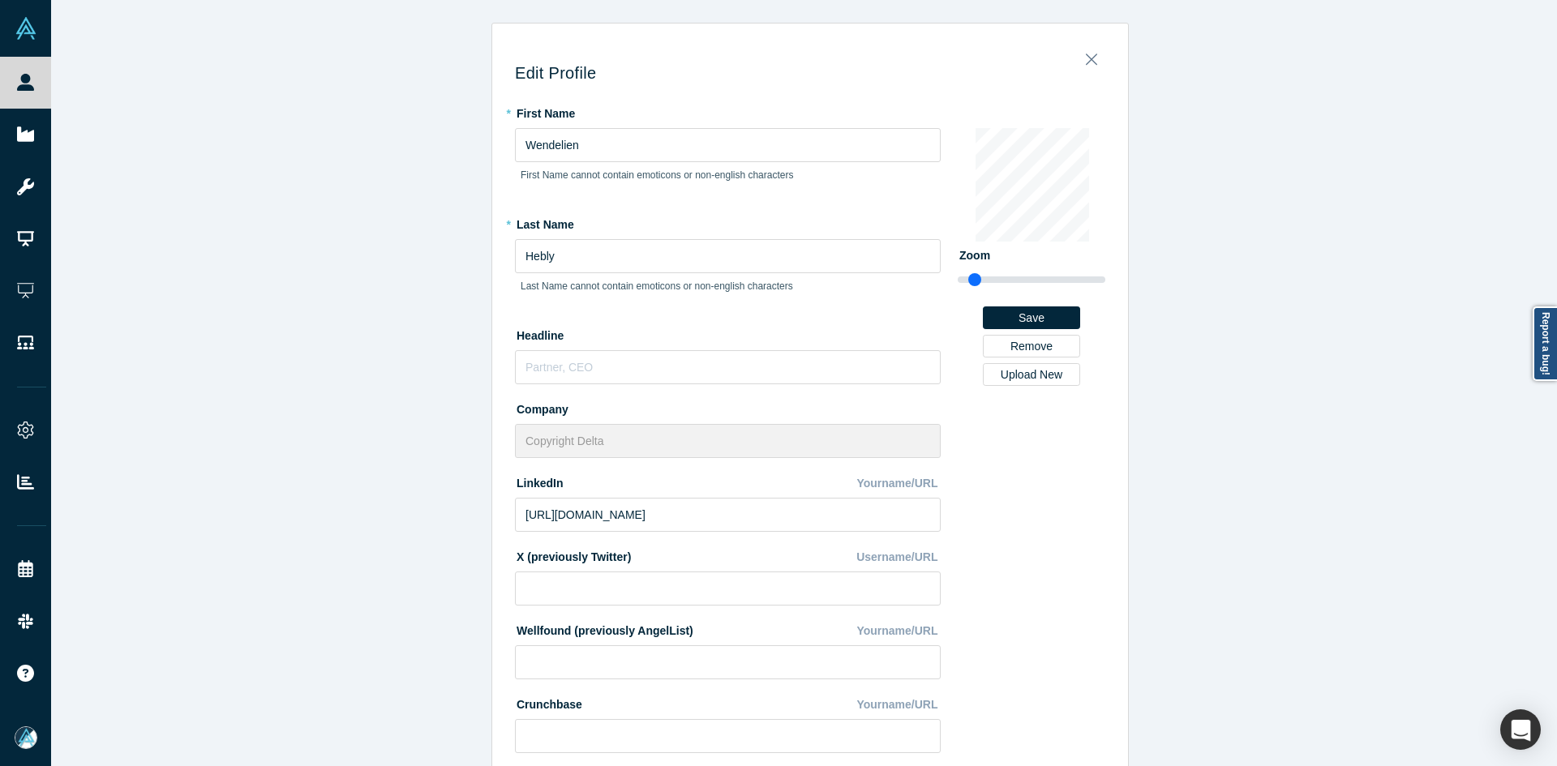
click at [354, 512] on div "Edit Profile * First Name Wendelien First Name cannot contain emoticons or non-…" at bounding box center [810, 389] width 1518 height 778
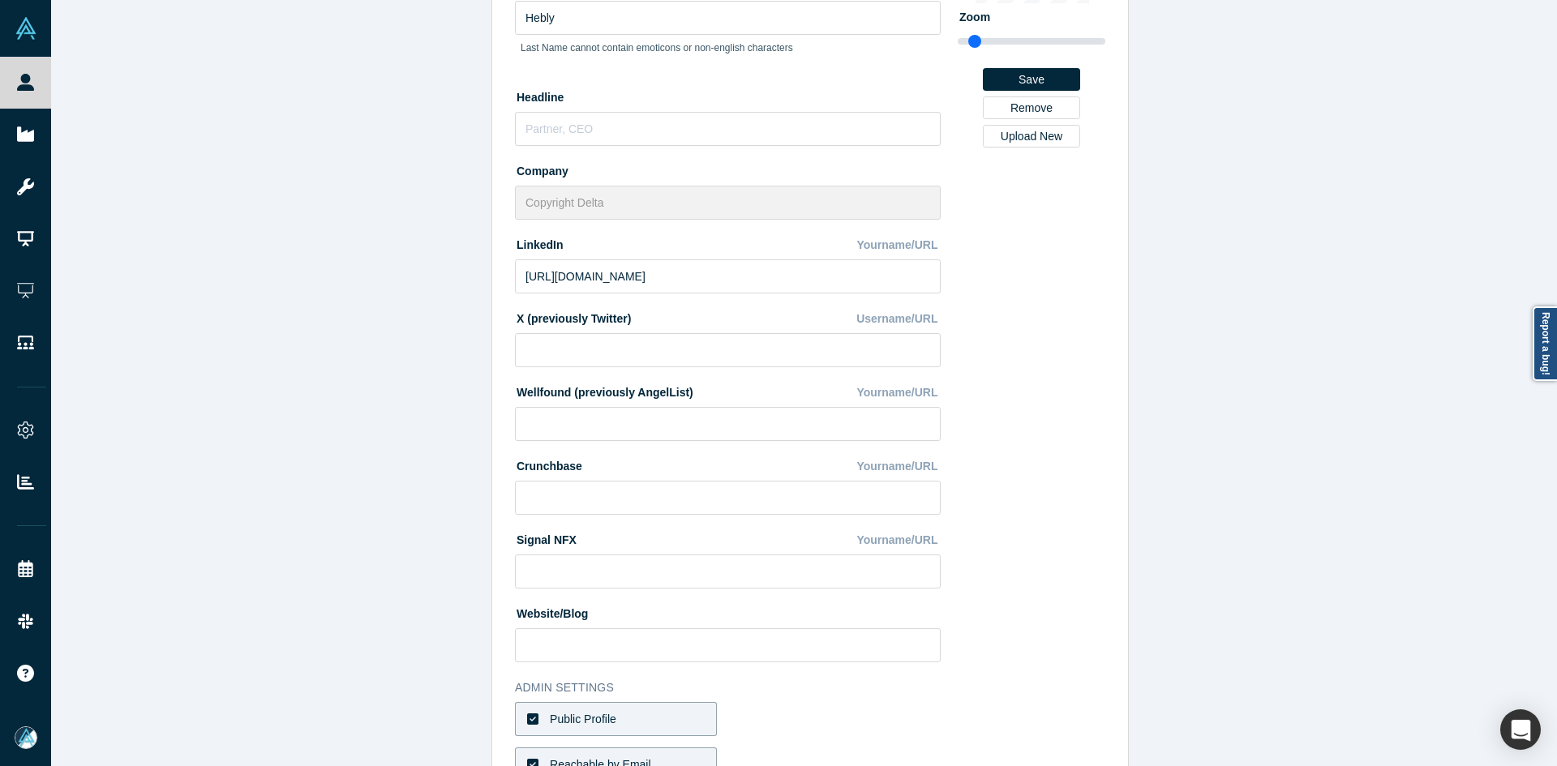
scroll to position [405, 0]
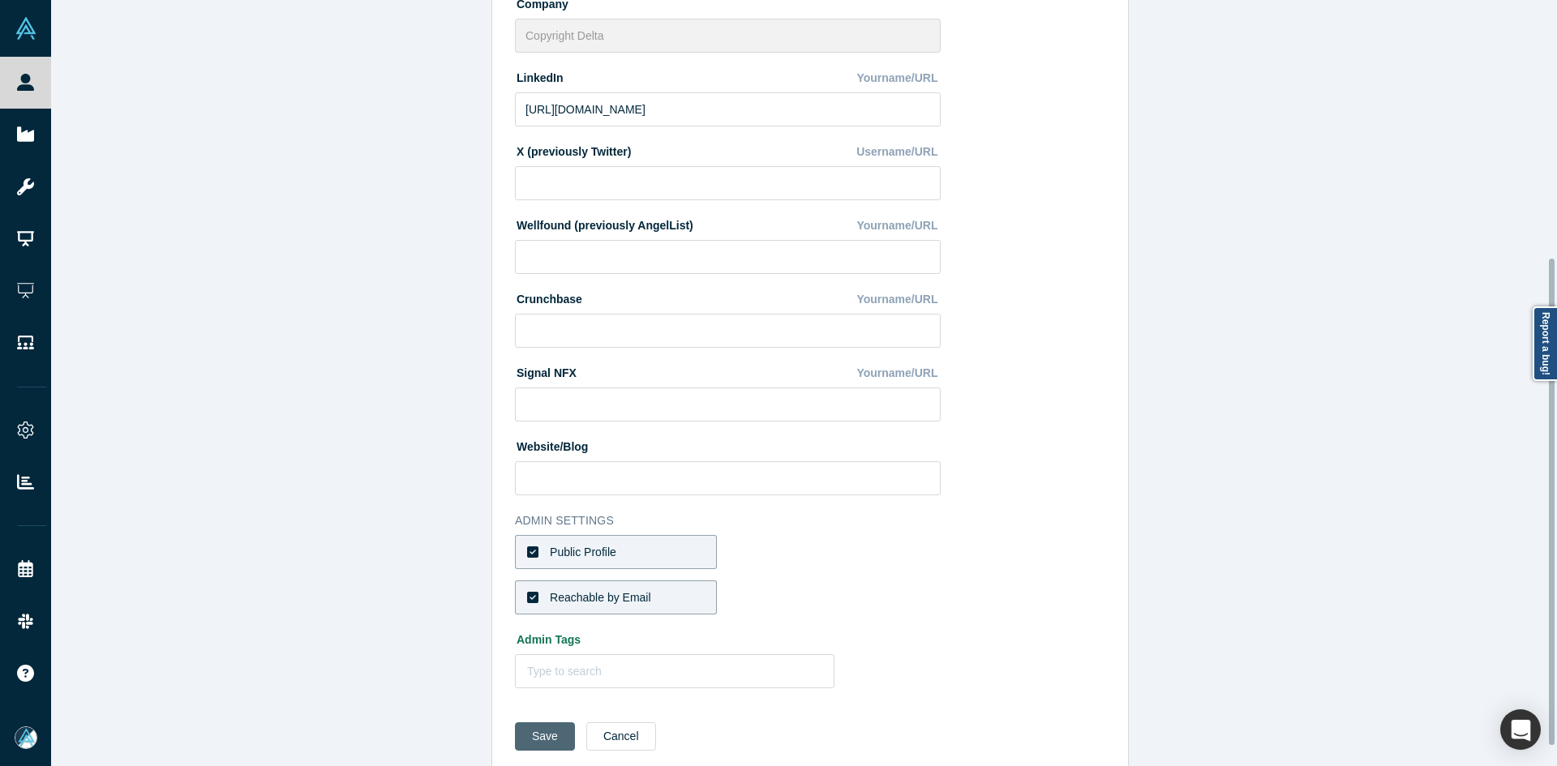
click at [533, 735] on button "Save" at bounding box center [545, 736] width 60 height 28
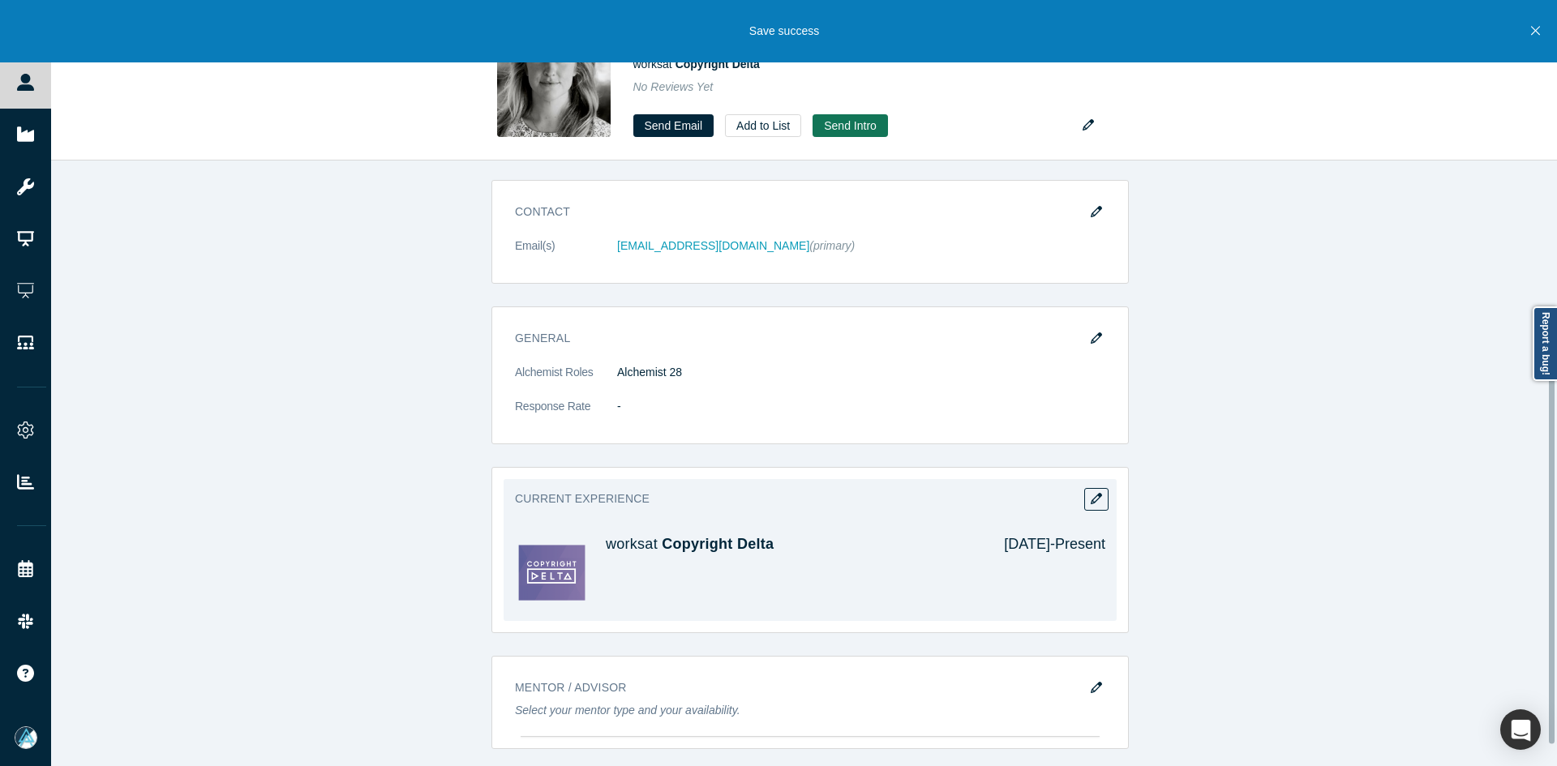
scroll to position [324, 0]
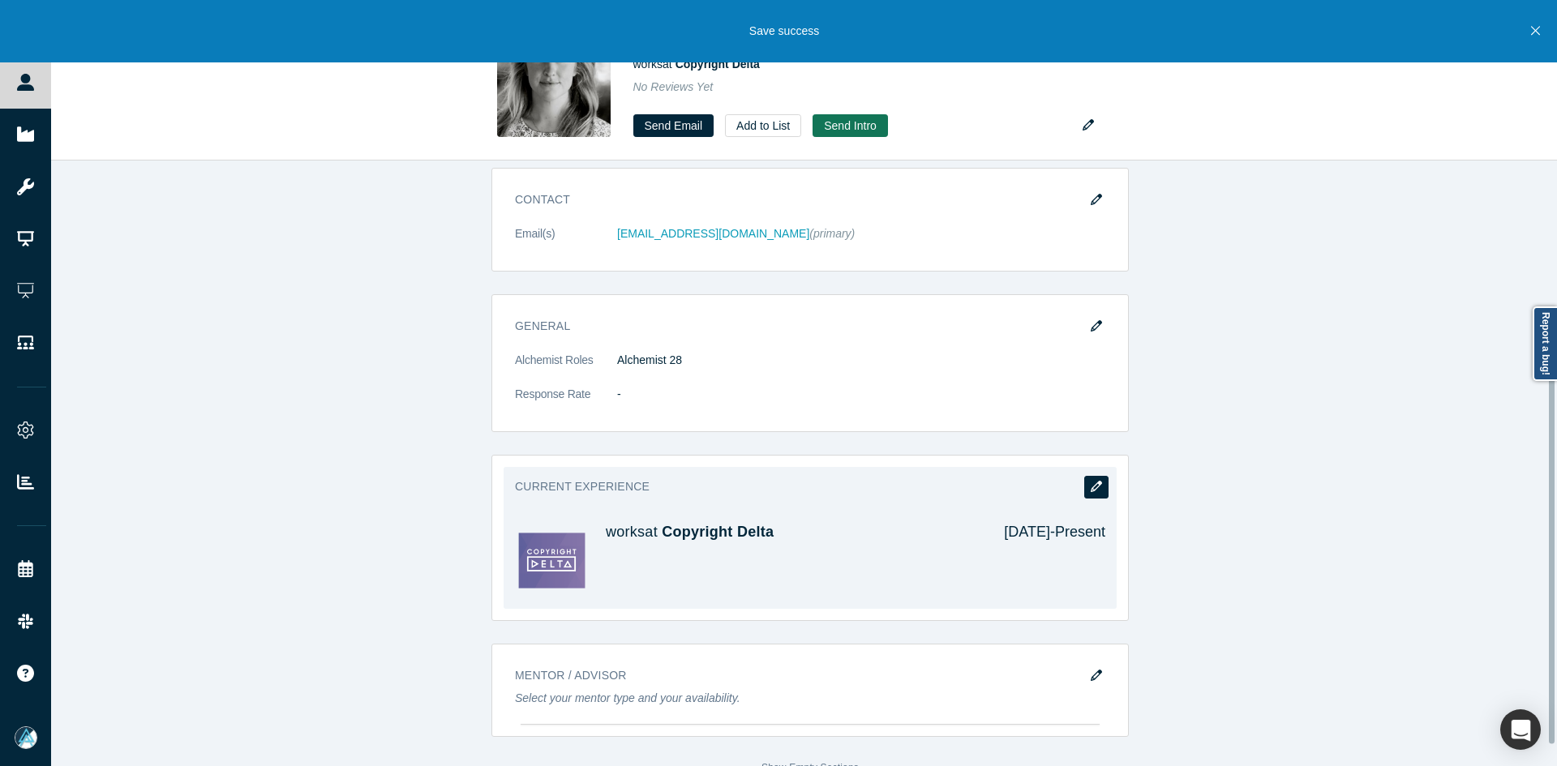
click at [1090, 490] on icon "button" at bounding box center [1095, 486] width 11 height 11
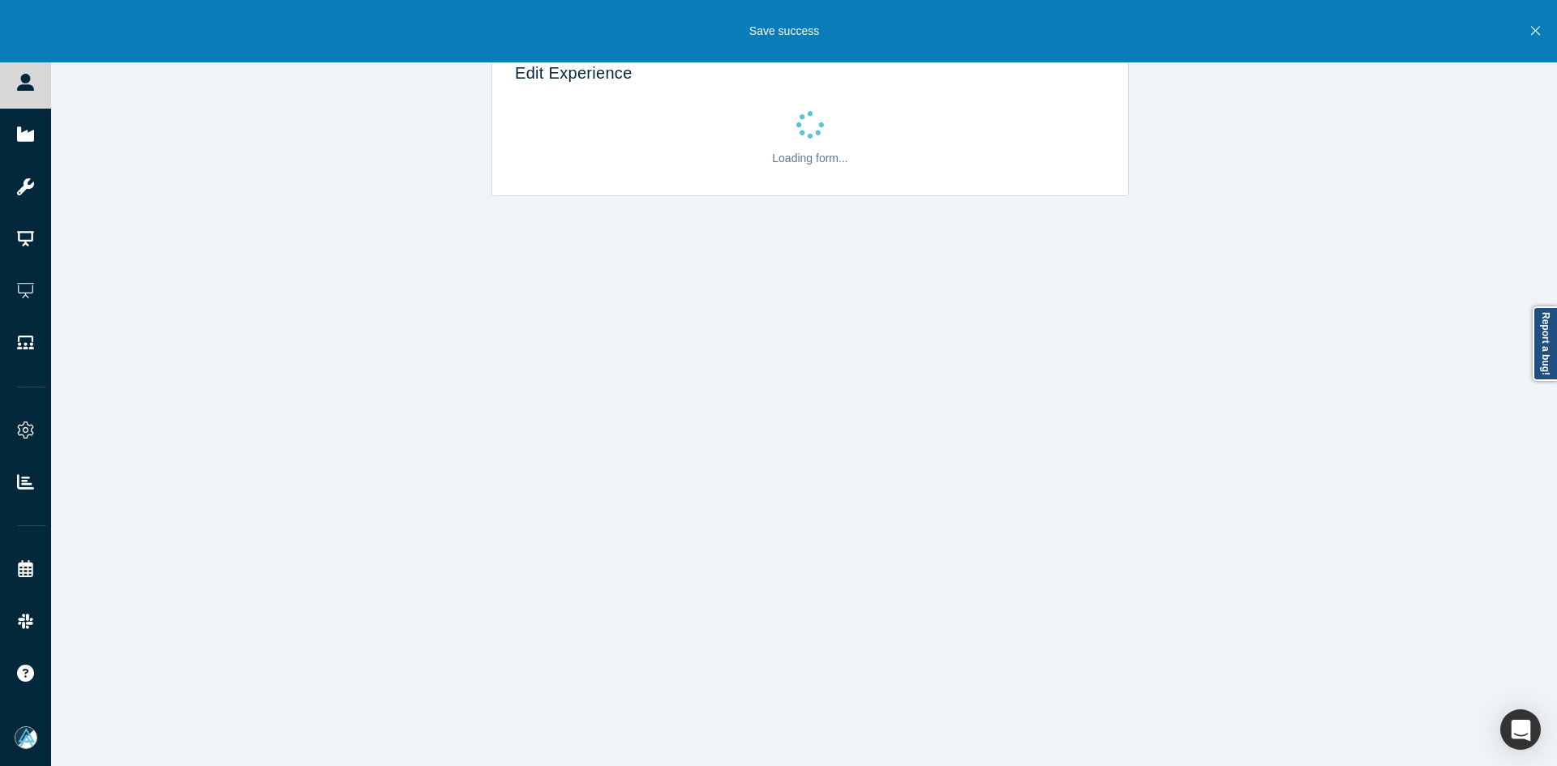
scroll to position [0, 0]
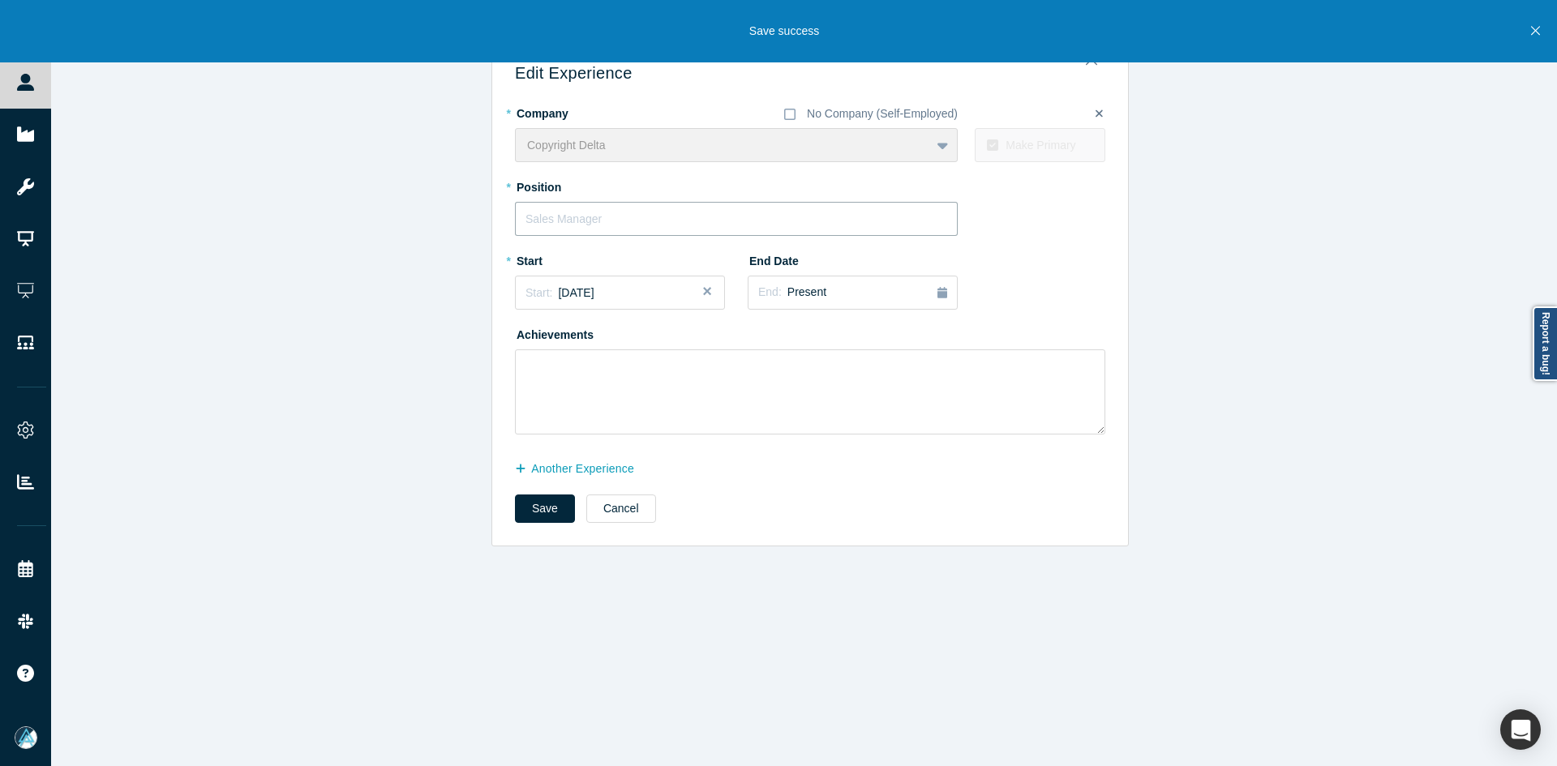
click at [591, 214] on input "text" at bounding box center [736, 219] width 443 height 34
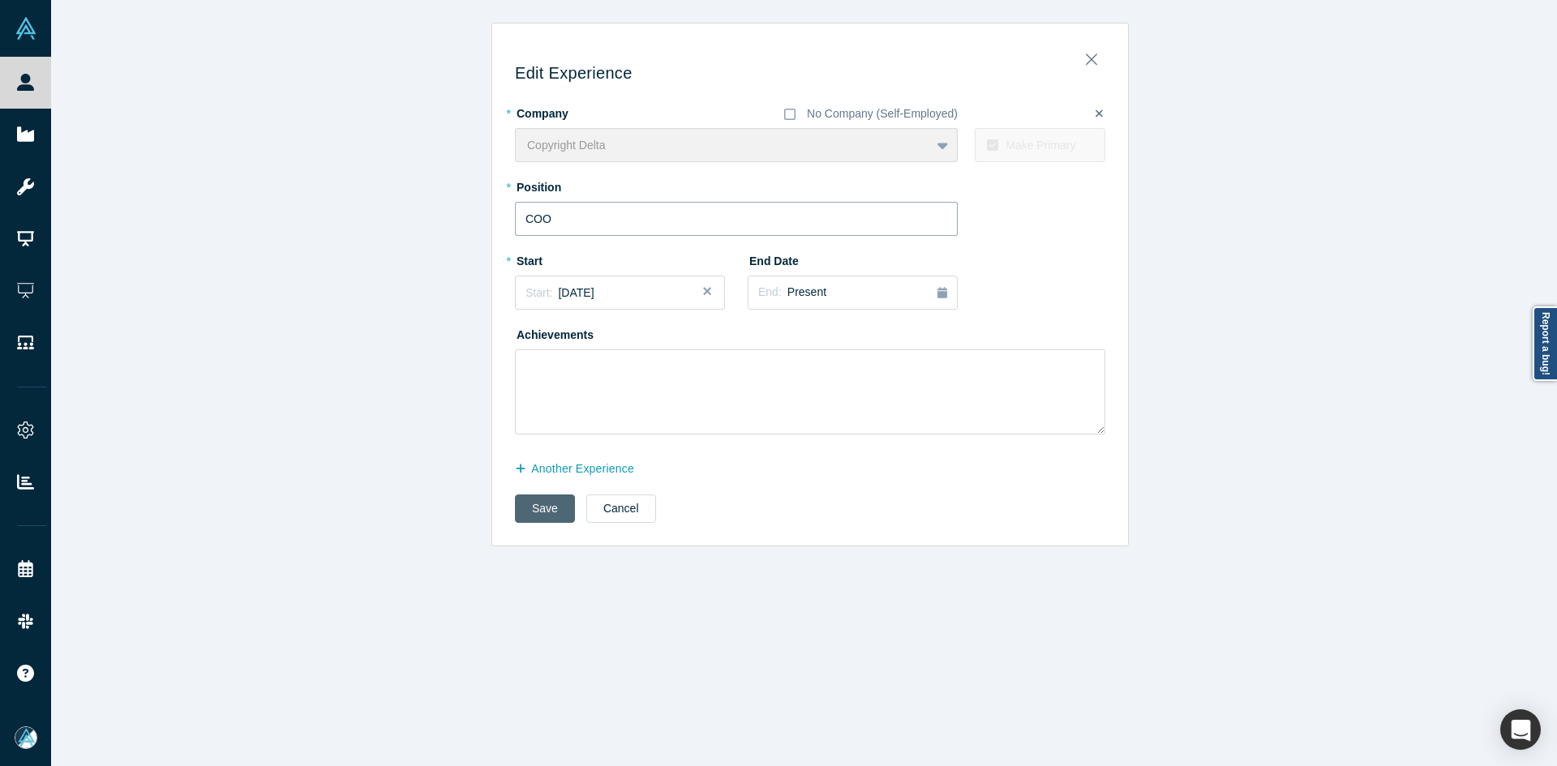
type input "COO"
click at [522, 513] on button "Save" at bounding box center [545, 509] width 60 height 28
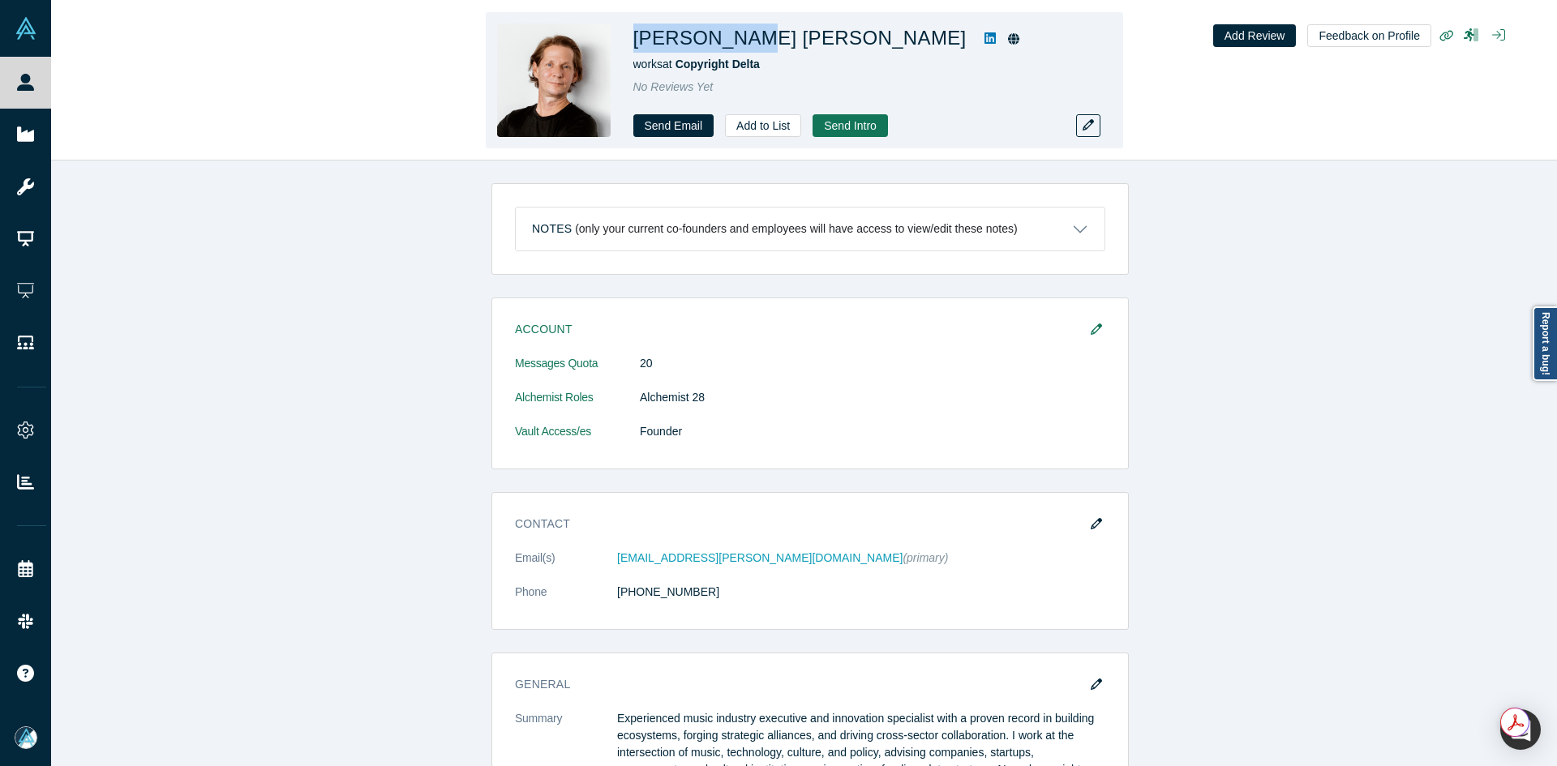
drag, startPoint x: 730, startPoint y: 43, endPoint x: 634, endPoint y: 43, distance: 95.7
click at [634, 43] on h1 "Turo Pekari" at bounding box center [799, 38] width 333 height 29
